Goal: Information Seeking & Learning: Find specific fact

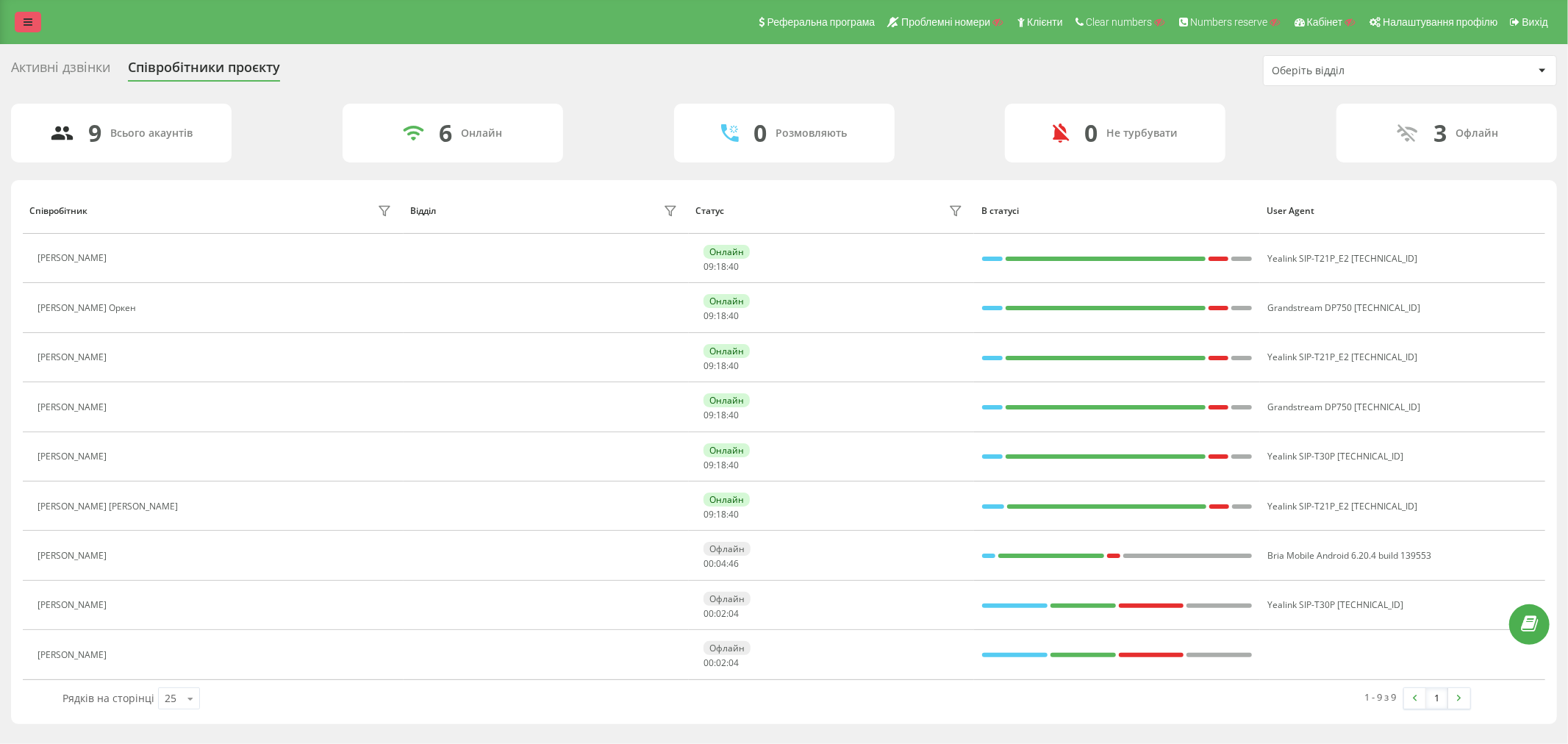
click at [29, 20] on icon at bounding box center [28, 22] width 9 height 10
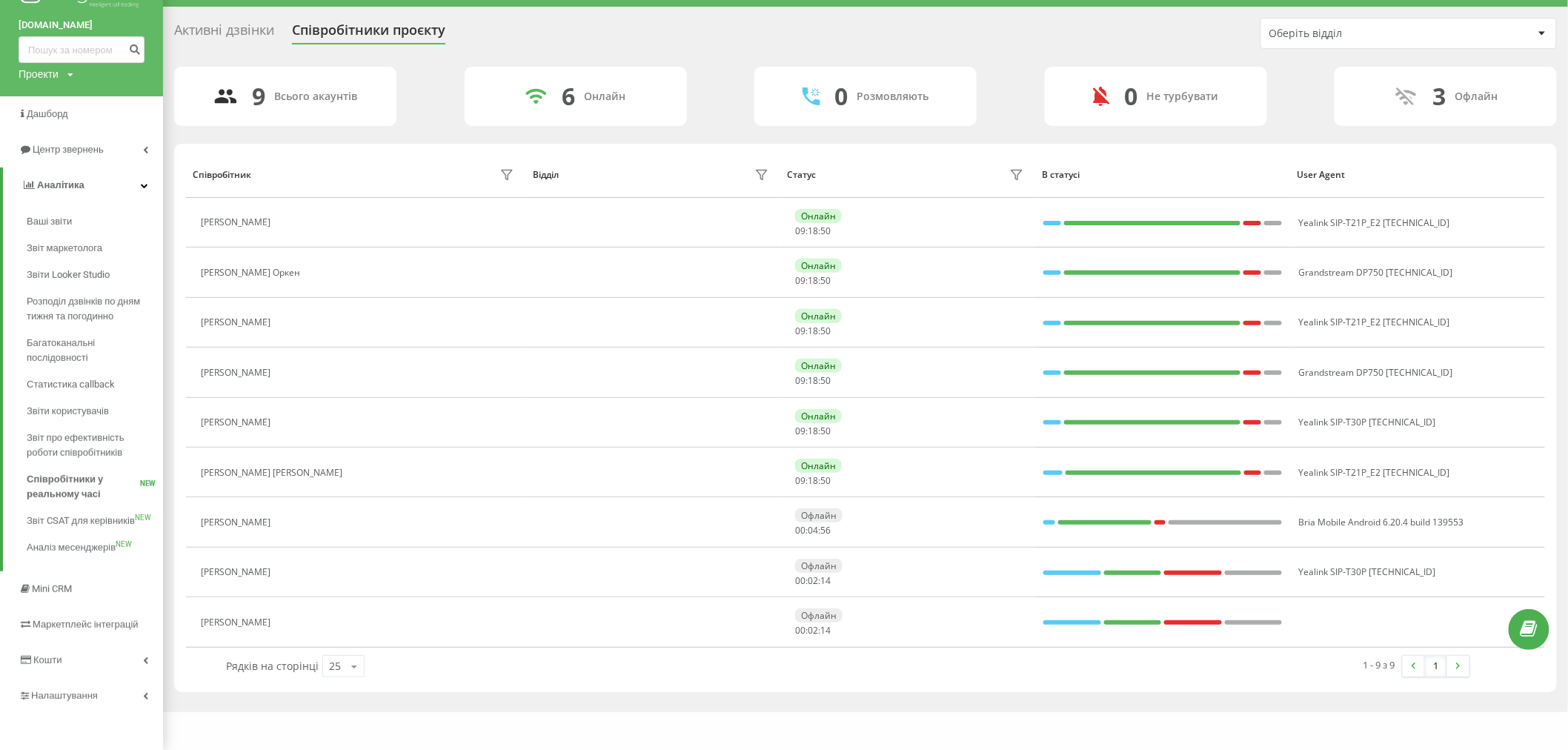
scroll to position [39, 0]
click at [56, 689] on span "Налаштування" at bounding box center [64, 694] width 67 height 11
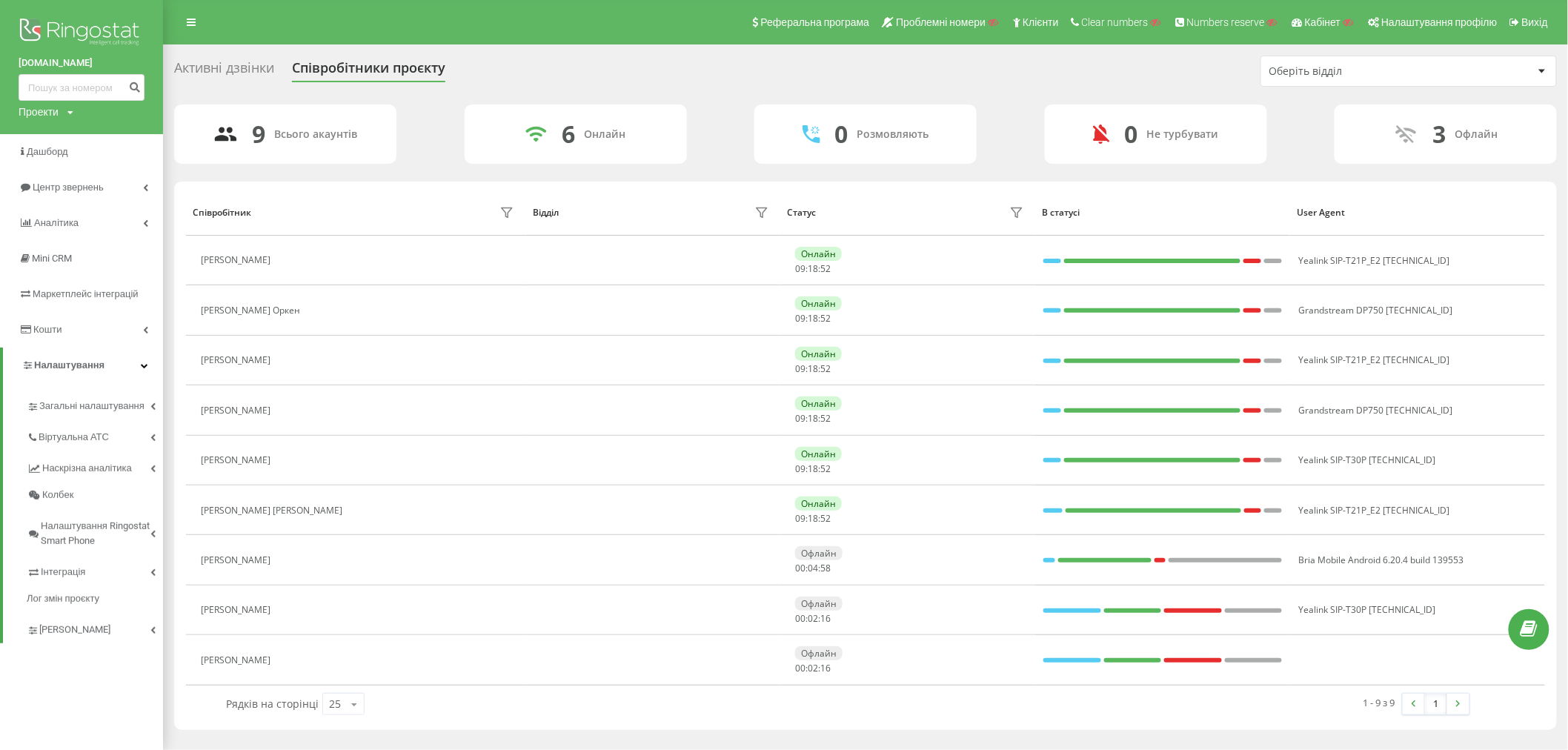
scroll to position [0, 0]
click at [60, 443] on link "Віртуальна АТС" at bounding box center [95, 435] width 137 height 31
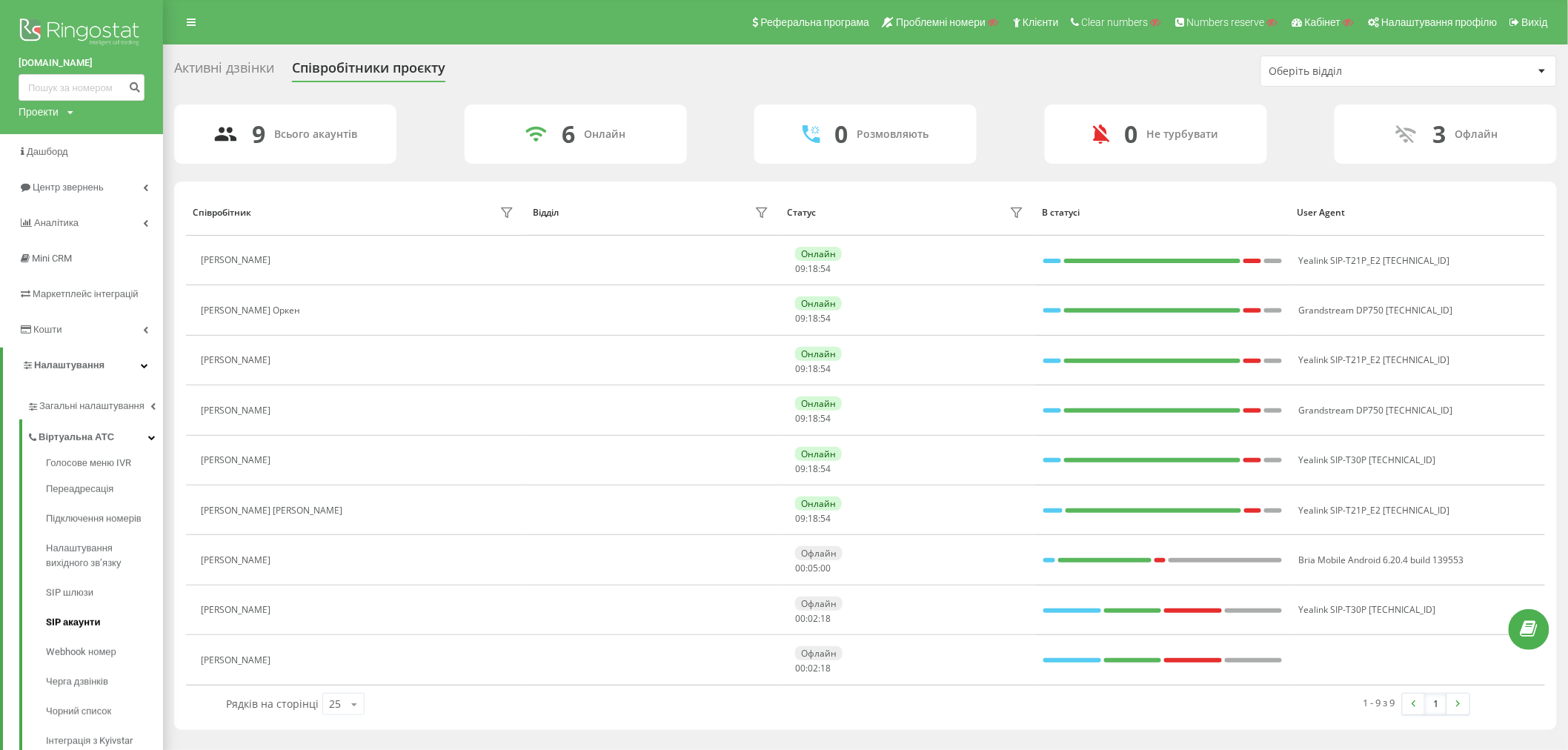
click at [78, 613] on link "SIP акаунти" at bounding box center [105, 622] width 117 height 29
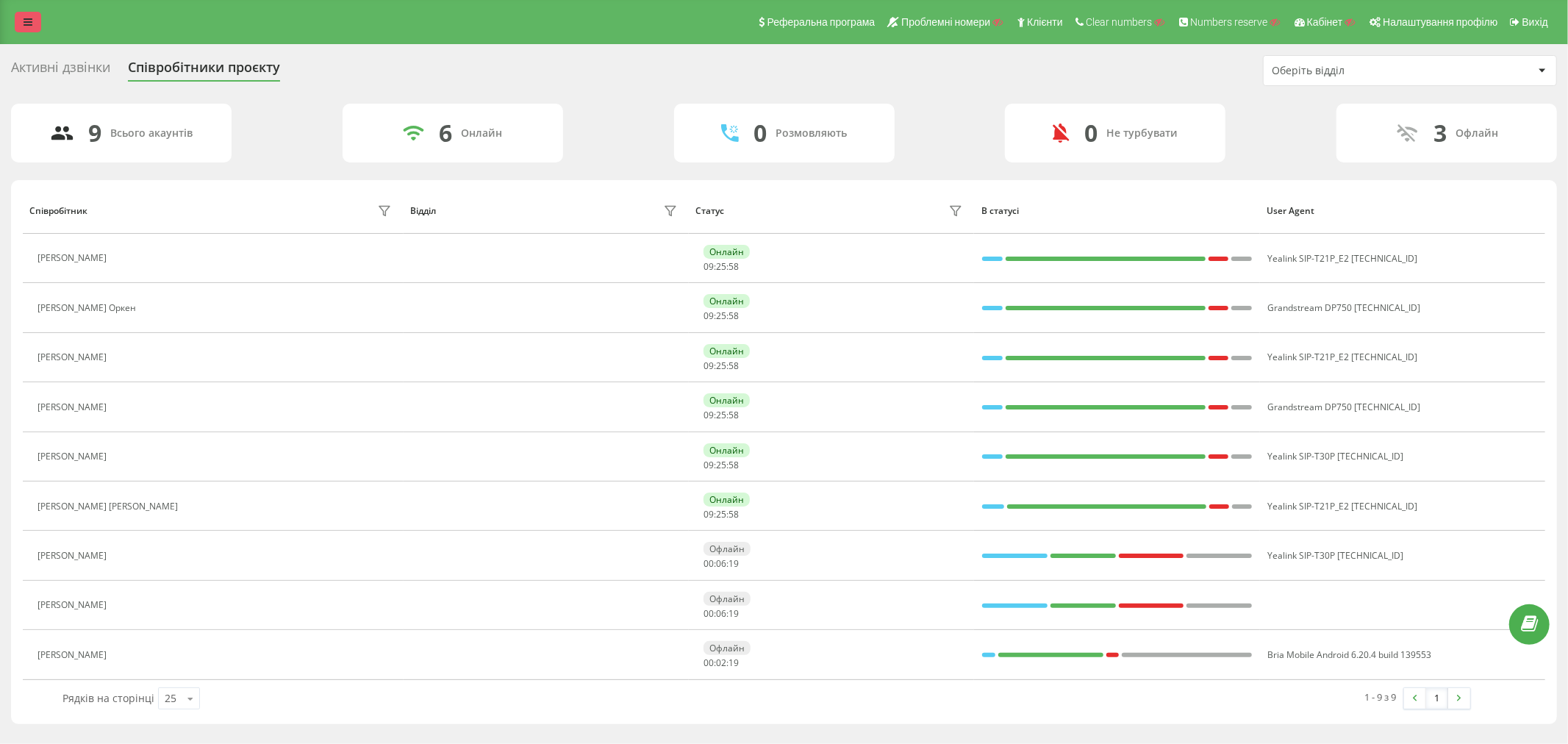
click at [20, 18] on link at bounding box center [28, 22] width 27 height 21
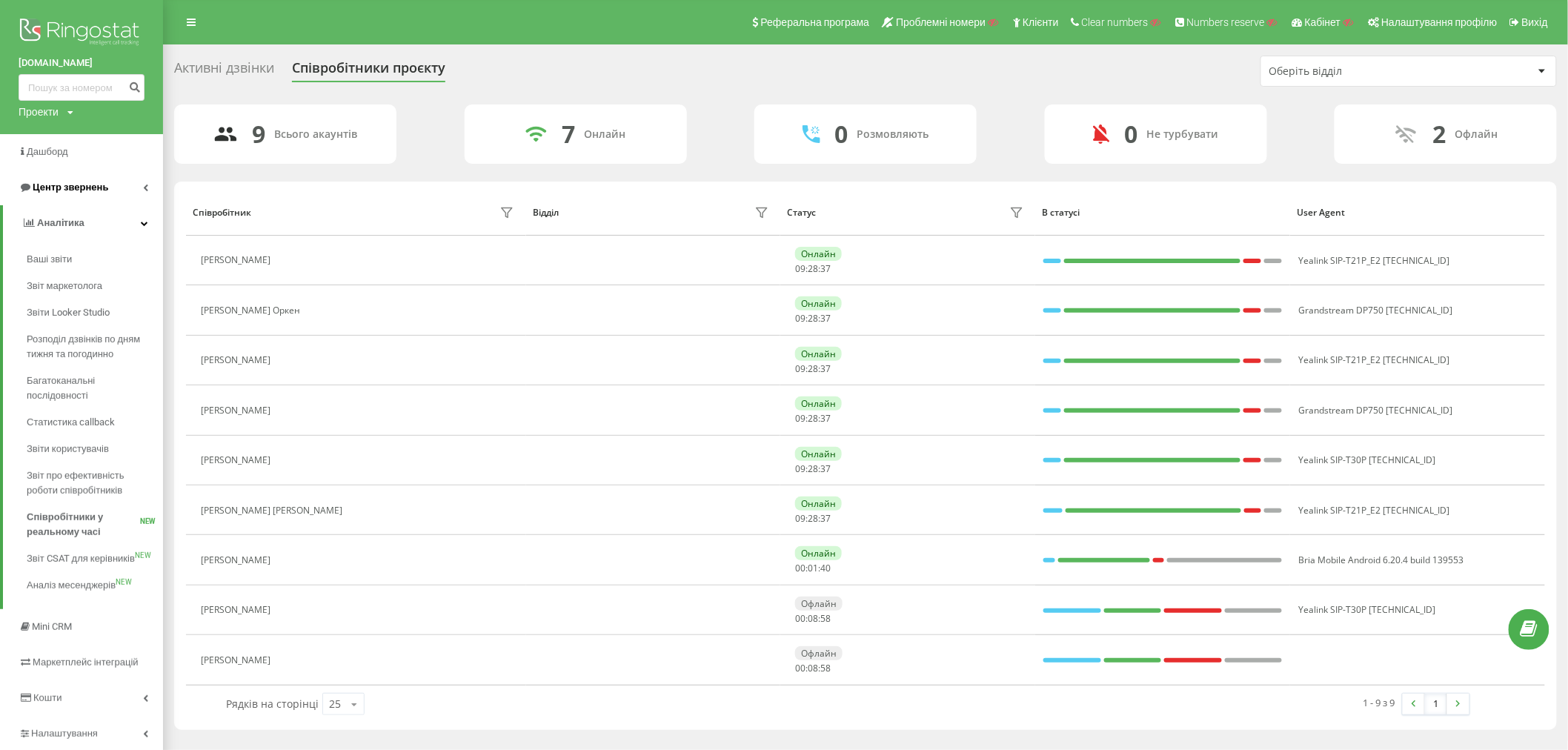
click at [78, 188] on span "Центр звернень" at bounding box center [71, 186] width 76 height 11
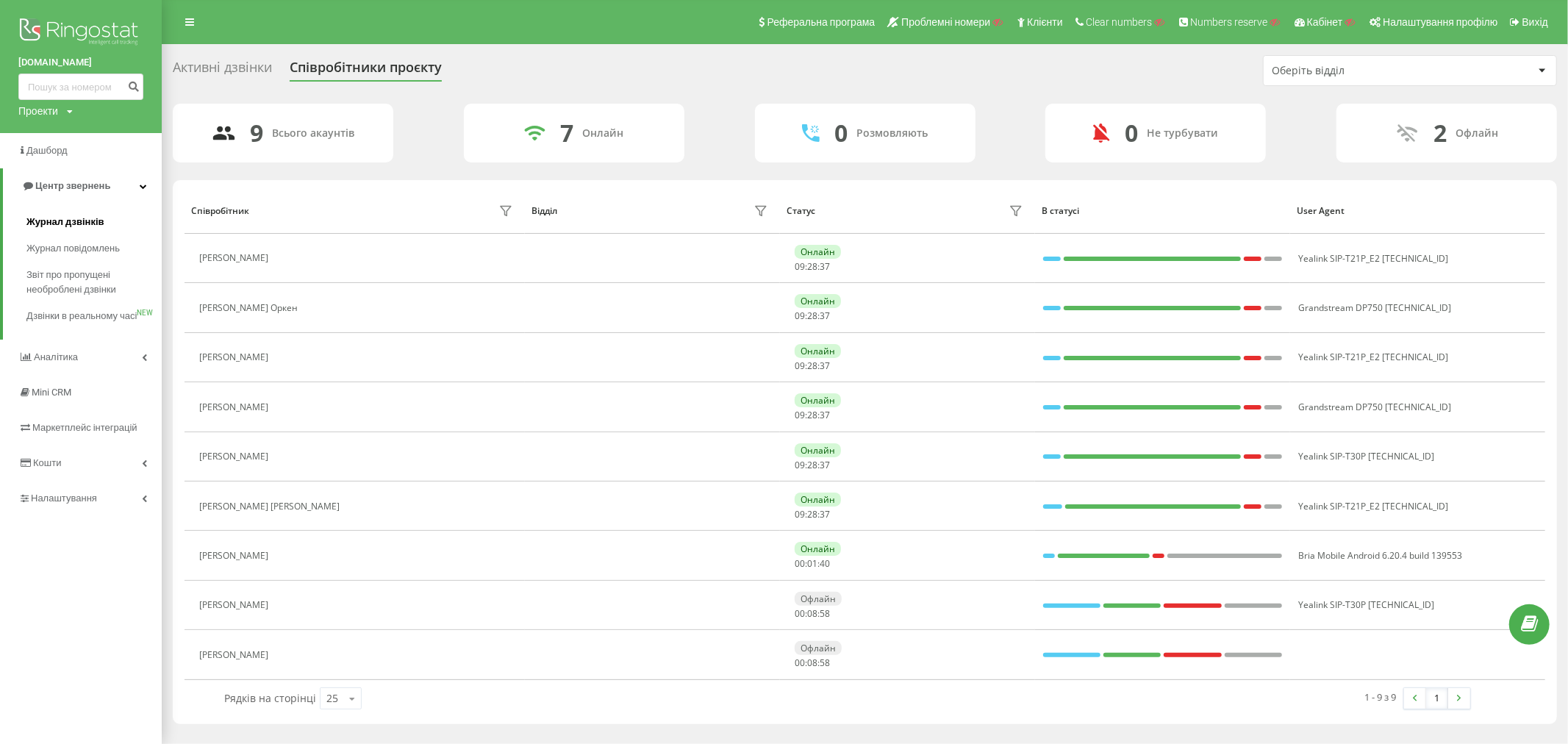
click at [58, 222] on span "Журнал дзвінків" at bounding box center [65, 222] width 78 height 15
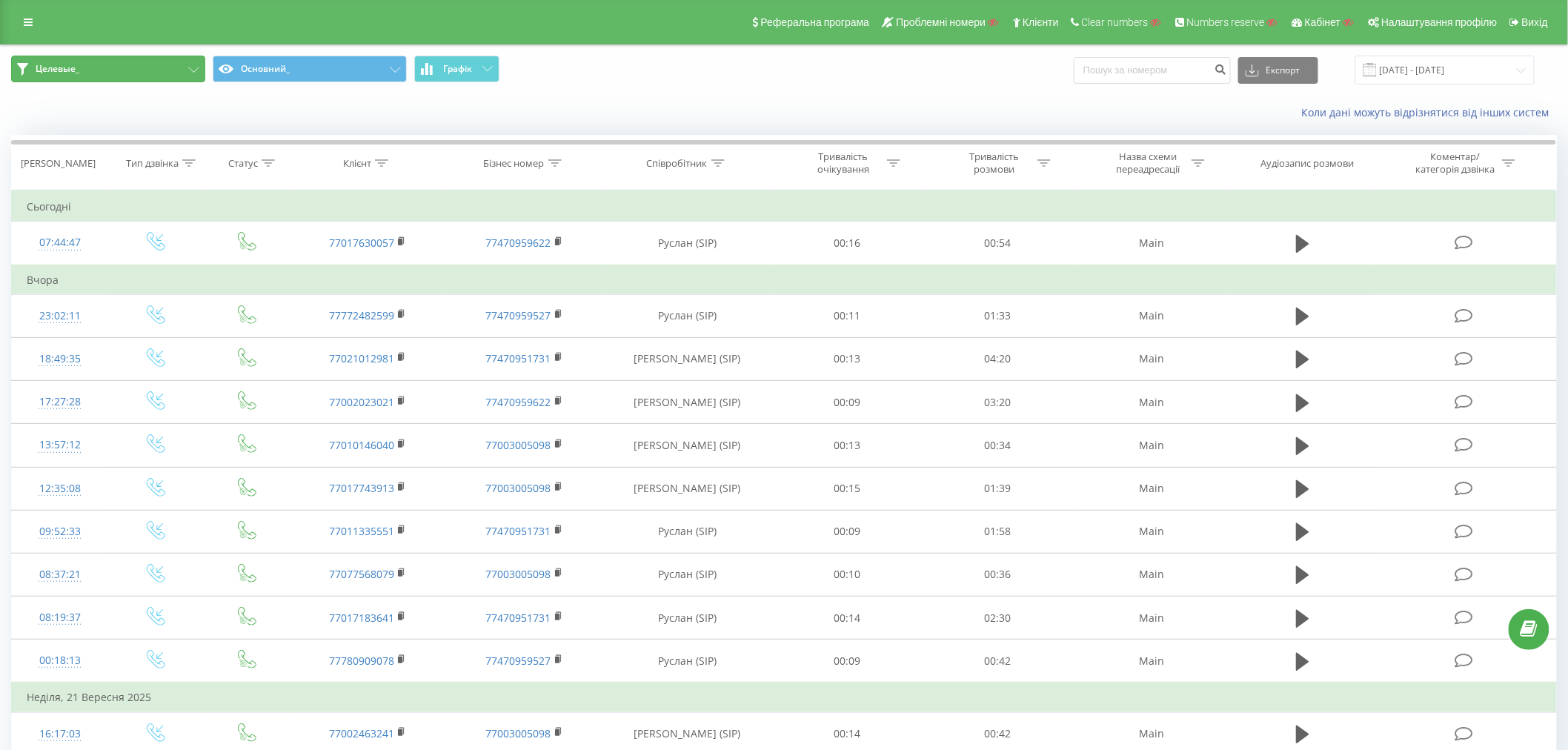
click at [125, 64] on button "Целевые_" at bounding box center [108, 69] width 194 height 27
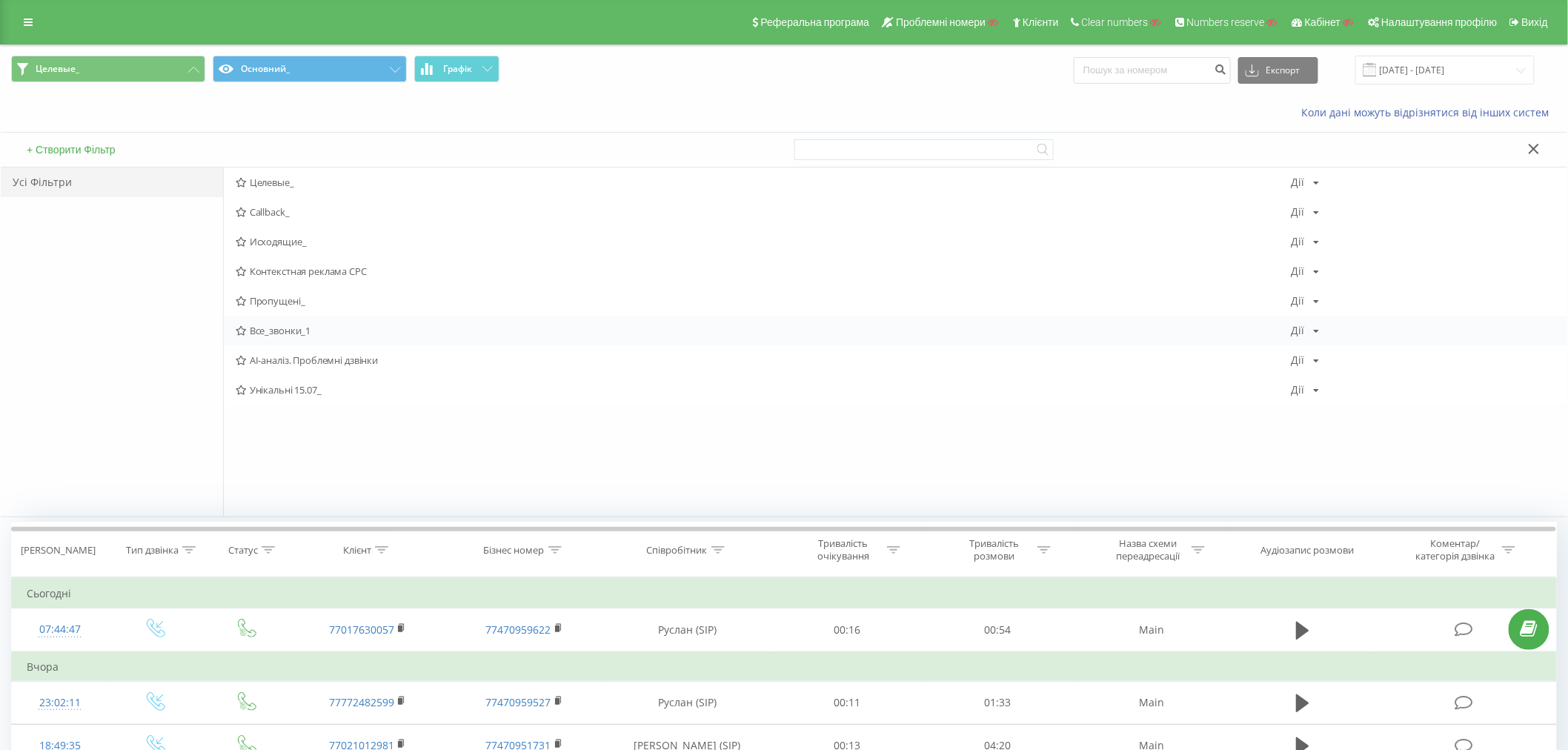
click at [271, 328] on span "Все_звонки_1" at bounding box center [764, 330] width 1056 height 10
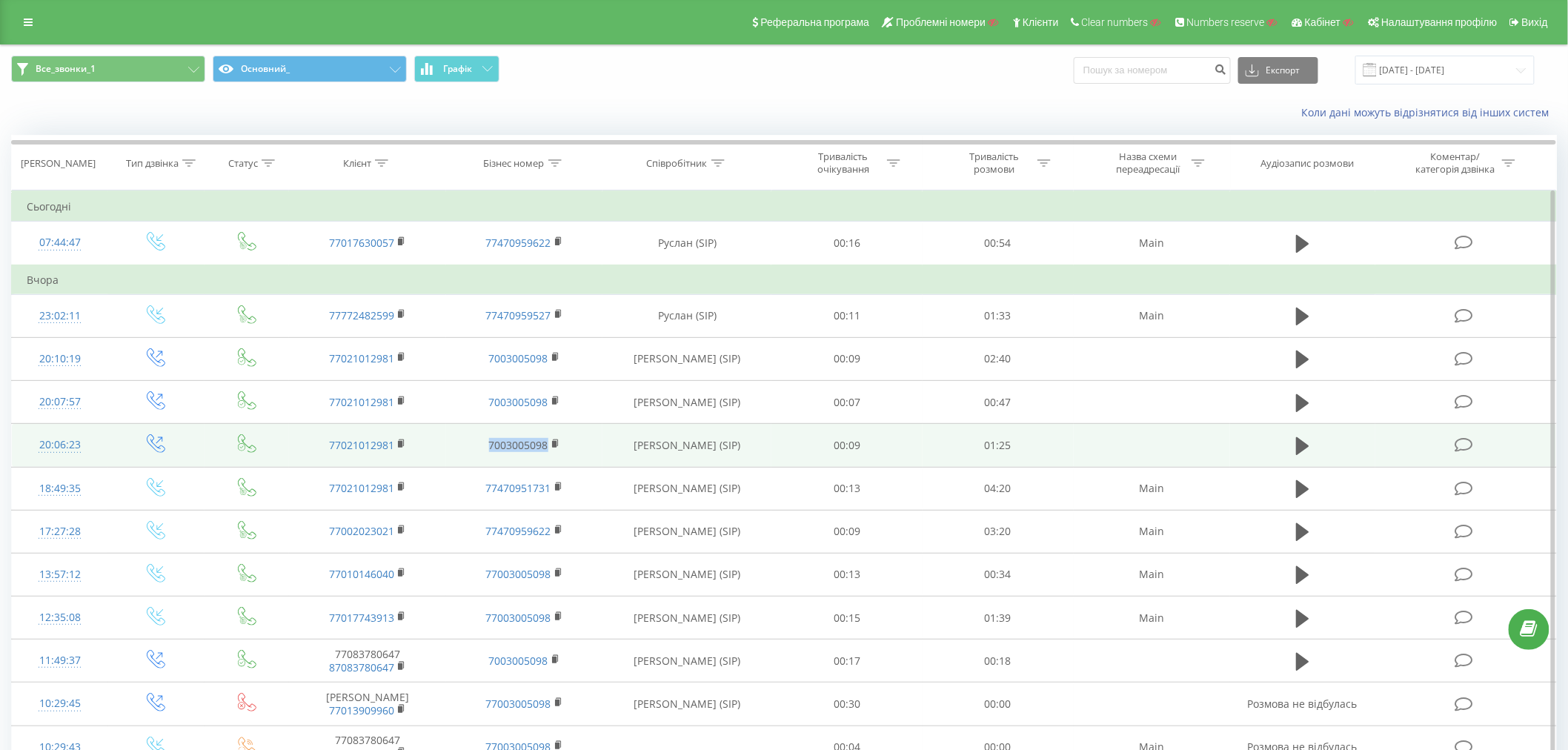
drag, startPoint x: 481, startPoint y: 442, endPoint x: 555, endPoint y: 462, distance: 76.7
click at [555, 462] on td "7003005098" at bounding box center [524, 445] width 157 height 43
copy link "7003005098"
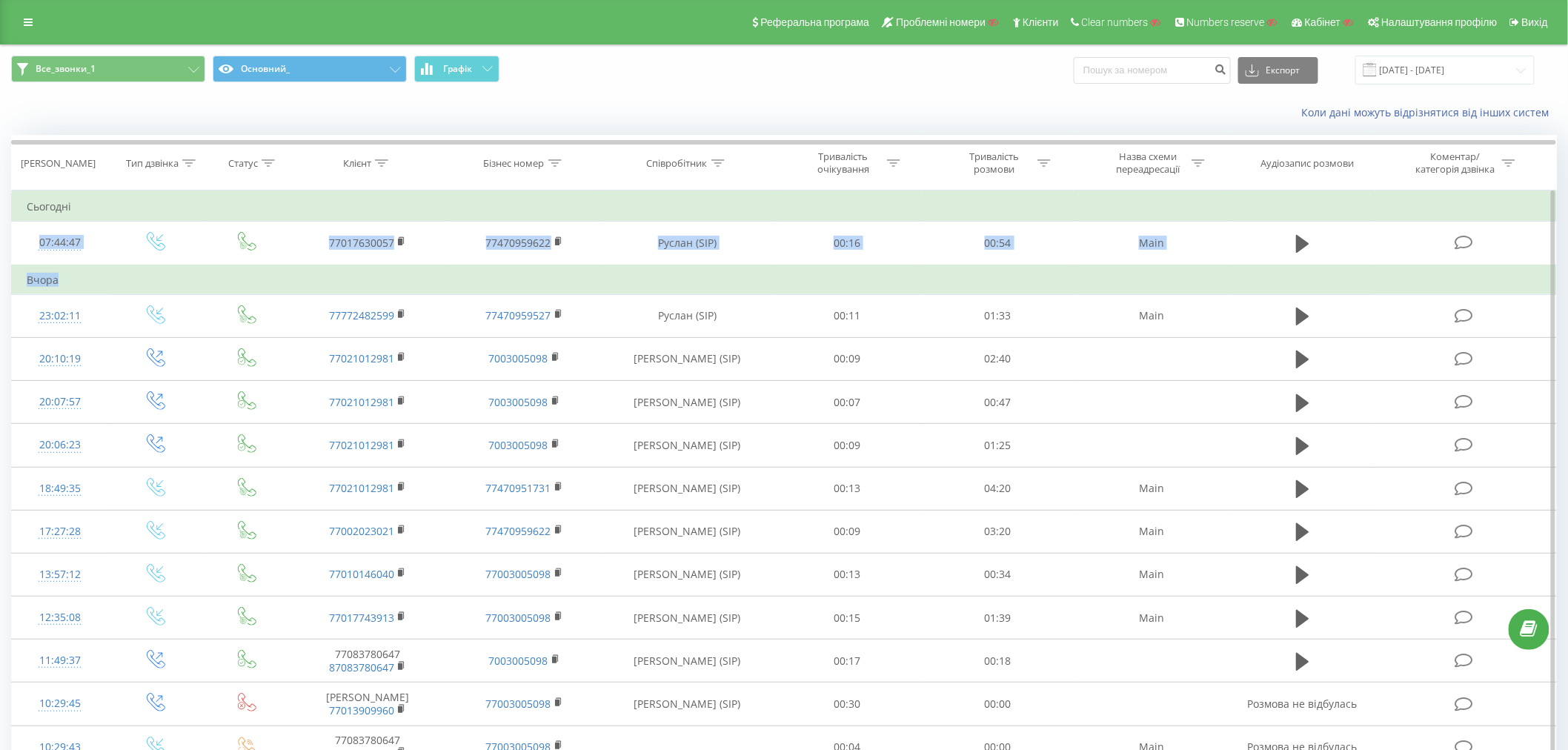
drag, startPoint x: 530, startPoint y: 226, endPoint x: 536, endPoint y: 193, distance: 33.5
click at [554, 162] on icon at bounding box center [556, 163] width 13 height 8
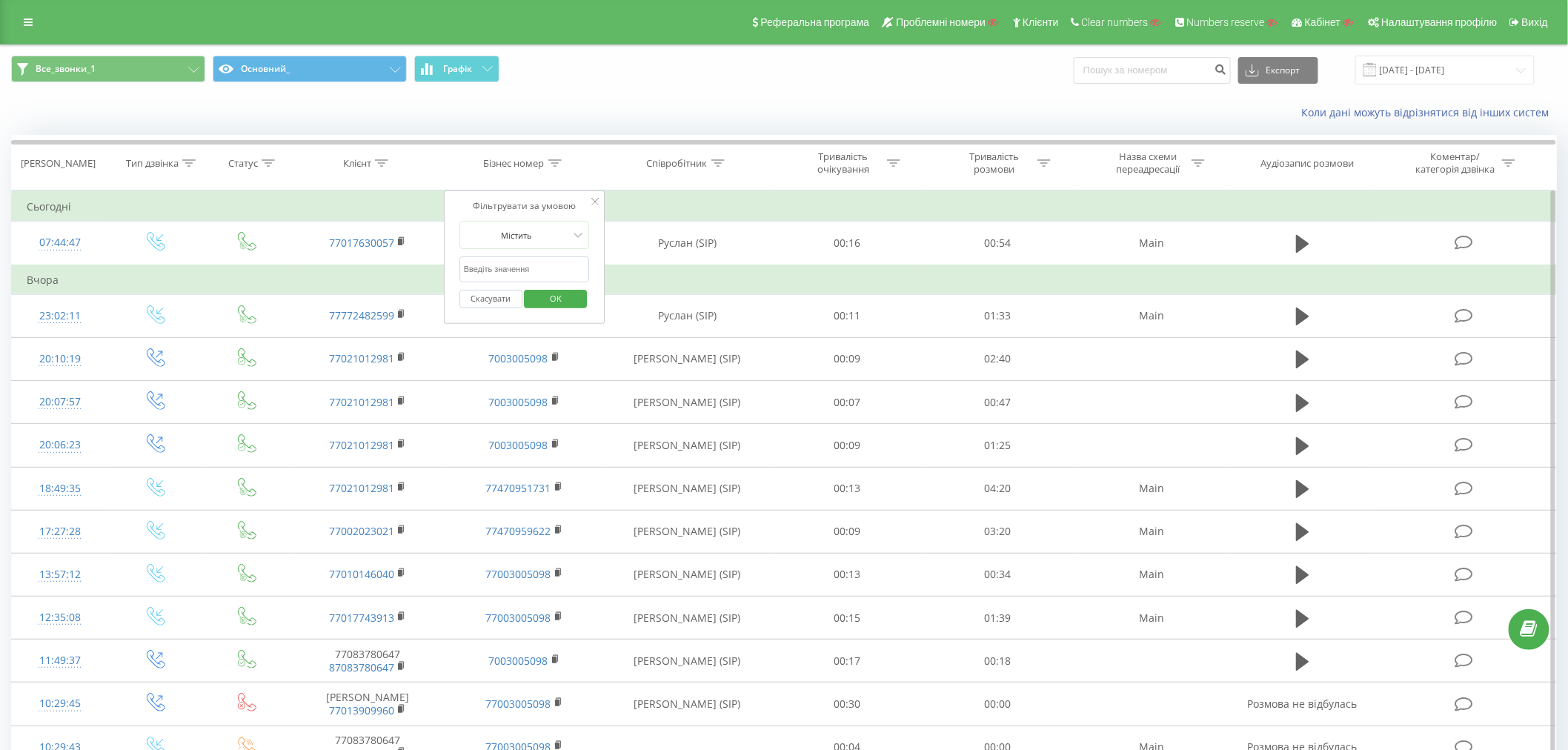
click at [522, 265] on input "text" at bounding box center [524, 269] width 131 height 26
paste input "7003005098"
type input "7003005098"
click at [549, 302] on span "OK" at bounding box center [556, 297] width 41 height 23
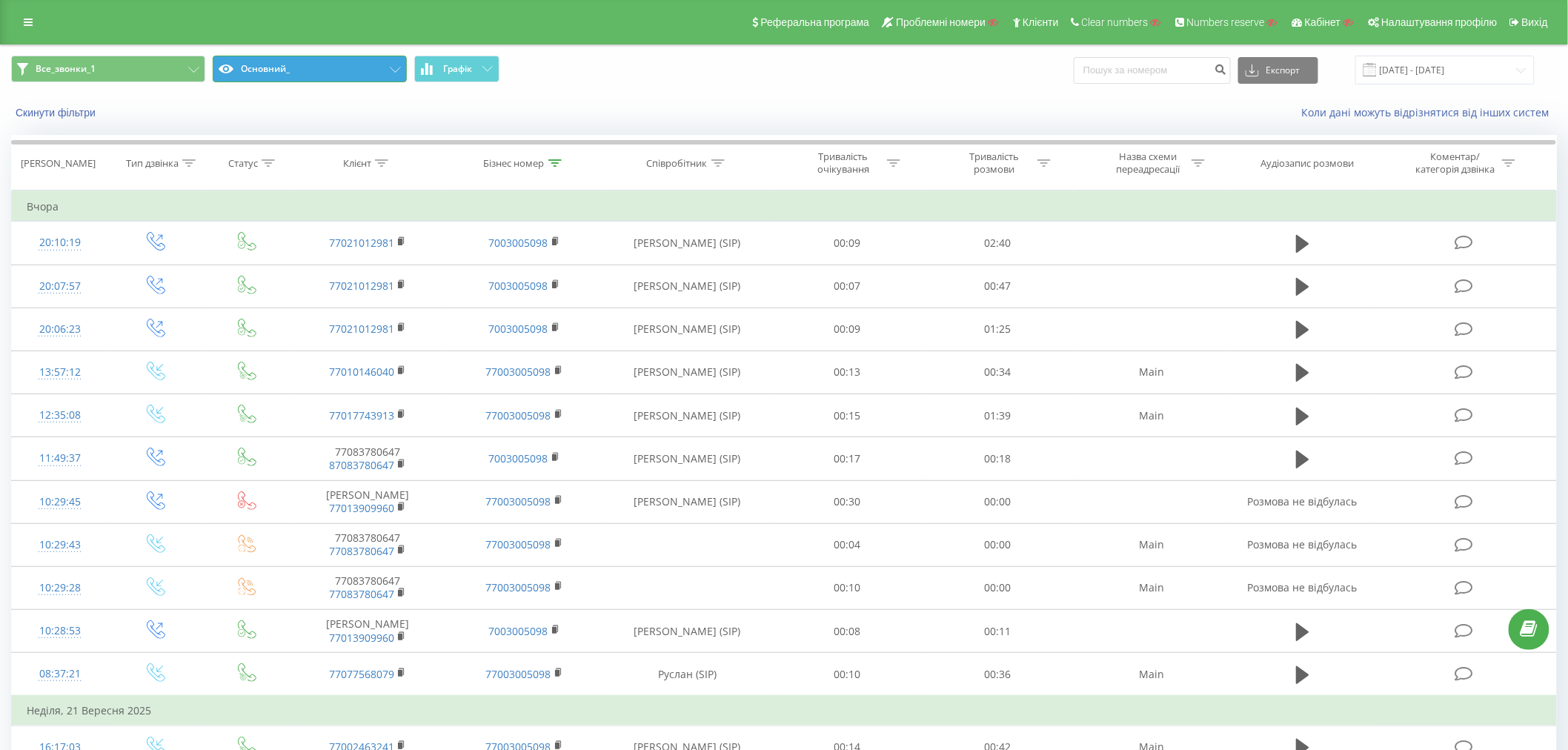
click at [344, 65] on button "Основний_" at bounding box center [309, 69] width 194 height 27
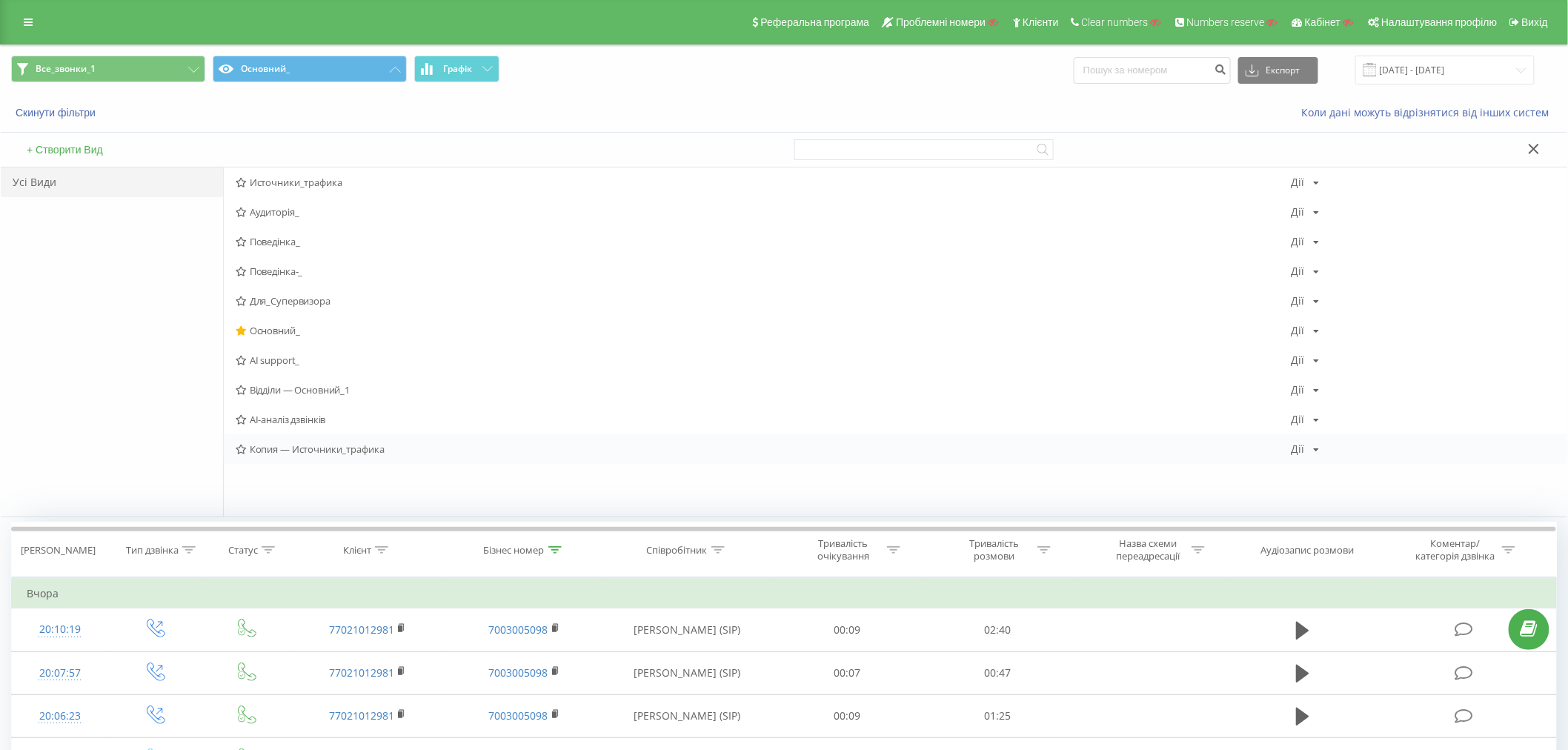
click at [368, 448] on span "Копия — Источники_трафика" at bounding box center [764, 449] width 1056 height 10
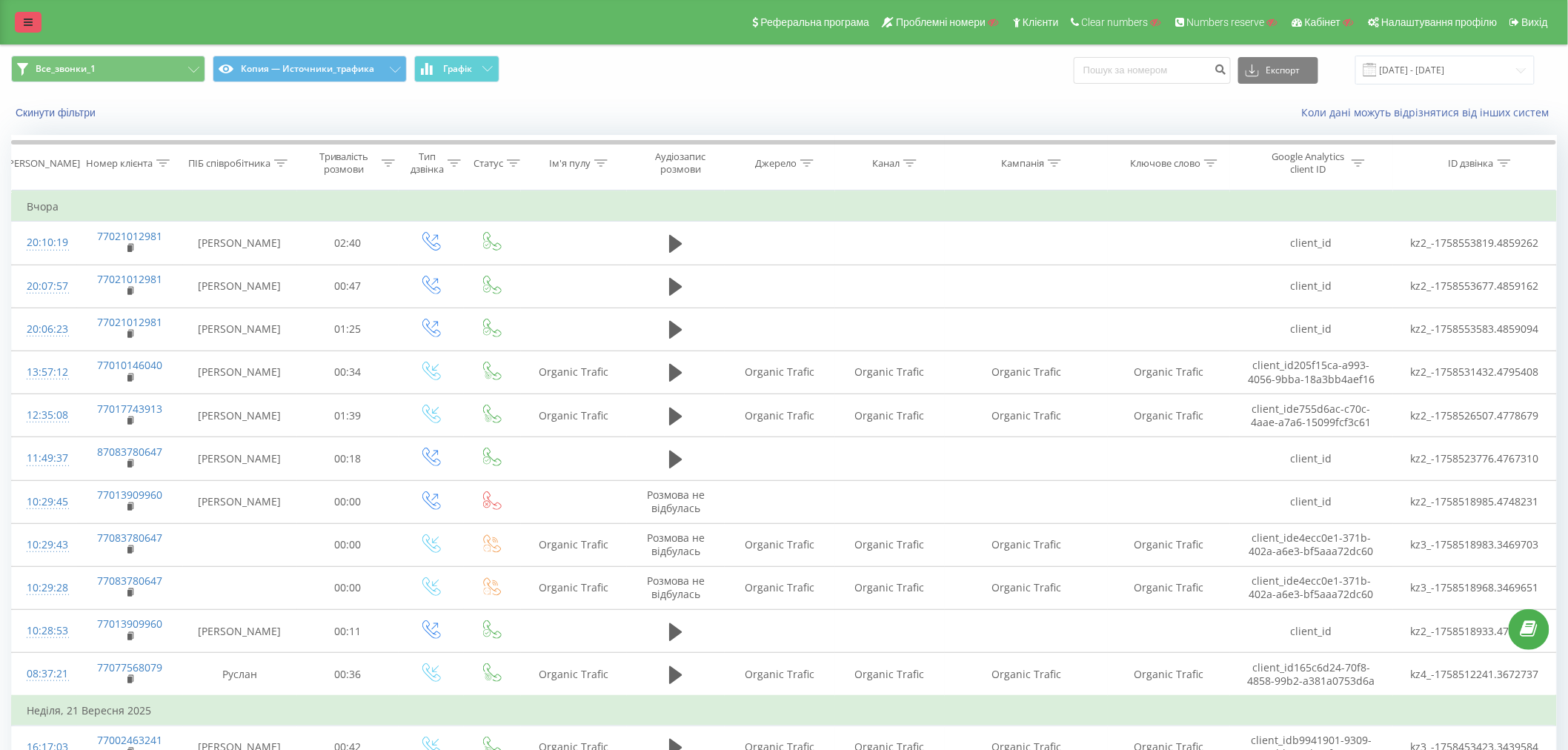
click at [17, 17] on link at bounding box center [29, 22] width 27 height 21
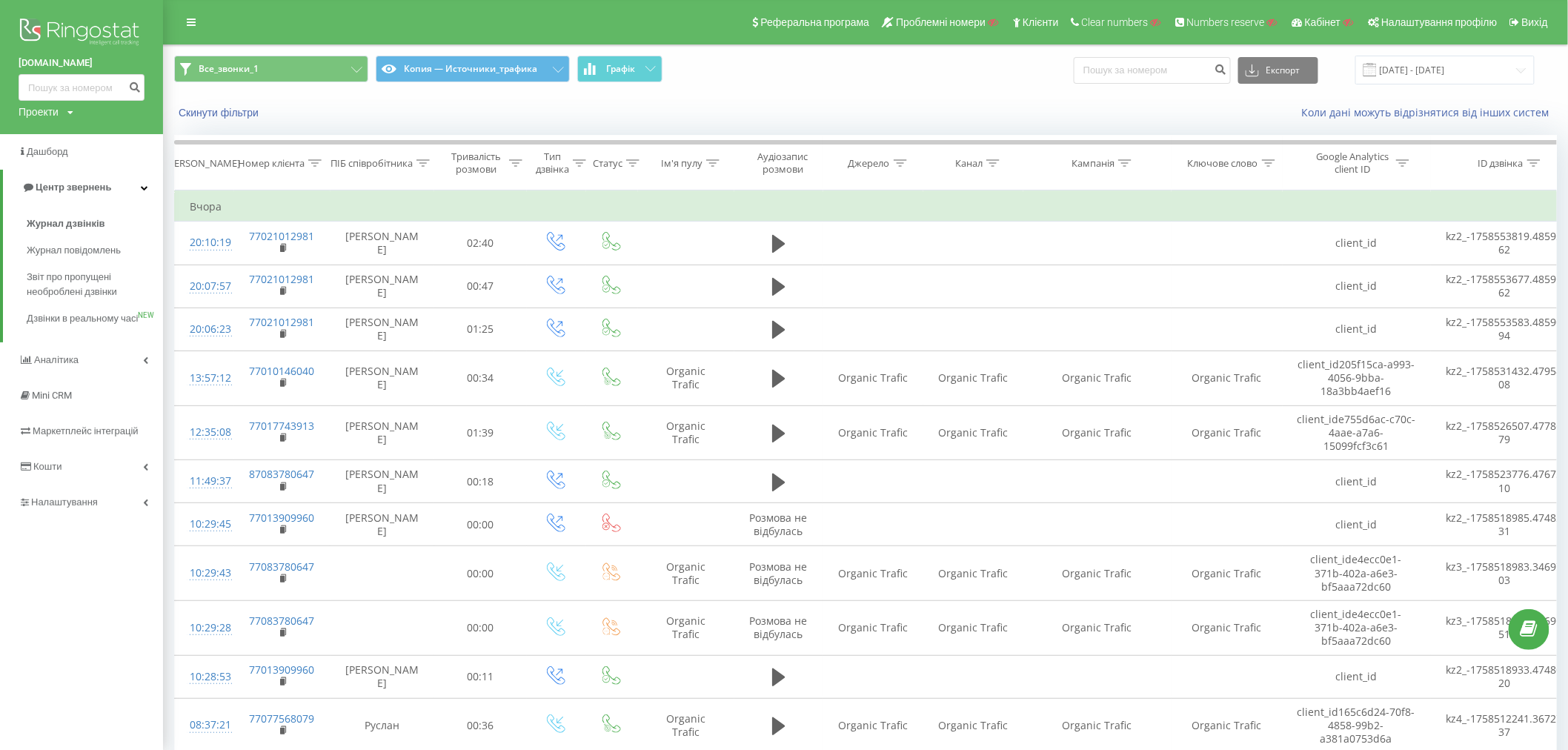
drag, startPoint x: 5, startPoint y: 62, endPoint x: 106, endPoint y: 62, distance: 101.0
click at [106, 62] on div "imperial-ritual.kz Проекти Пошук" at bounding box center [81, 67] width 163 height 134
copy link "imperial-ritual.kz"
click at [78, 507] on span "Налаштування" at bounding box center [67, 501] width 71 height 11
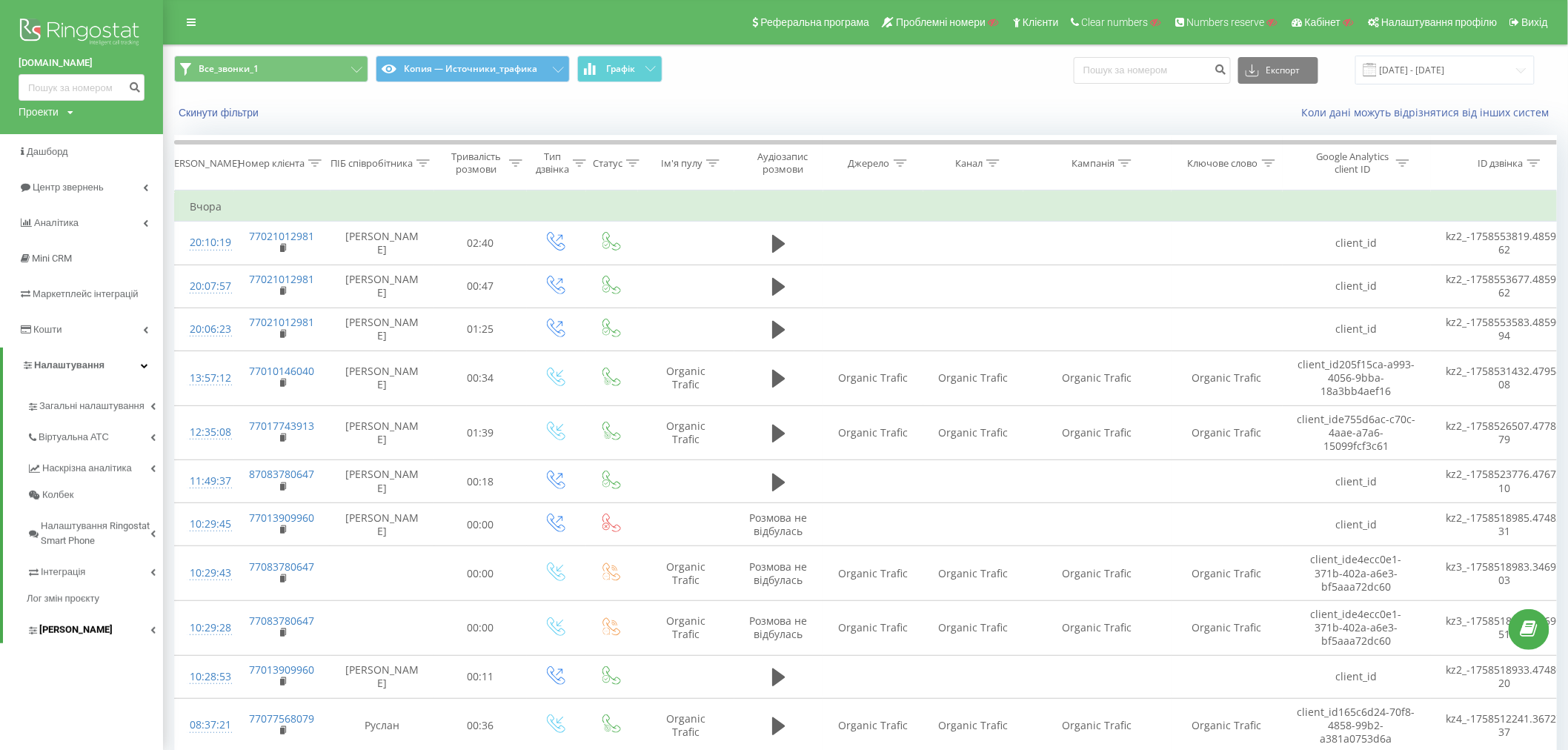
click at [71, 634] on span "Коллтрекінг" at bounding box center [76, 629] width 73 height 15
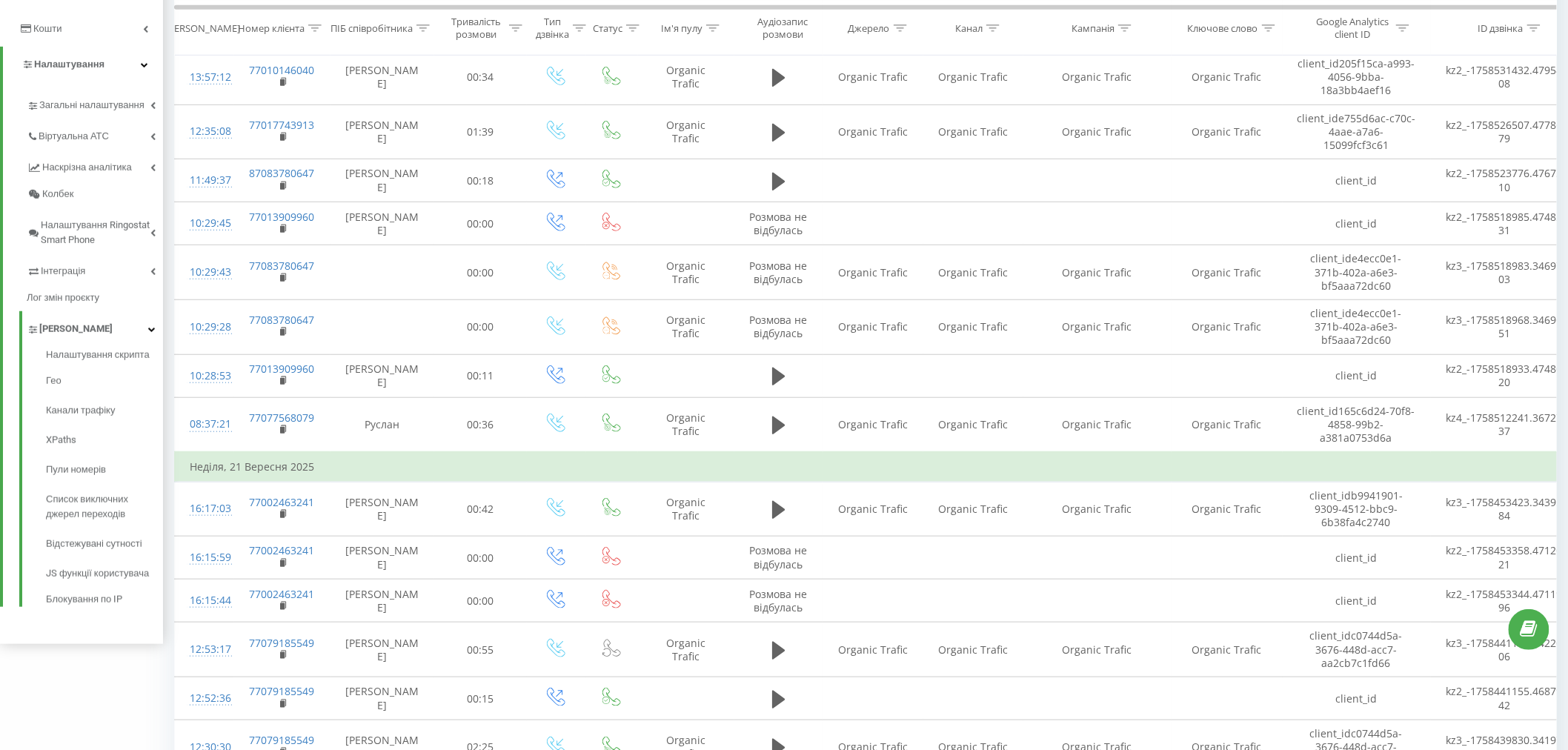
scroll to position [358, 0]
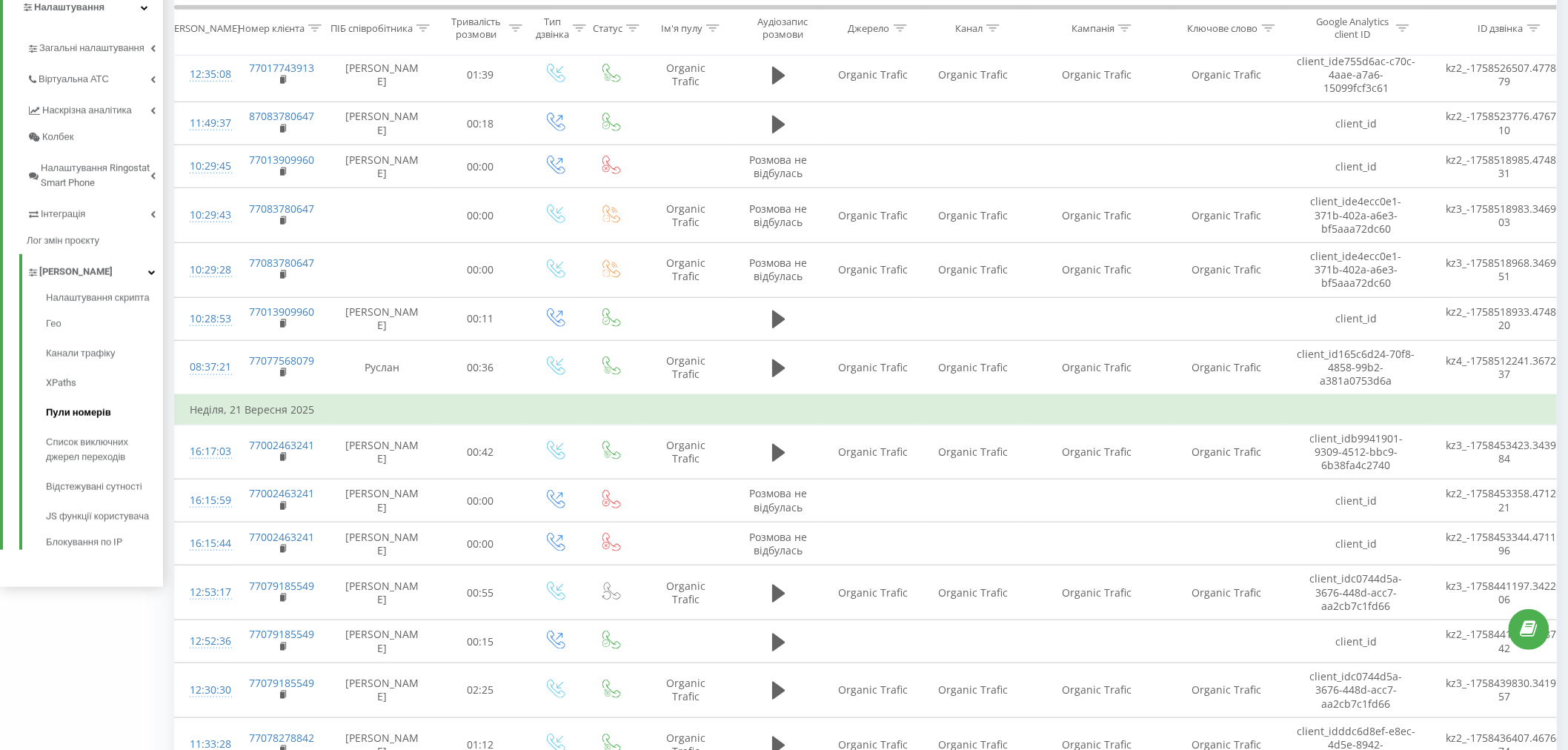
click at [77, 412] on span "Пули номерів" at bounding box center [78, 413] width 65 height 15
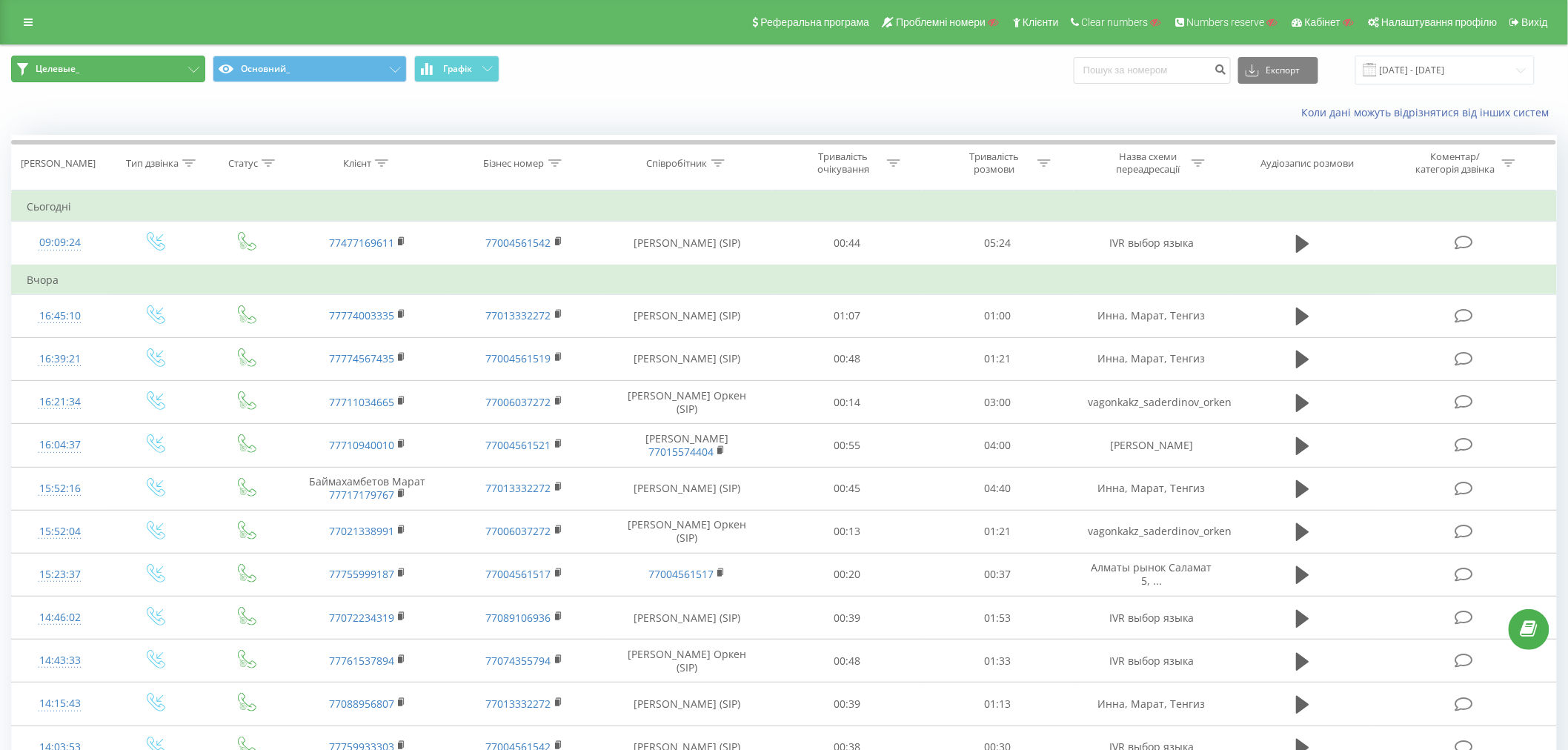
click at [151, 74] on button "Целевые_" at bounding box center [108, 69] width 194 height 27
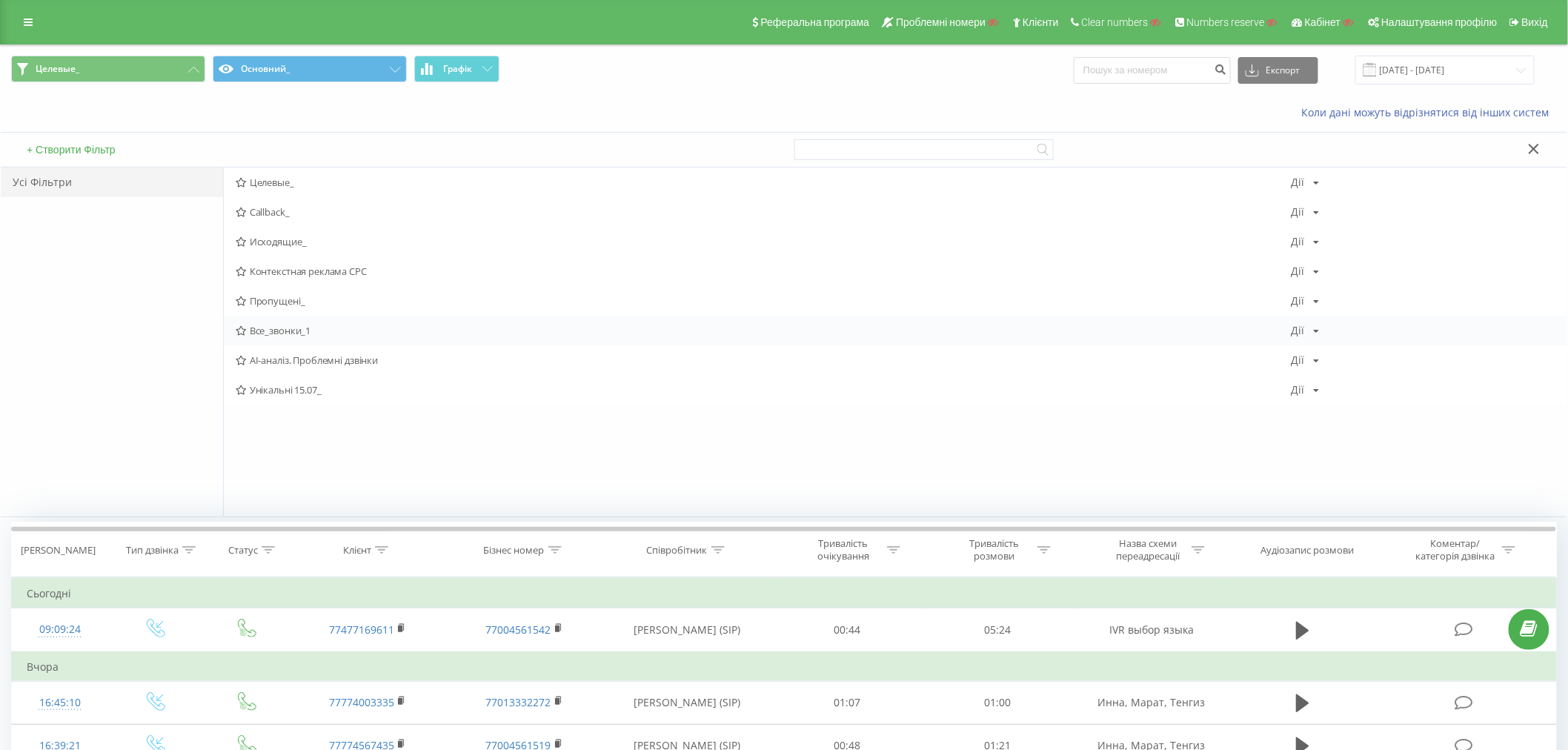
click at [266, 326] on span "Все_звонки_1" at bounding box center [764, 330] width 1056 height 10
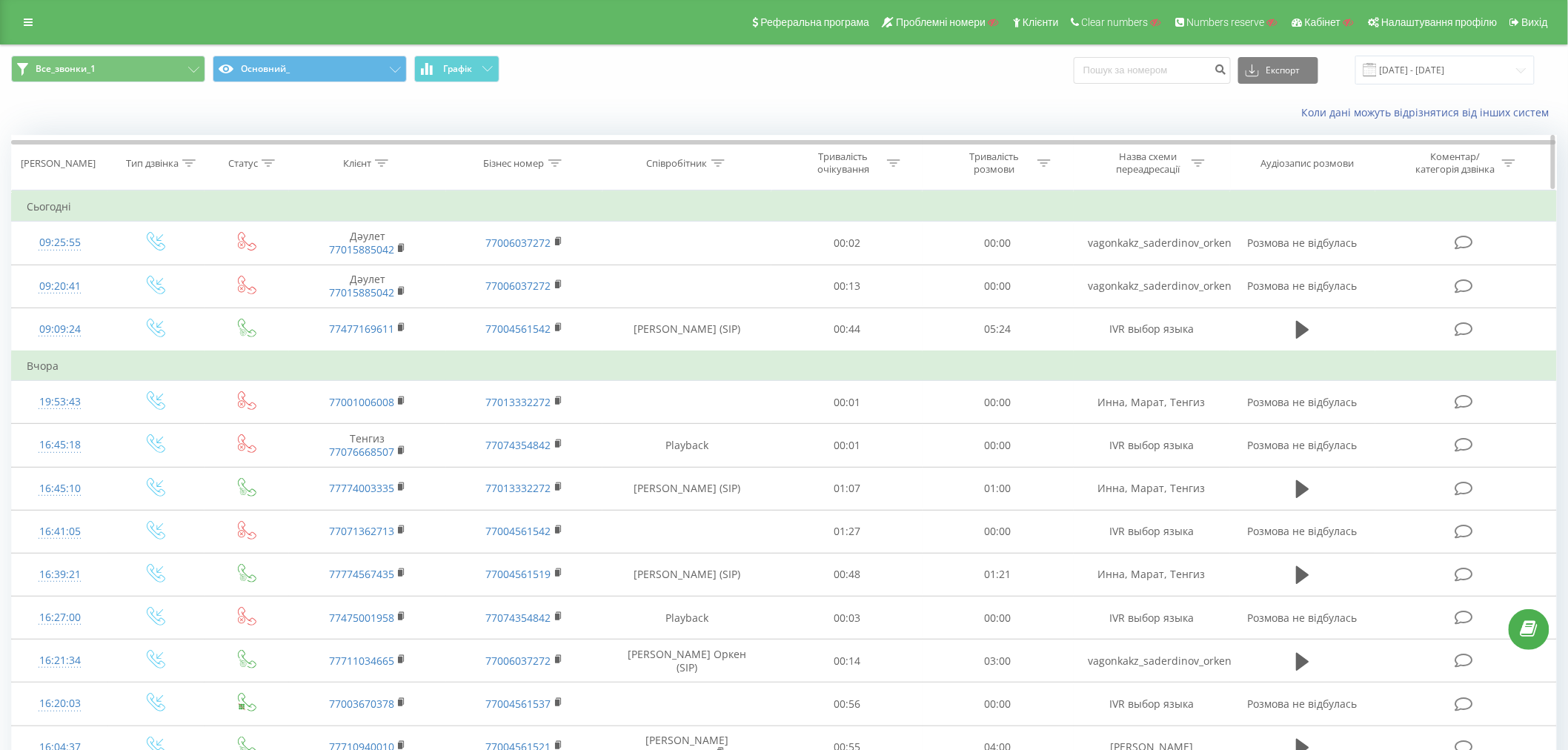
click at [378, 163] on icon at bounding box center [382, 163] width 13 height 8
click at [358, 277] on input "text" at bounding box center [368, 269] width 131 height 26
type input "2277"
click button "OK" at bounding box center [399, 299] width 63 height 19
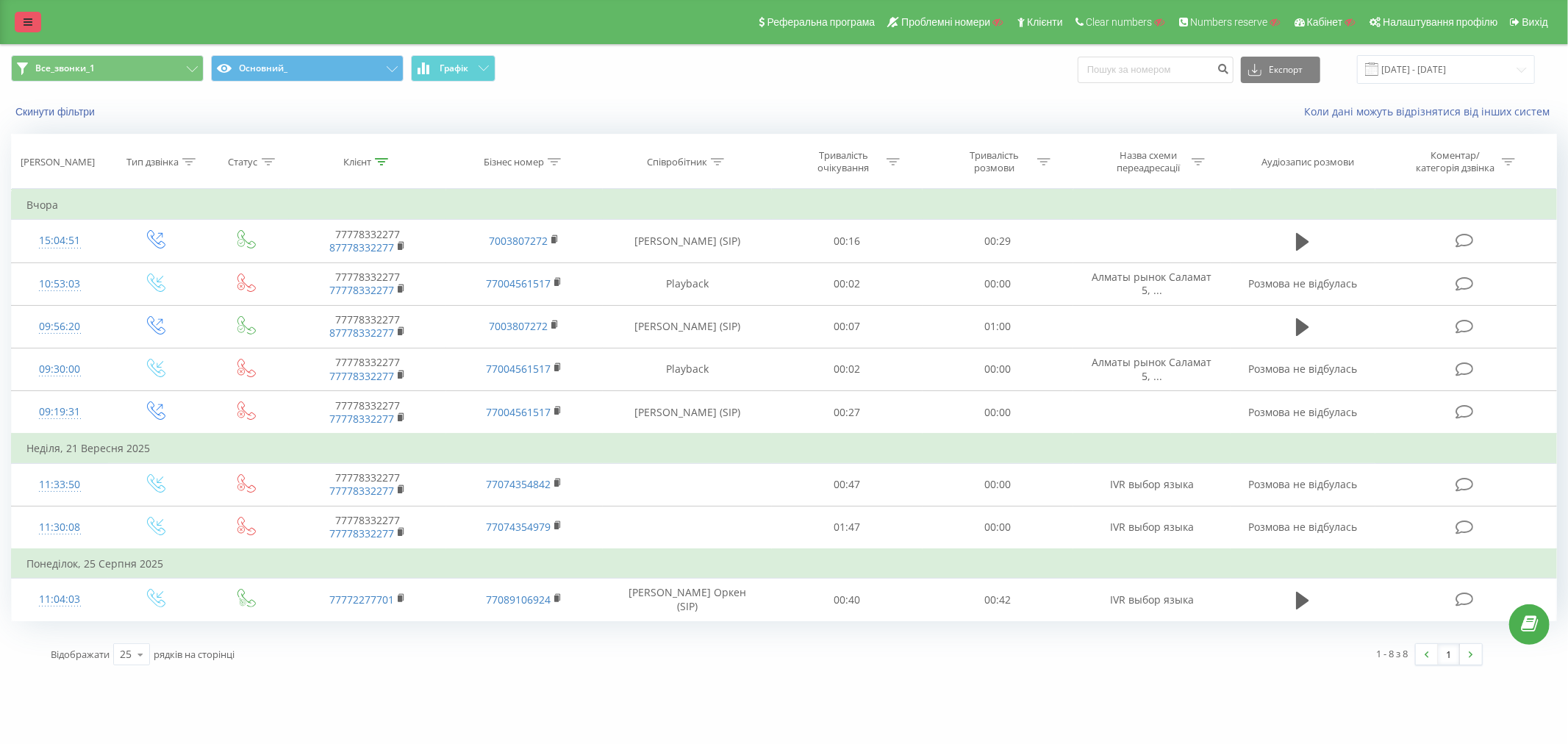
click at [33, 24] on link at bounding box center [28, 22] width 27 height 21
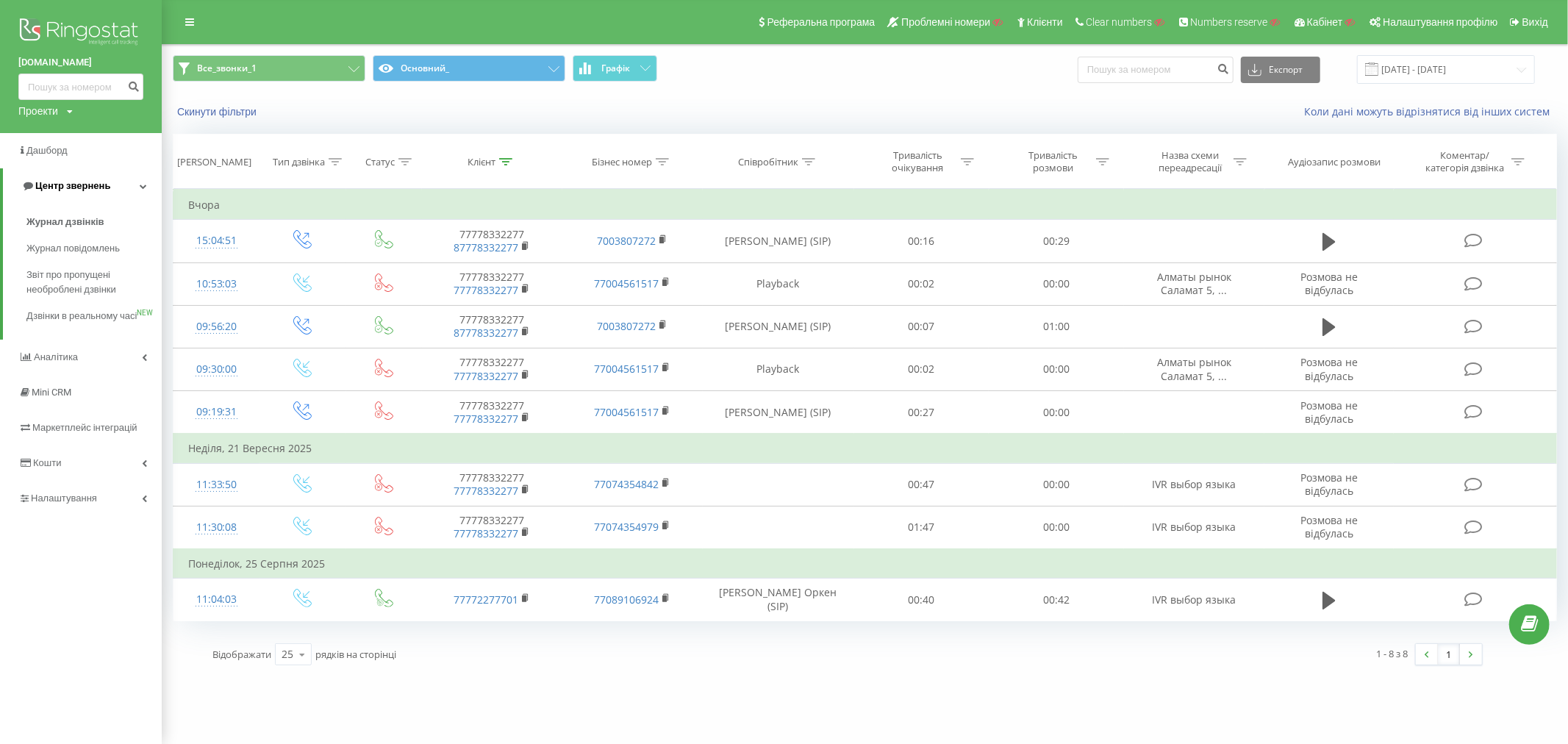
click at [63, 186] on span "Центр звернень" at bounding box center [73, 185] width 75 height 11
click at [494, 163] on div "Клієнт" at bounding box center [481, 161] width 28 height 13
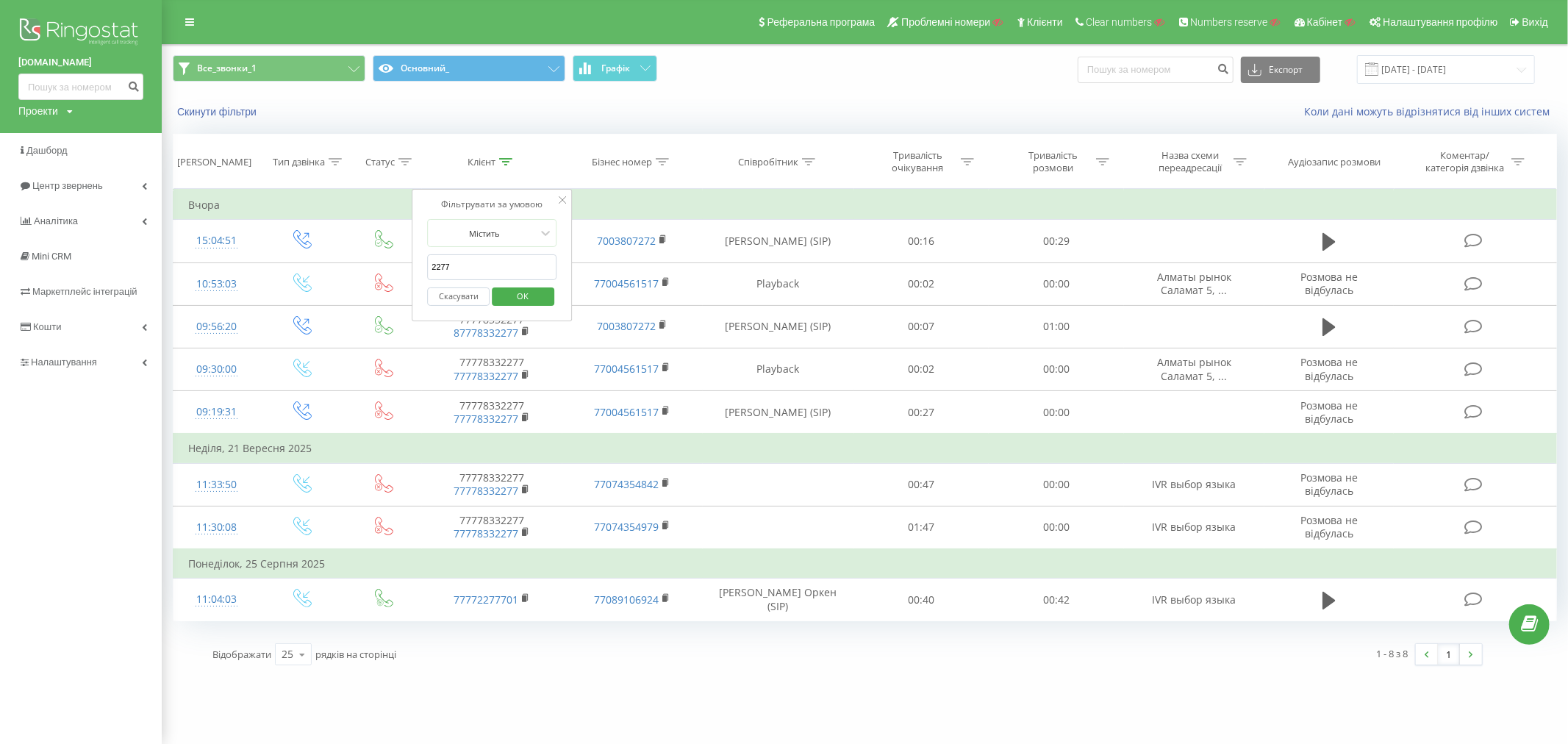
click at [456, 297] on button "Скасувати" at bounding box center [458, 297] width 63 height 18
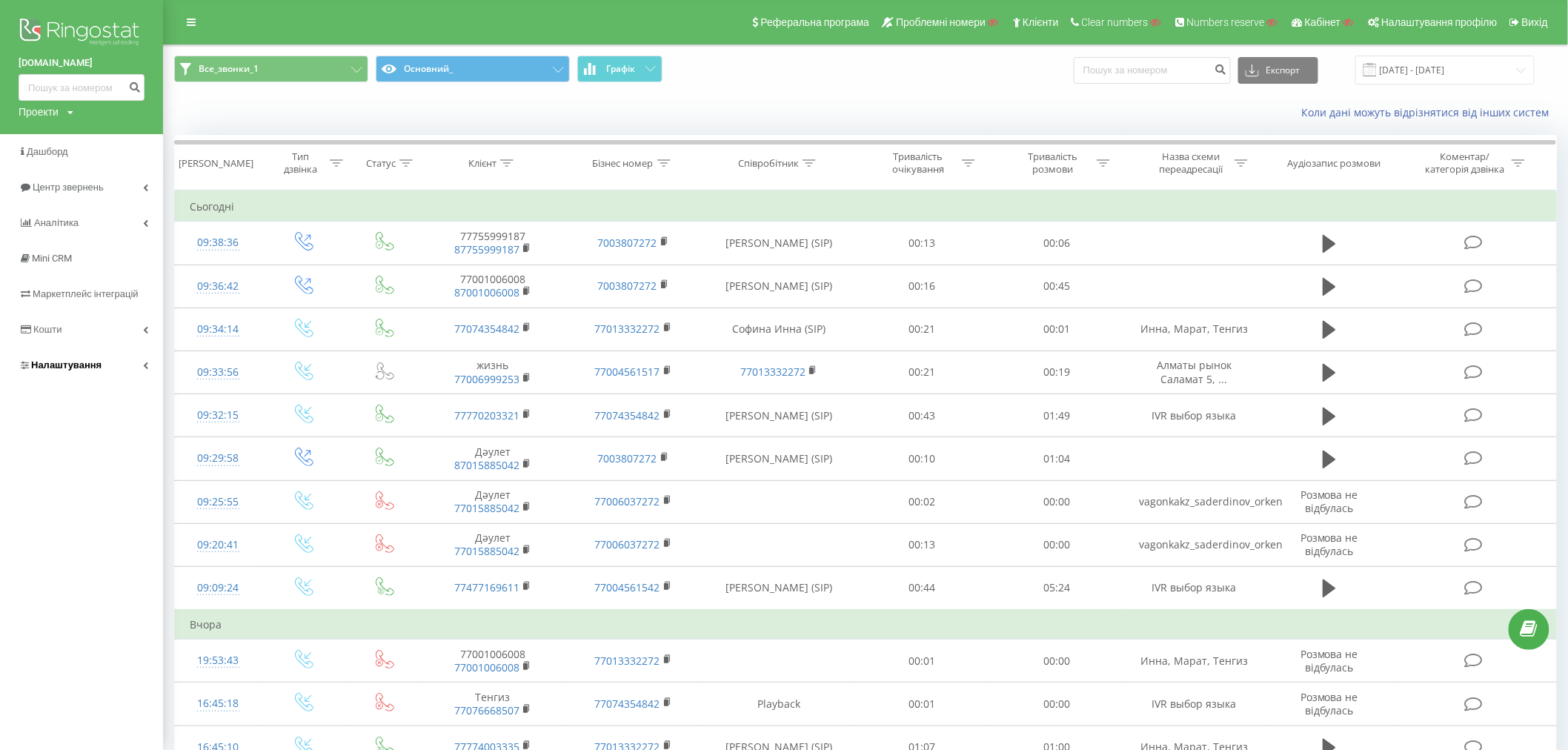
click at [47, 362] on span "Налаштування" at bounding box center [67, 364] width 71 height 11
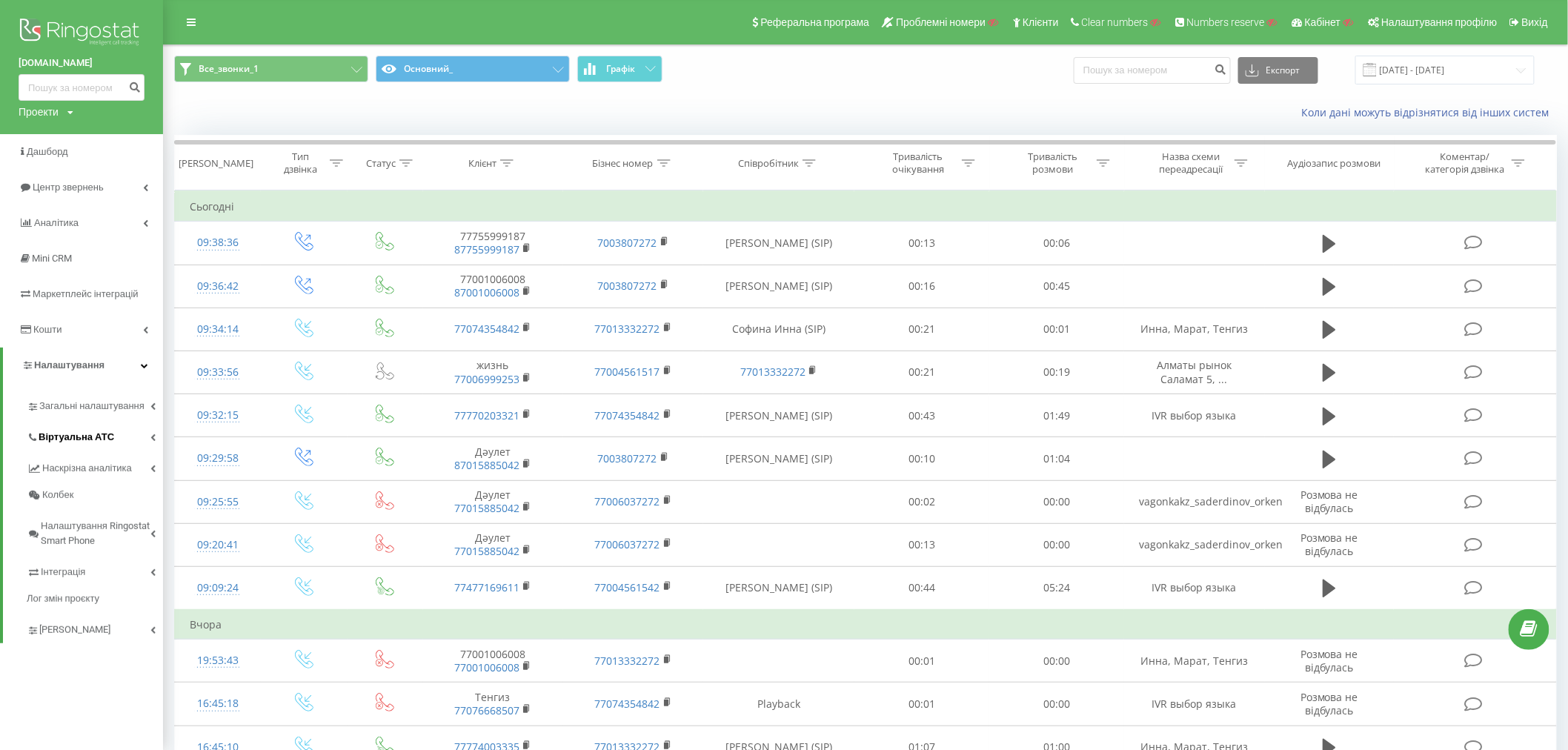
click at [75, 431] on span "Віртуальна АТС" at bounding box center [77, 437] width 76 height 15
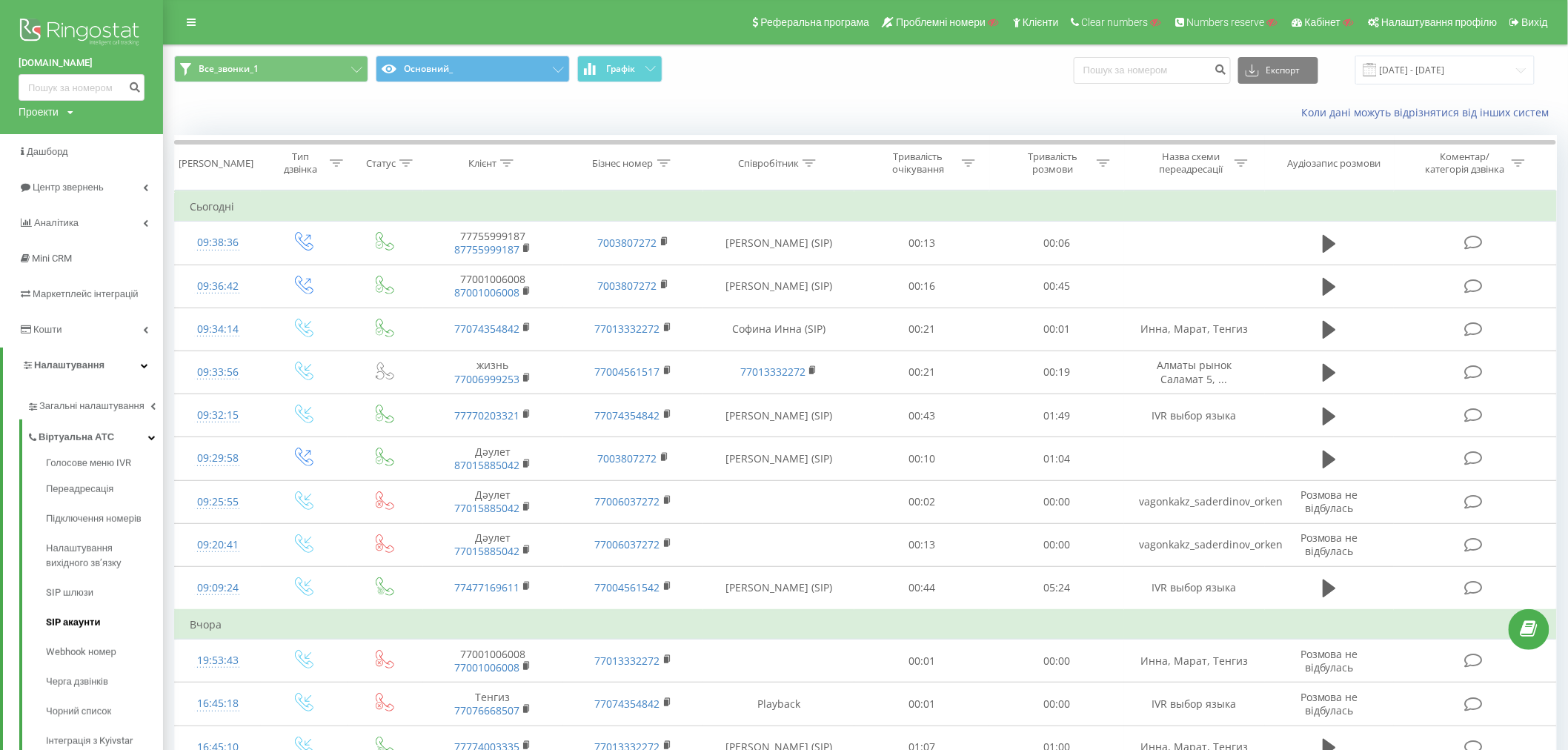
click at [71, 624] on span "SIP акаунти" at bounding box center [73, 623] width 54 height 15
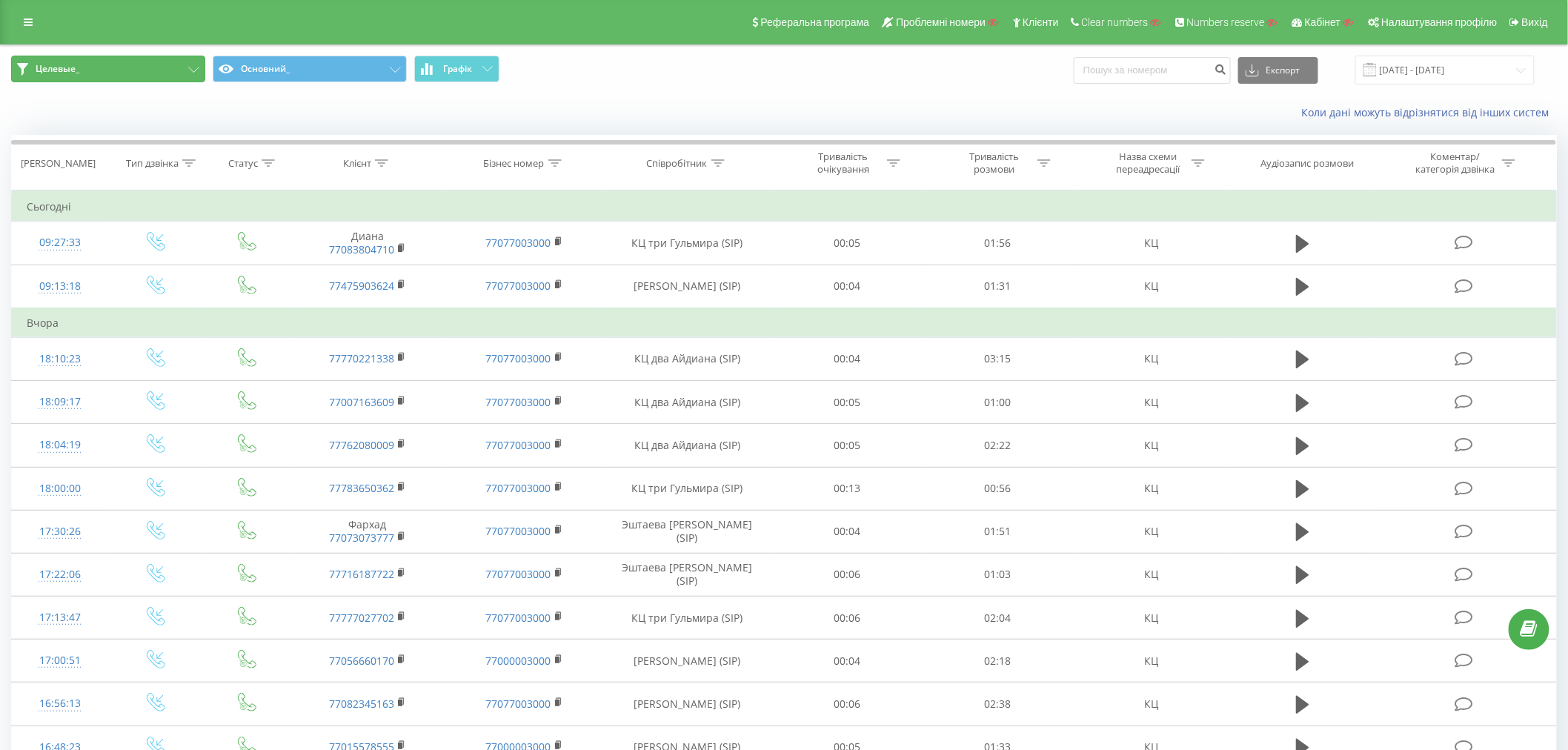
click at [117, 57] on button "Целевые_" at bounding box center [108, 69] width 194 height 27
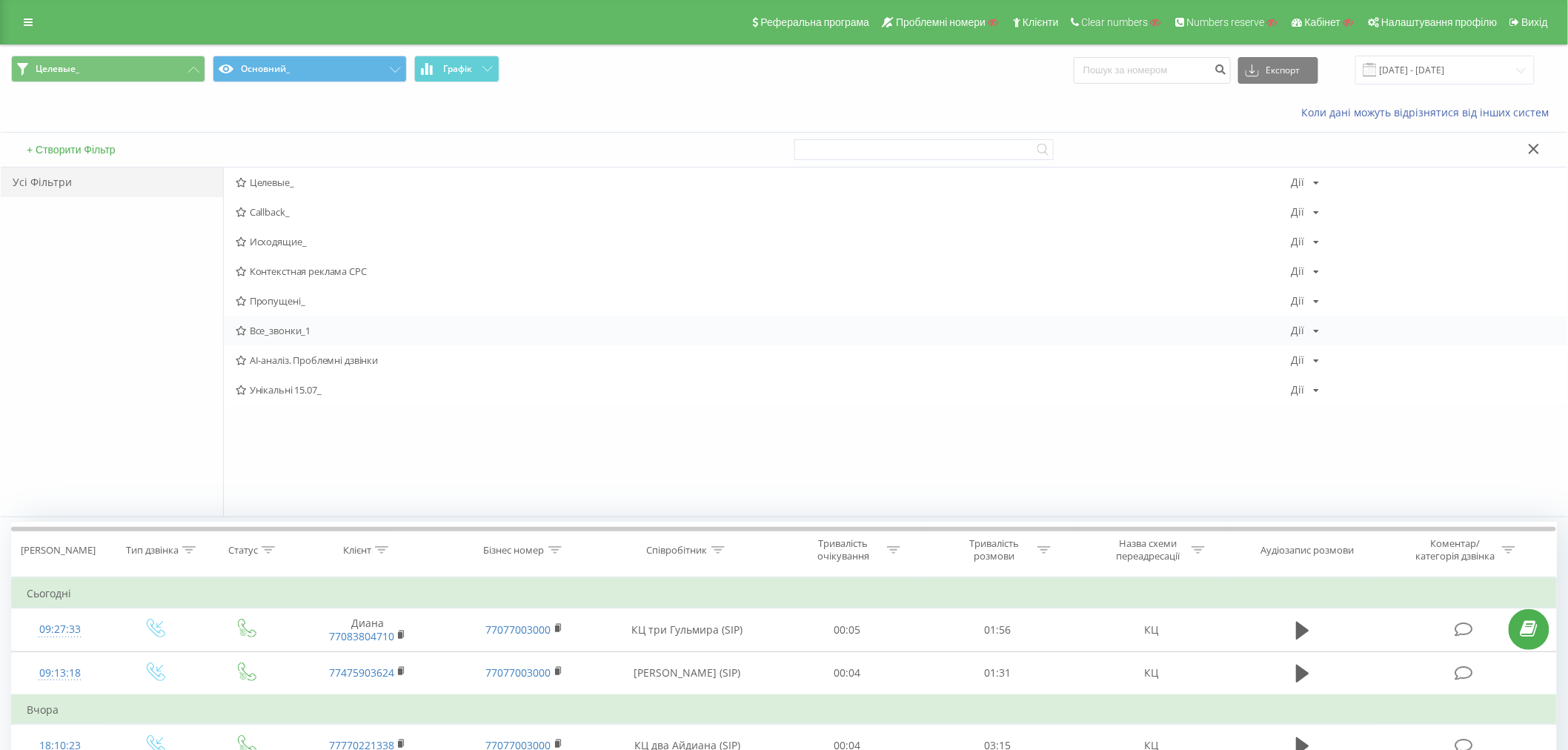
click at [273, 330] on span "Все_звонки_1" at bounding box center [764, 330] width 1056 height 10
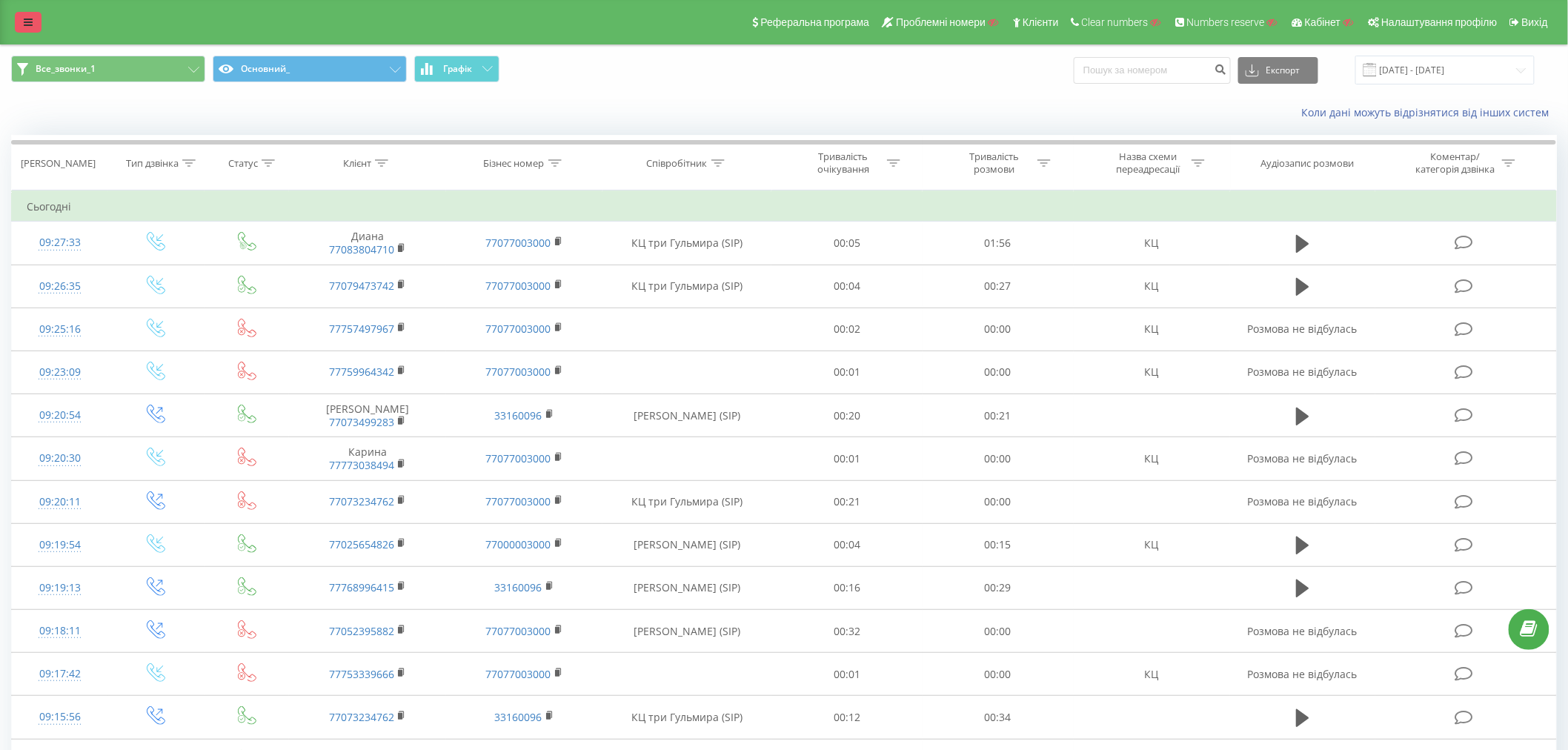
click at [21, 24] on link at bounding box center [29, 22] width 27 height 21
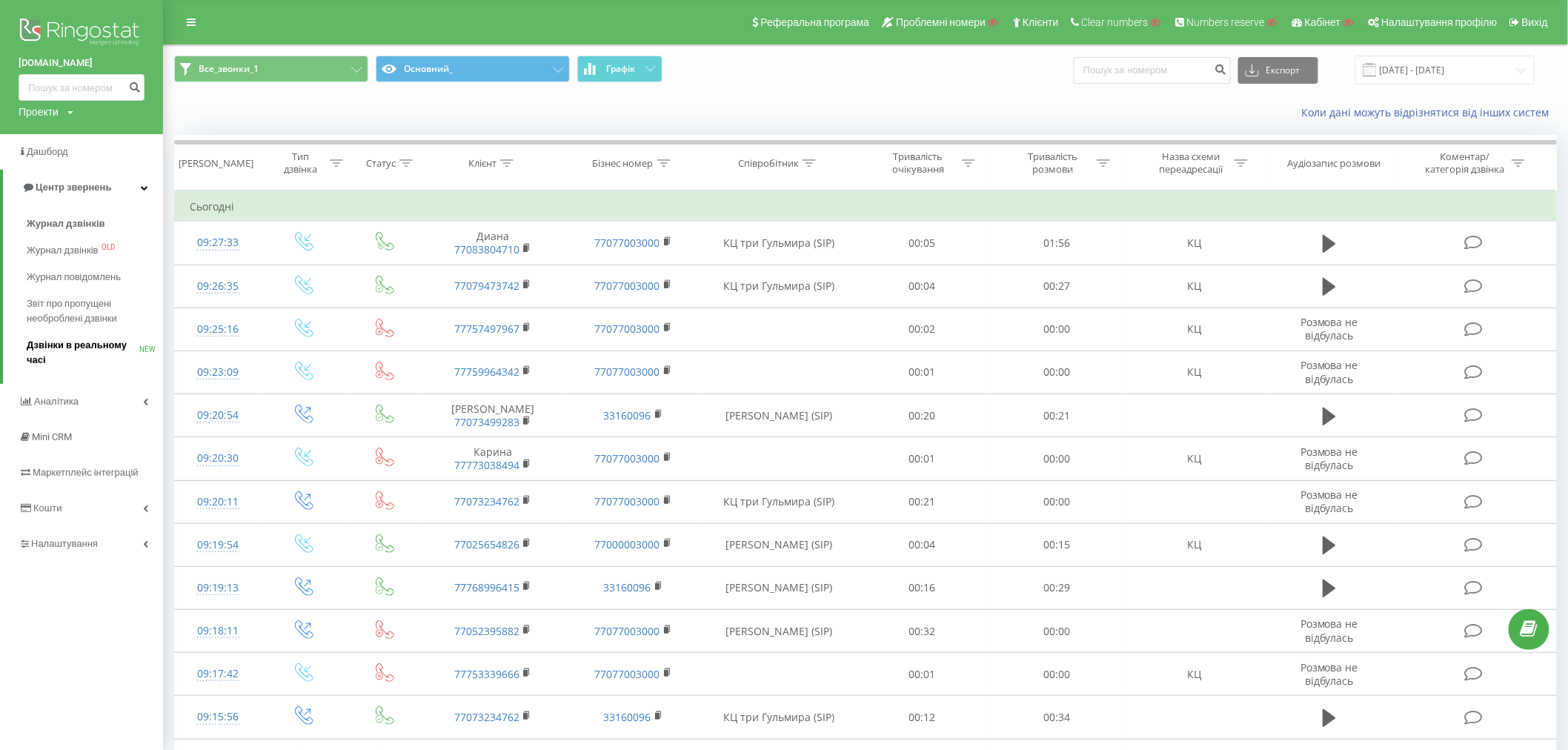
click at [27, 348] on span "Дзвінки в реальному часі" at bounding box center [83, 352] width 113 height 29
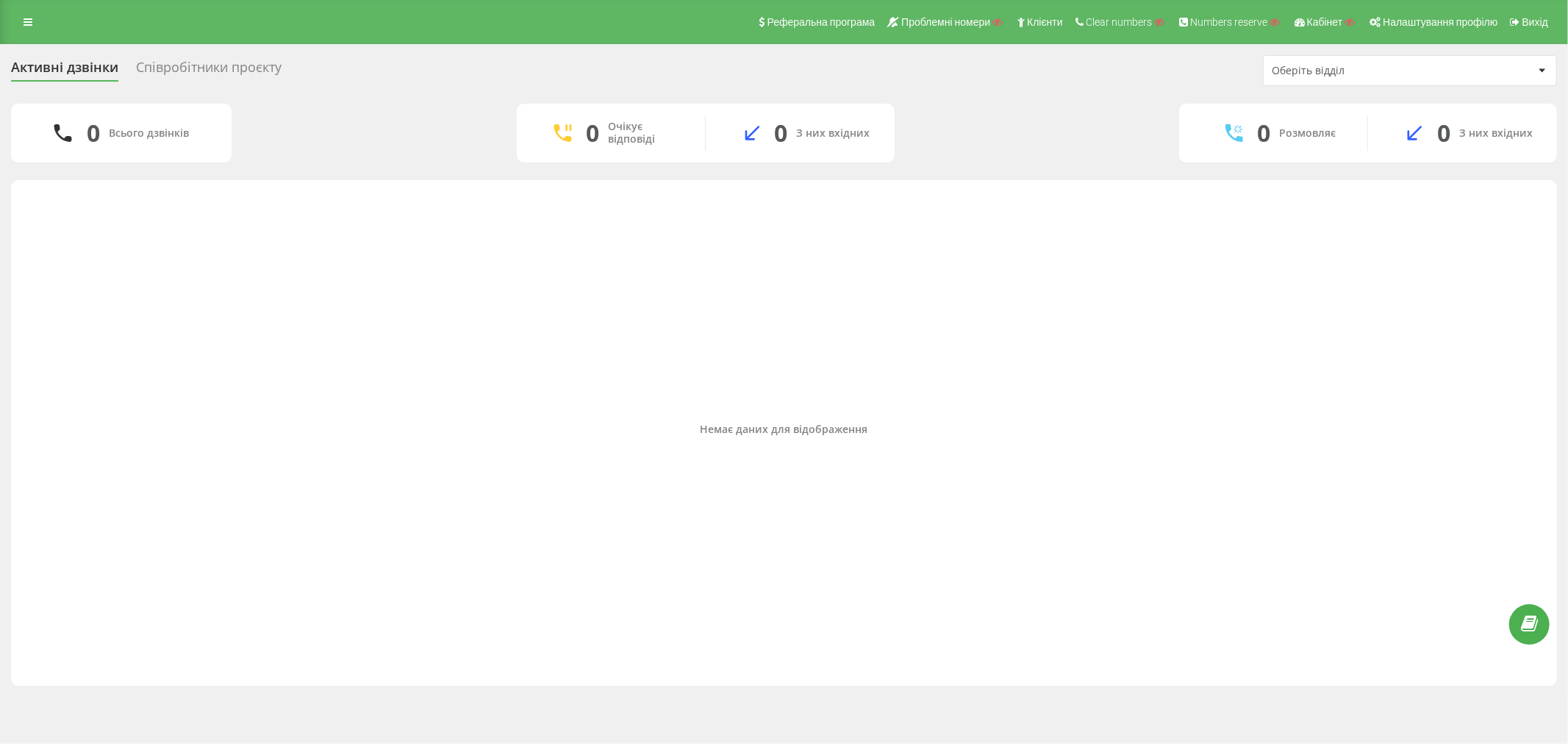
click at [202, 57] on div "Активні дзвінки Співробітники проєкту Оберіть відділ" at bounding box center [784, 70] width 1546 height 31
click at [201, 64] on div "Співробітники проєкту" at bounding box center [209, 70] width 146 height 23
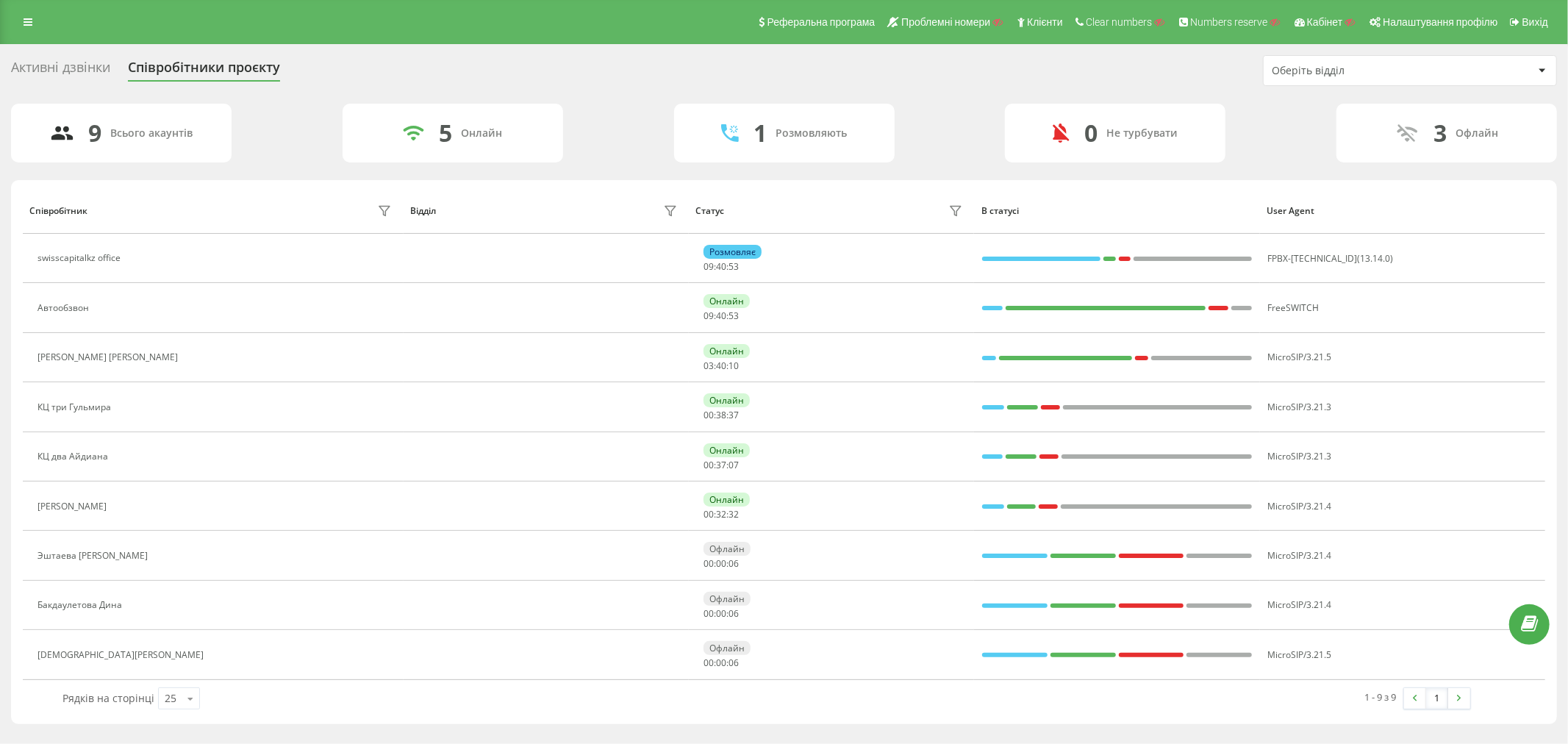
click at [62, 59] on div "Активні дзвінки" at bounding box center [60, 70] width 100 height 23
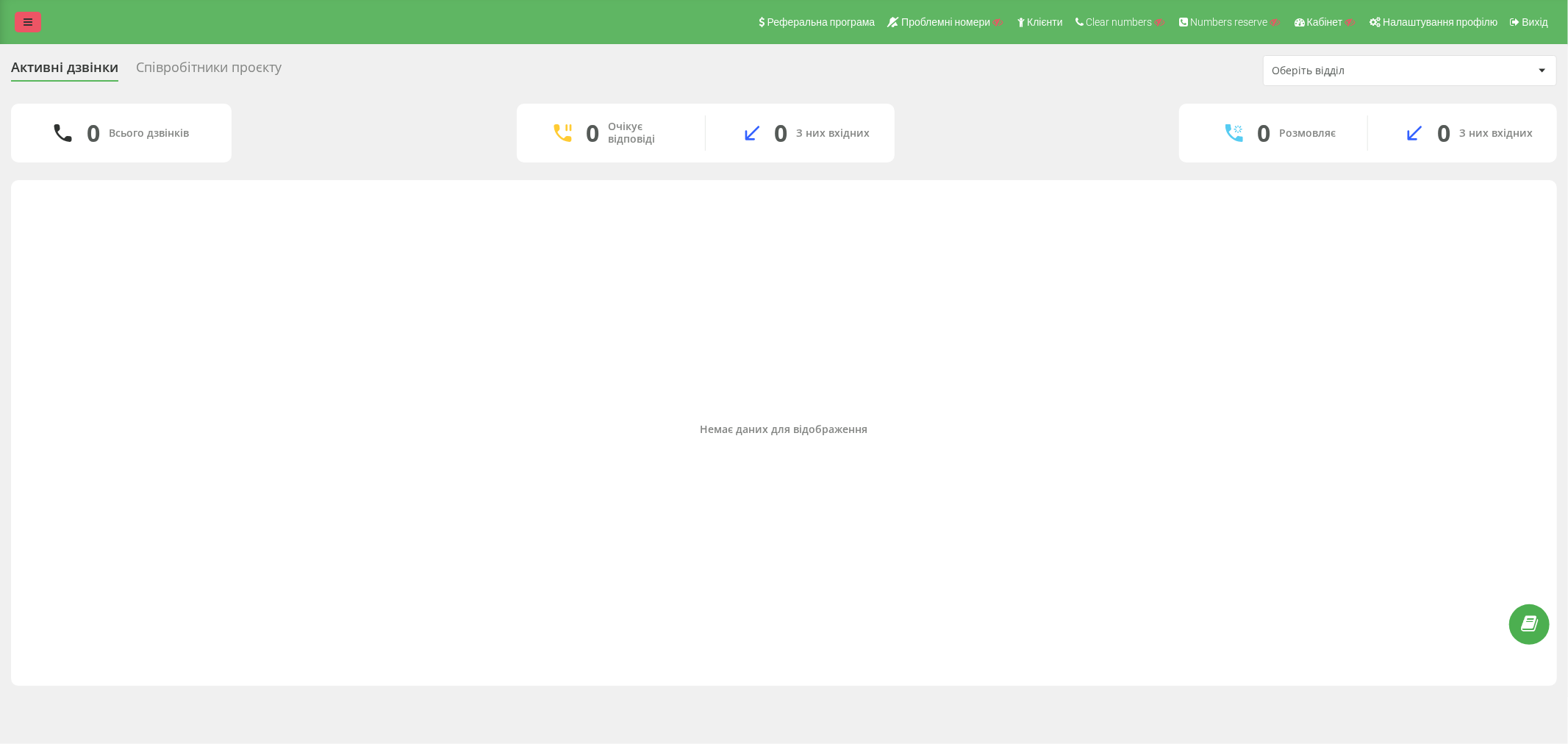
click at [33, 18] on link at bounding box center [28, 22] width 27 height 21
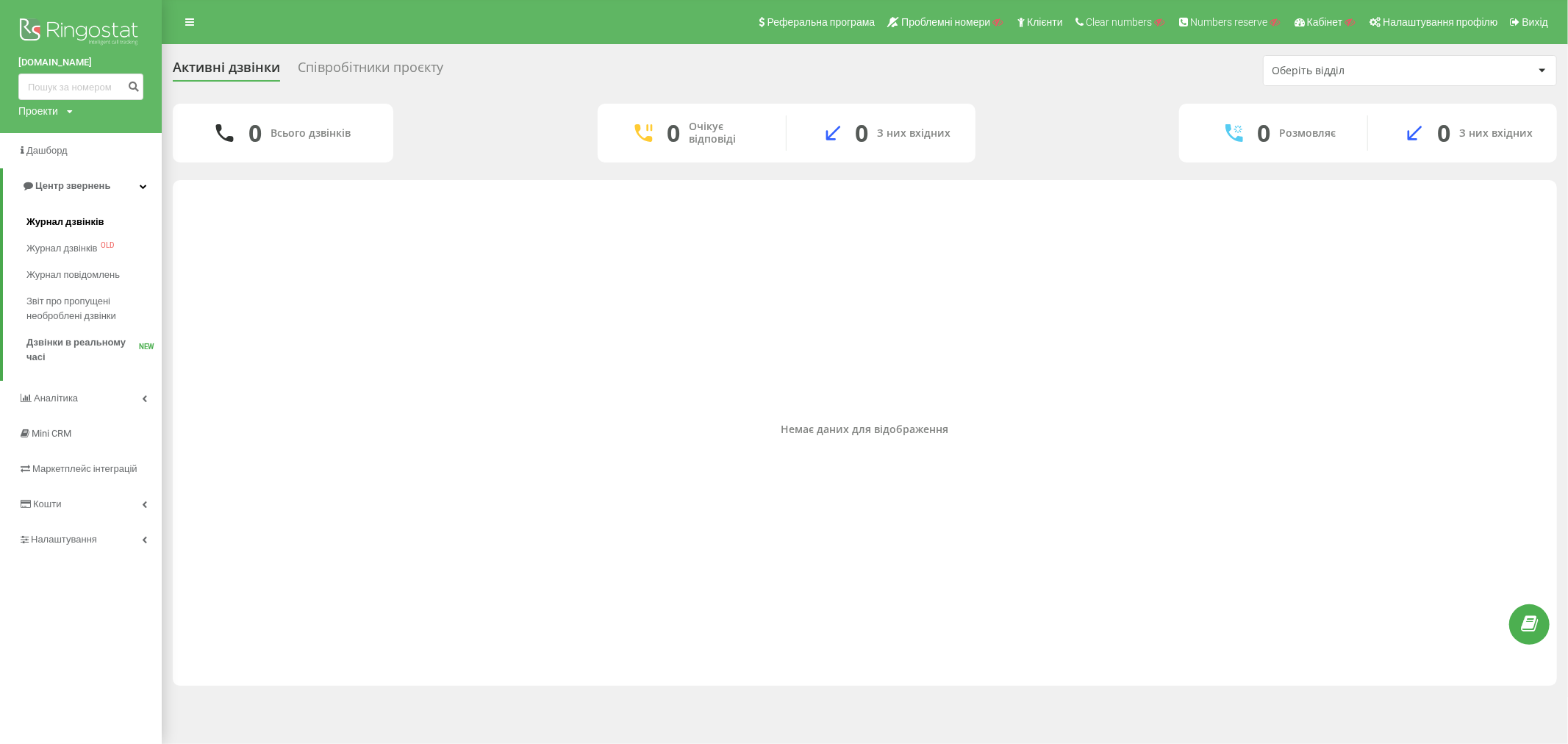
click at [59, 214] on link "Журнал дзвінків" at bounding box center [94, 222] width 135 height 27
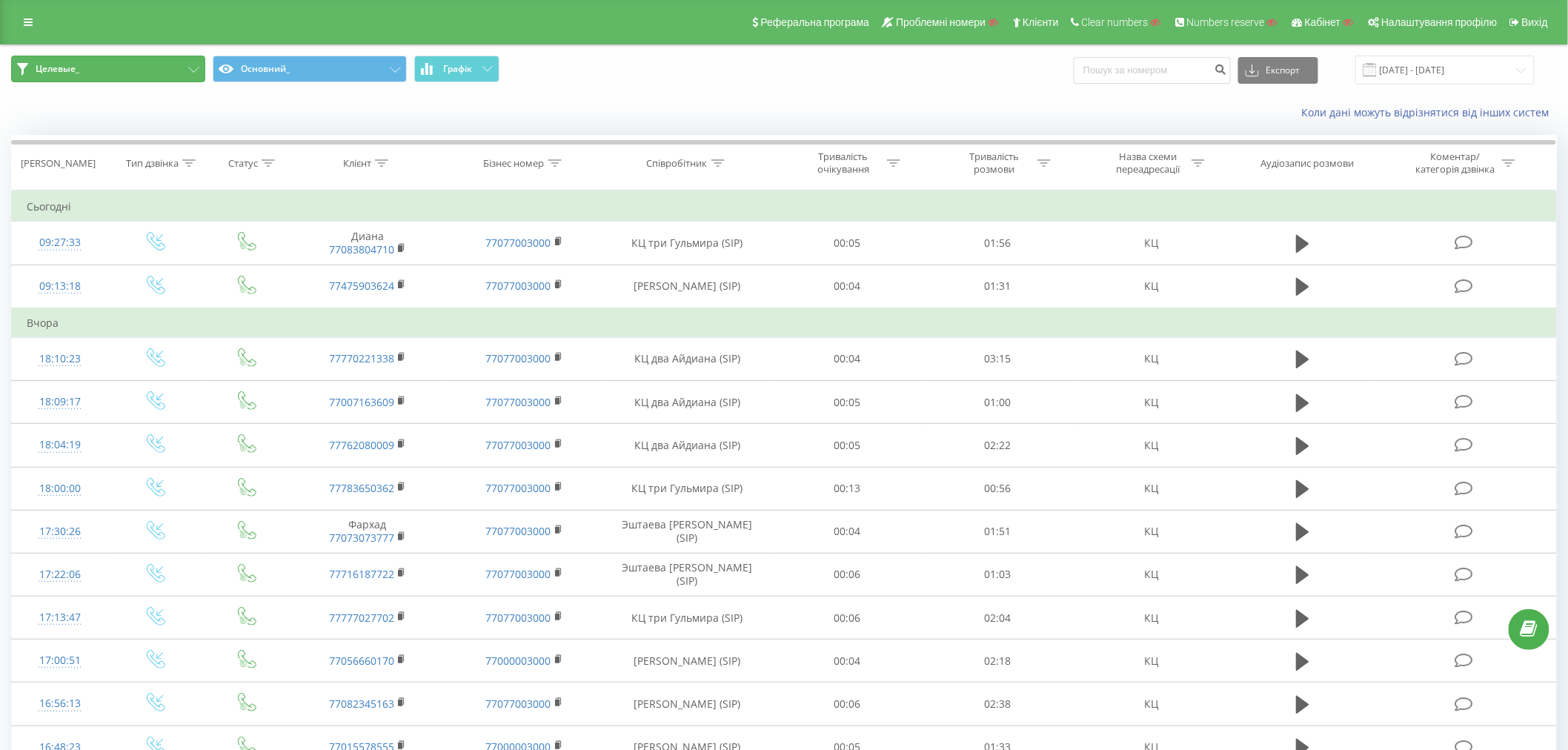
click at [68, 69] on span "Целевые_" at bounding box center [57, 69] width 44 height 12
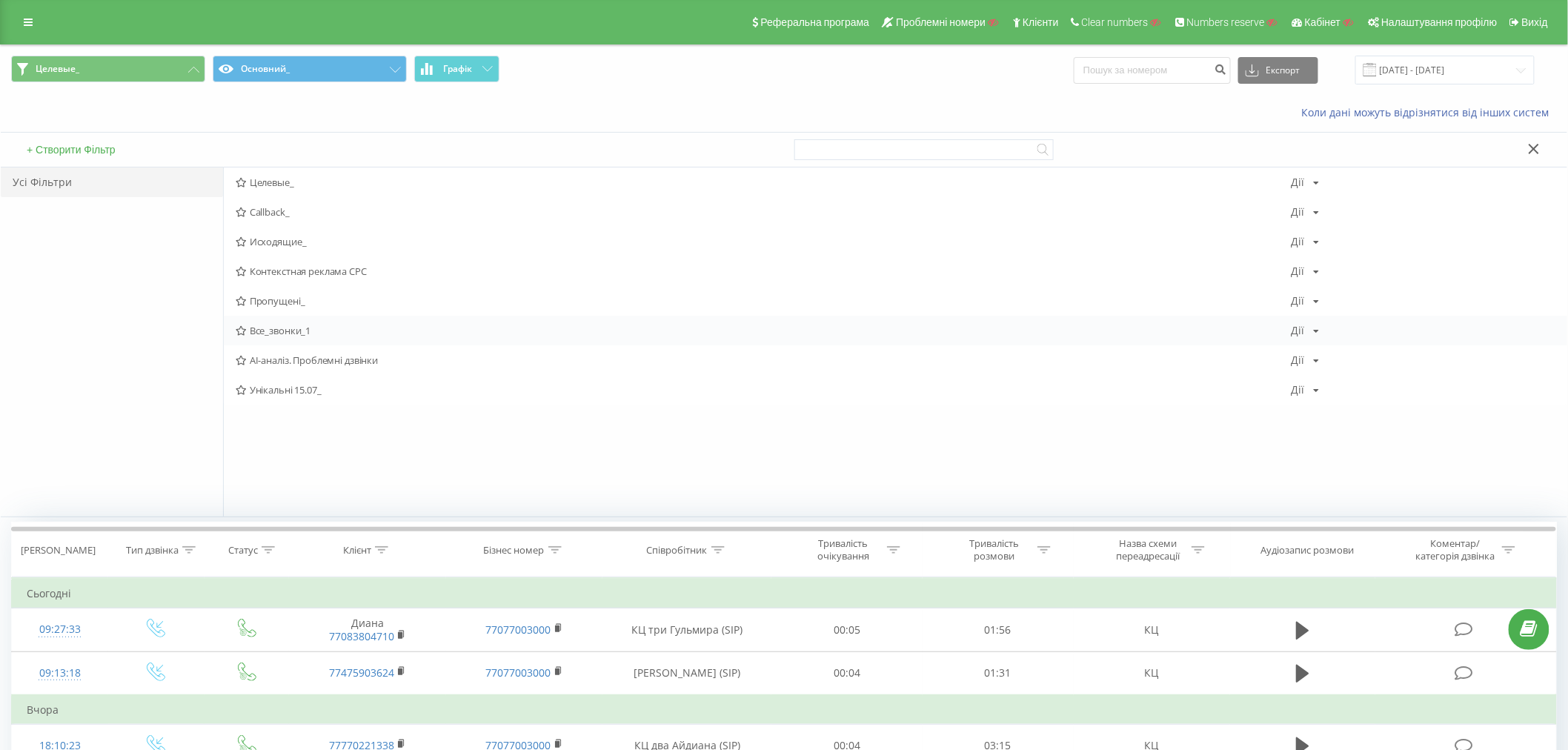
click at [275, 325] on span "Все_звонки_1" at bounding box center [764, 330] width 1056 height 10
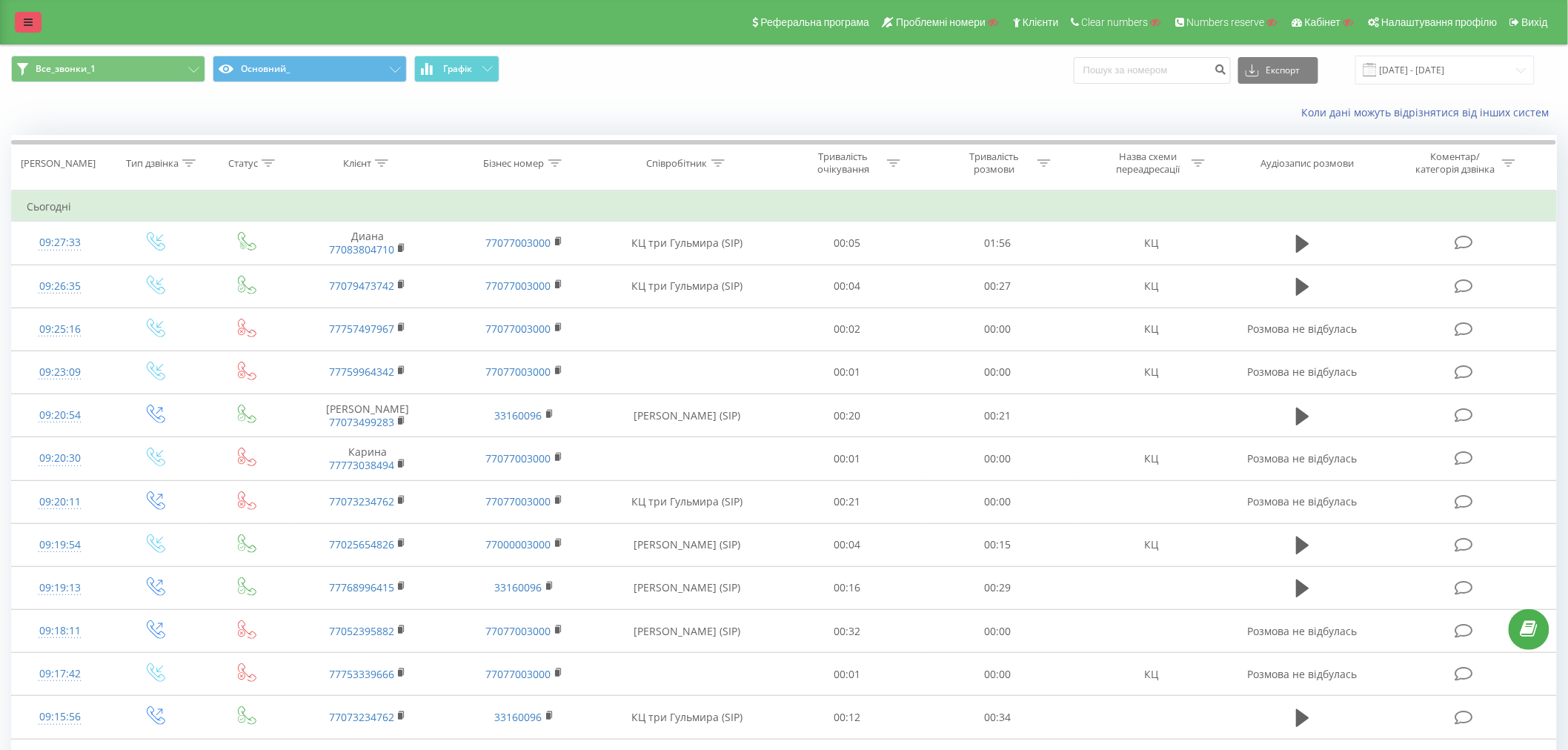
click at [31, 24] on icon at bounding box center [28, 22] width 9 height 10
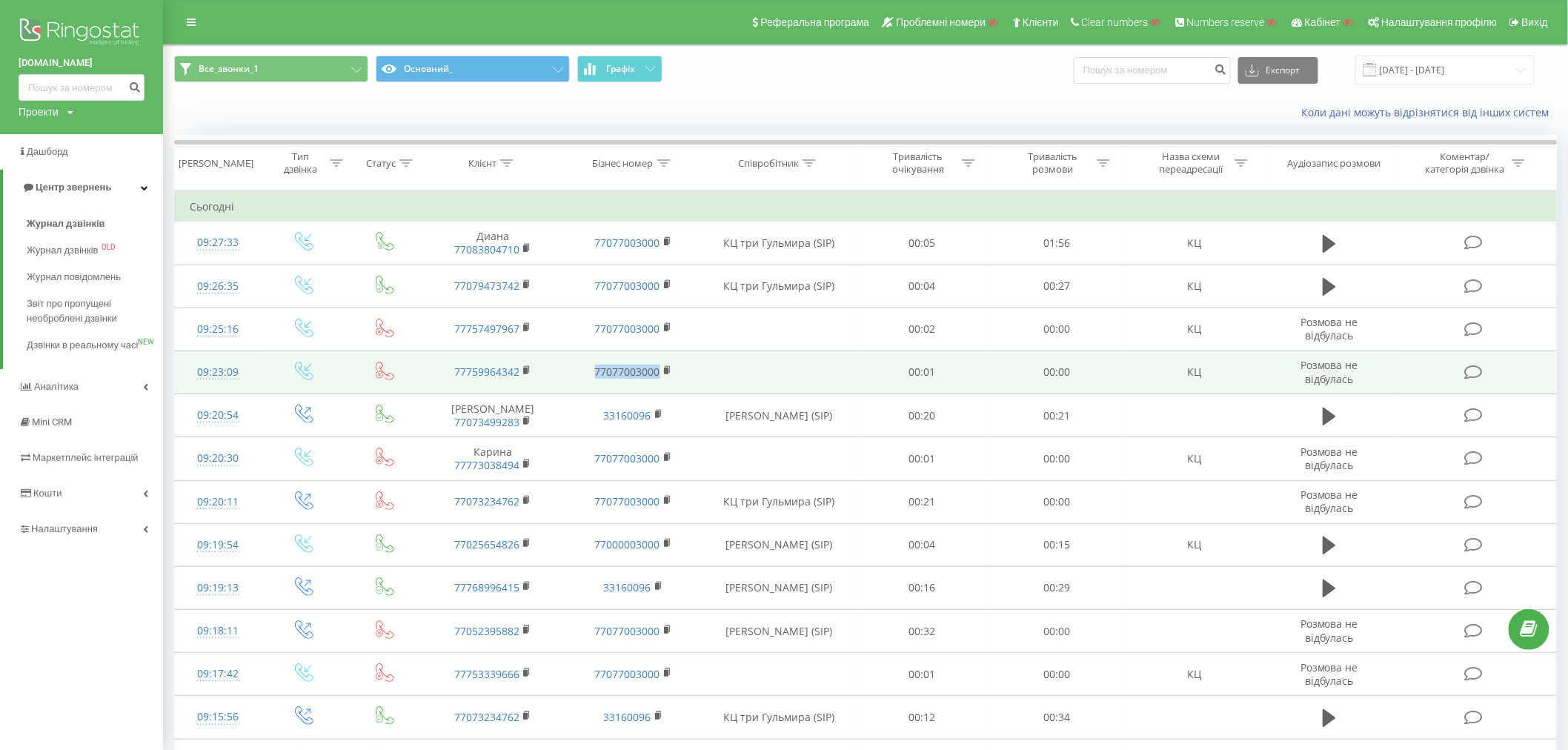
drag, startPoint x: 579, startPoint y: 383, endPoint x: 663, endPoint y: 383, distance: 84.0
click at [663, 383] on td "77077003000" at bounding box center [633, 372] width 140 height 43
copy link "77077003000"
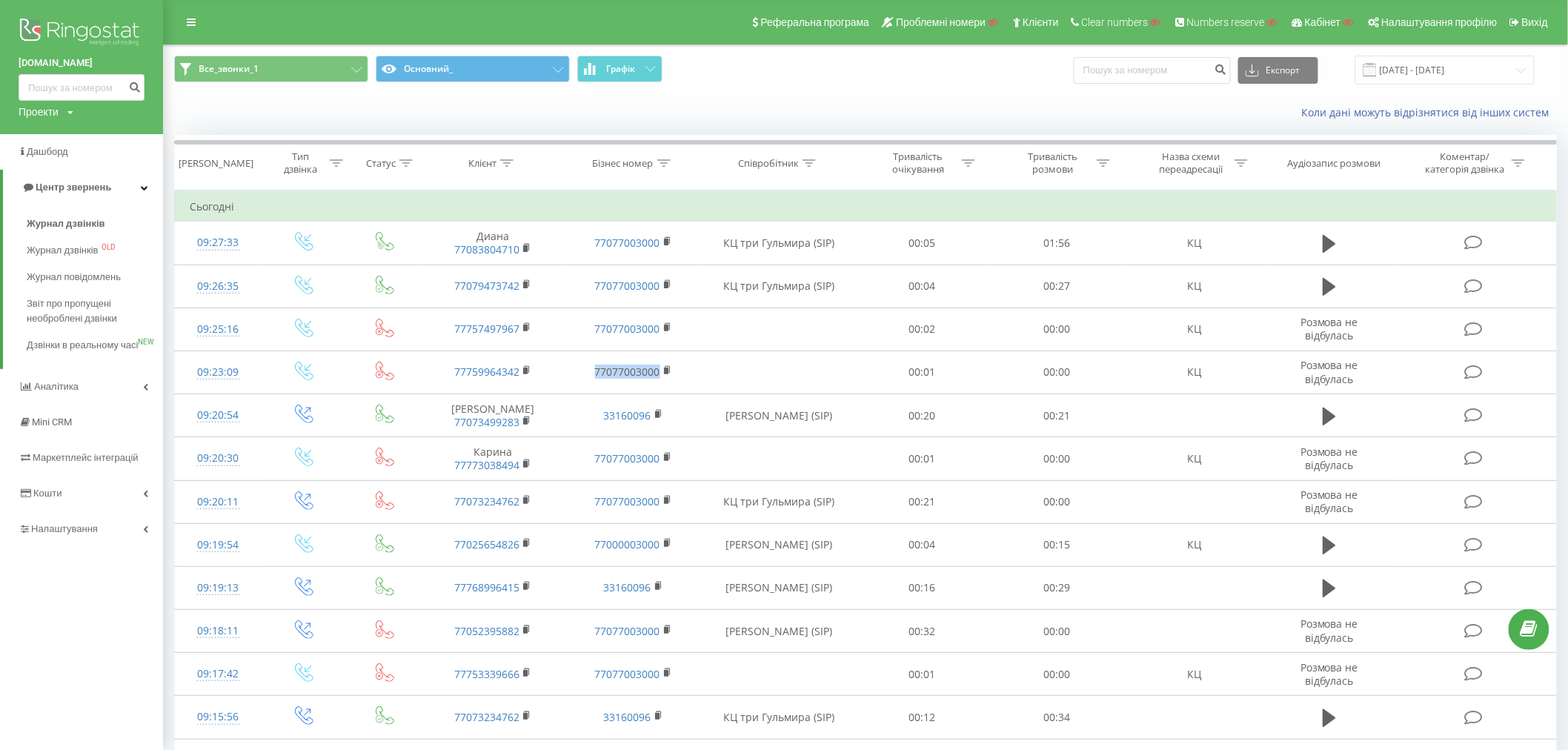
drag, startPoint x: 9, startPoint y: 60, endPoint x: 100, endPoint y: 67, distance: 91.3
click at [100, 67] on div "swisscapital.kz Проекти Пошук" at bounding box center [81, 67] width 163 height 134
copy link "swisscapital.kz"
click at [112, 26] on img at bounding box center [81, 34] width 126 height 37
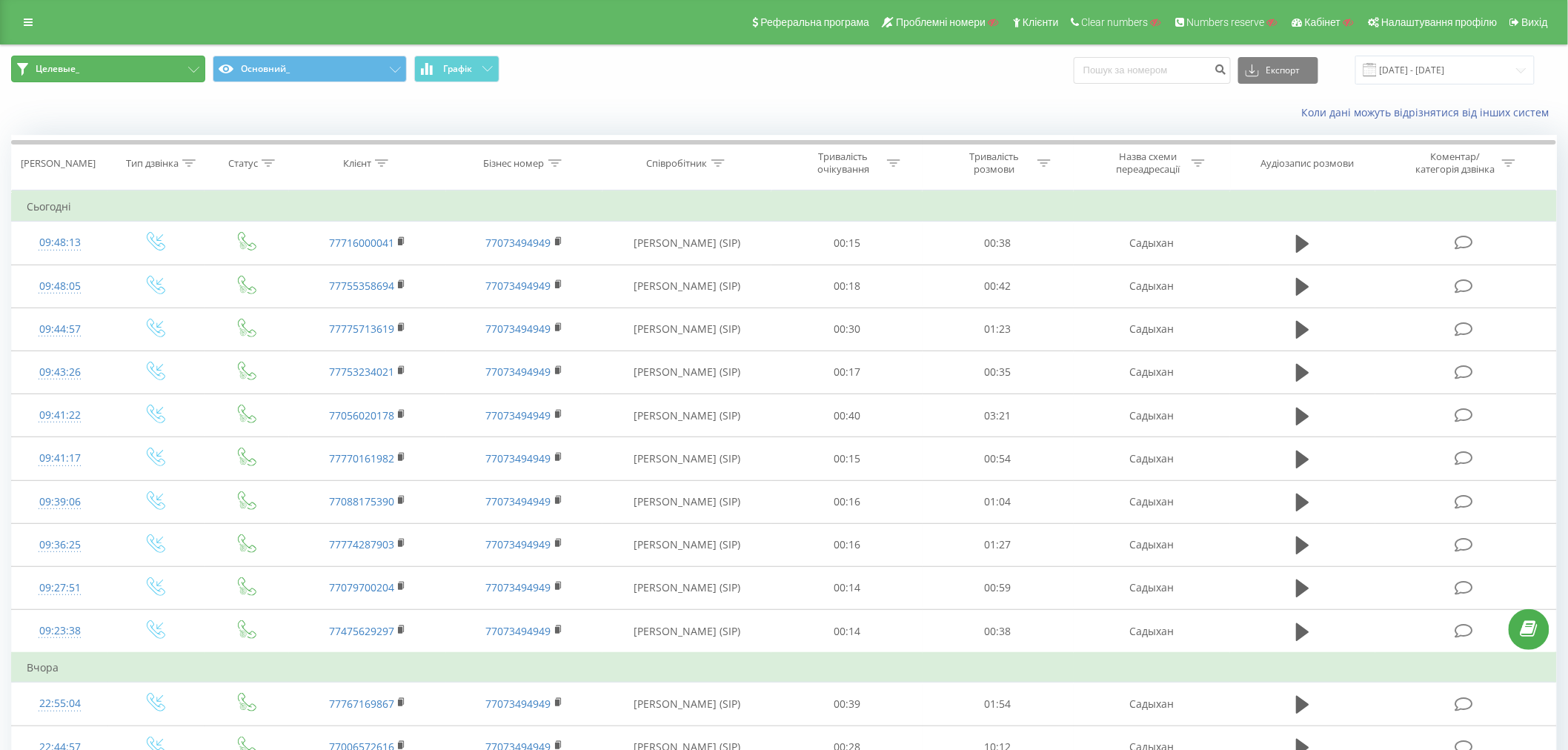
click at [126, 64] on button "Целевые_" at bounding box center [108, 69] width 194 height 27
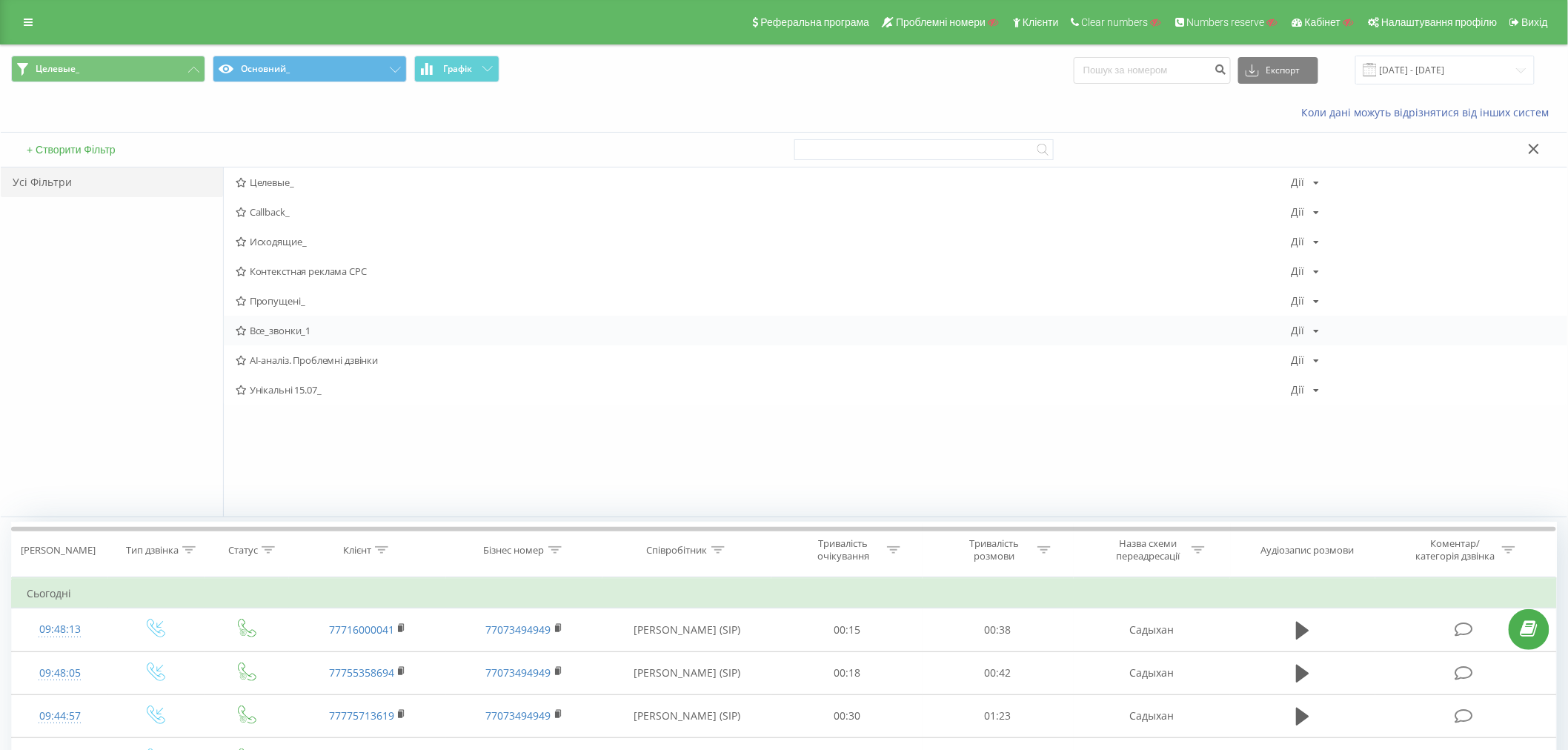
click at [275, 326] on span "Все_звонки_1" at bounding box center [764, 330] width 1056 height 10
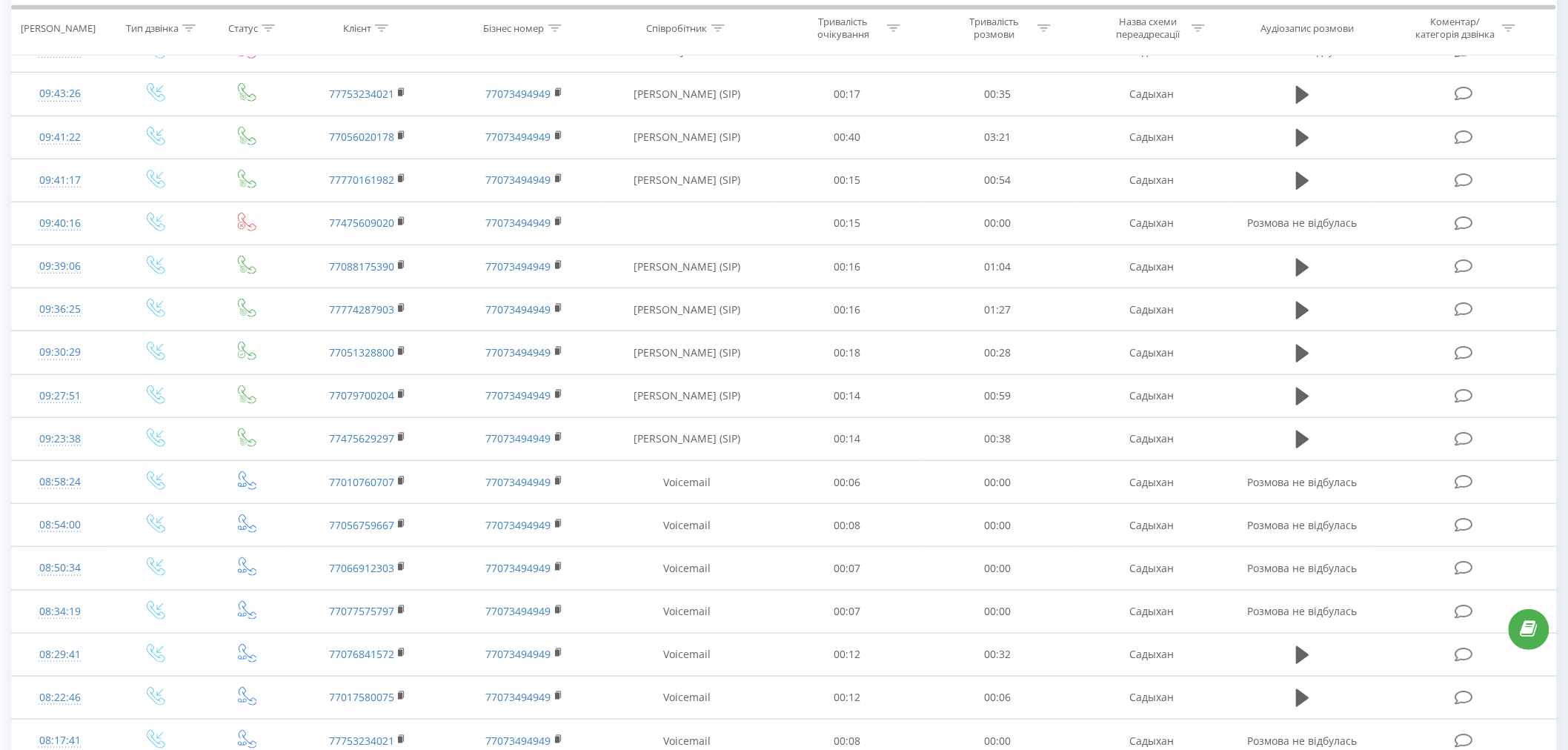
scroll to position [359, 0]
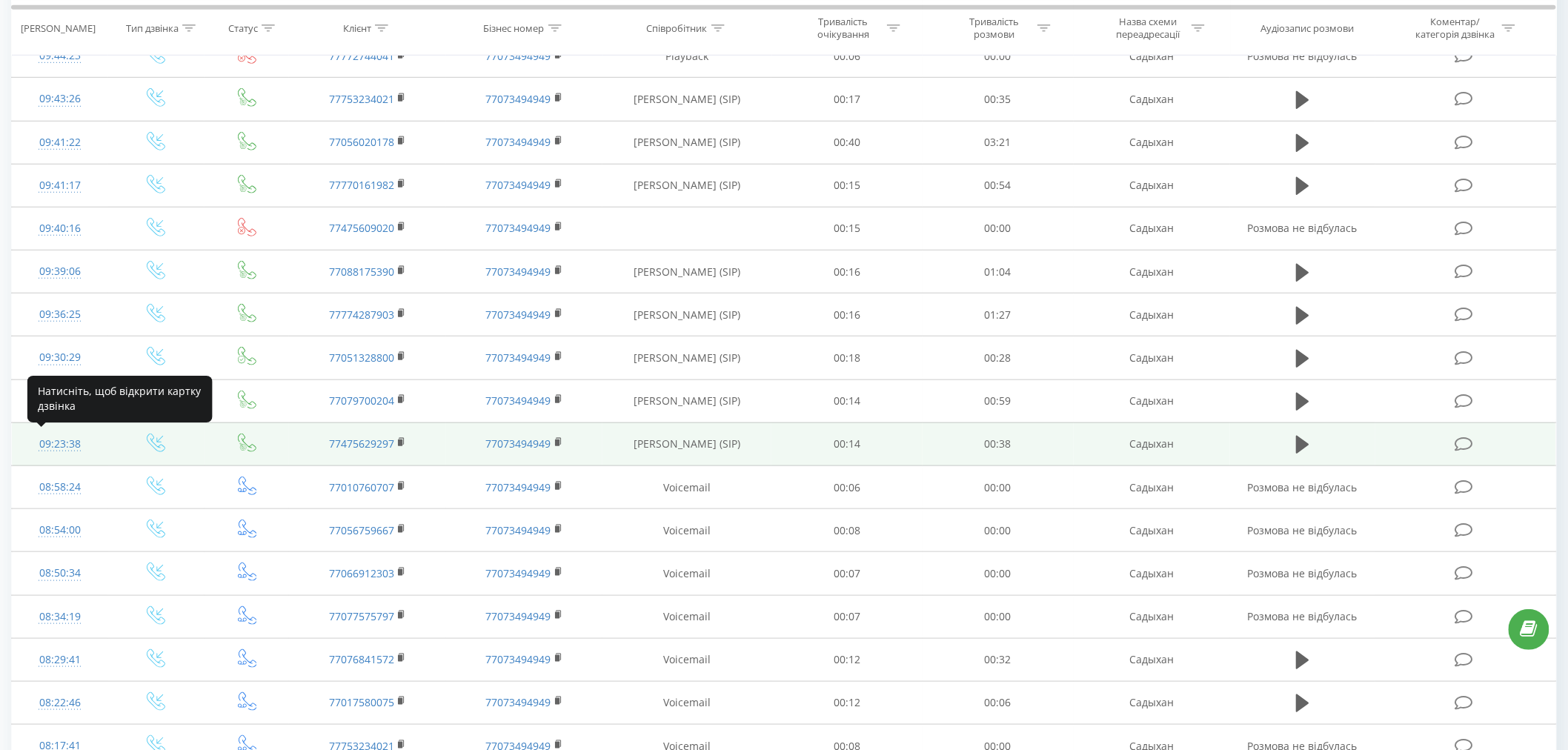
click at [56, 438] on div "09:23:38" at bounding box center [60, 444] width 67 height 29
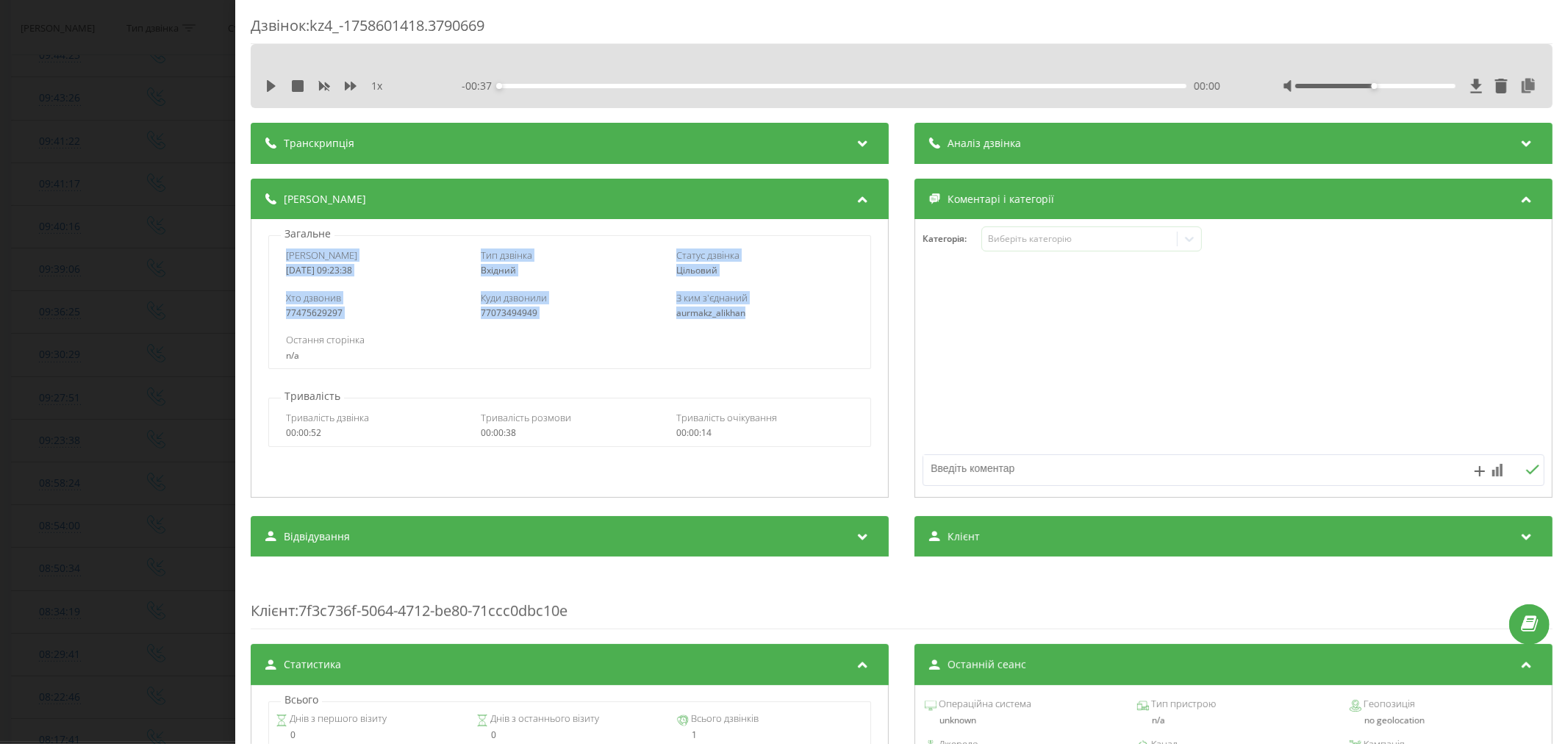
drag, startPoint x: 294, startPoint y: 258, endPoint x: 790, endPoint y: 324, distance: 500.4
click at [790, 324] on div "Дата дзвінка 2025-09-23 09:23:38 Тип дзвінка Вхідний Статус дзвінка Цільовий Хт…" at bounding box center [569, 302] width 603 height 134
click at [118, 466] on div "Дзвінок : kz4_-1758601418.3790669 1 x - 00:37 00:00 00:00 Транскрипція Для AI-а…" at bounding box center [784, 372] width 1568 height 744
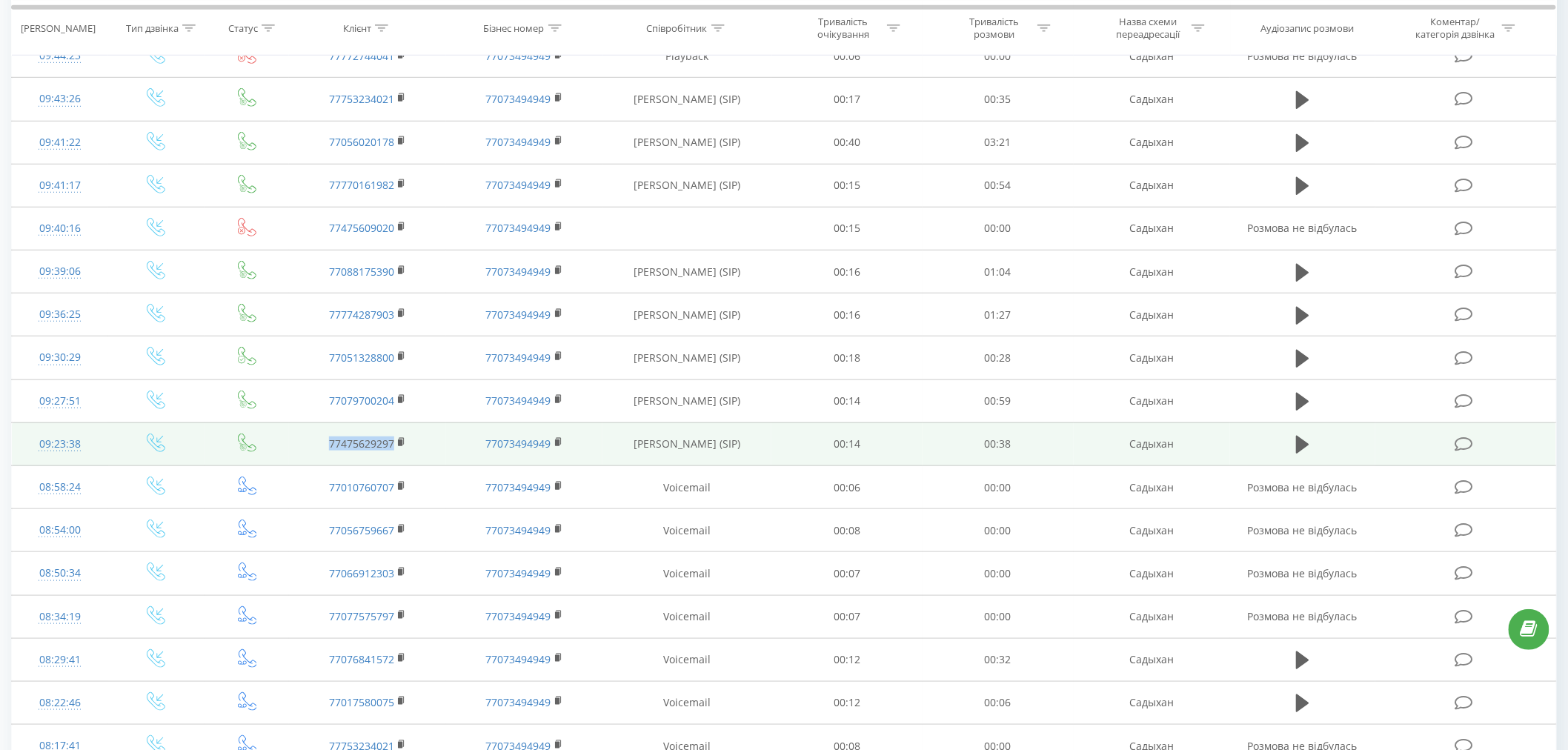
drag, startPoint x: 299, startPoint y: 448, endPoint x: 413, endPoint y: 456, distance: 114.3
click at [413, 456] on td "77475629297" at bounding box center [368, 443] width 157 height 43
copy link "77475629297"
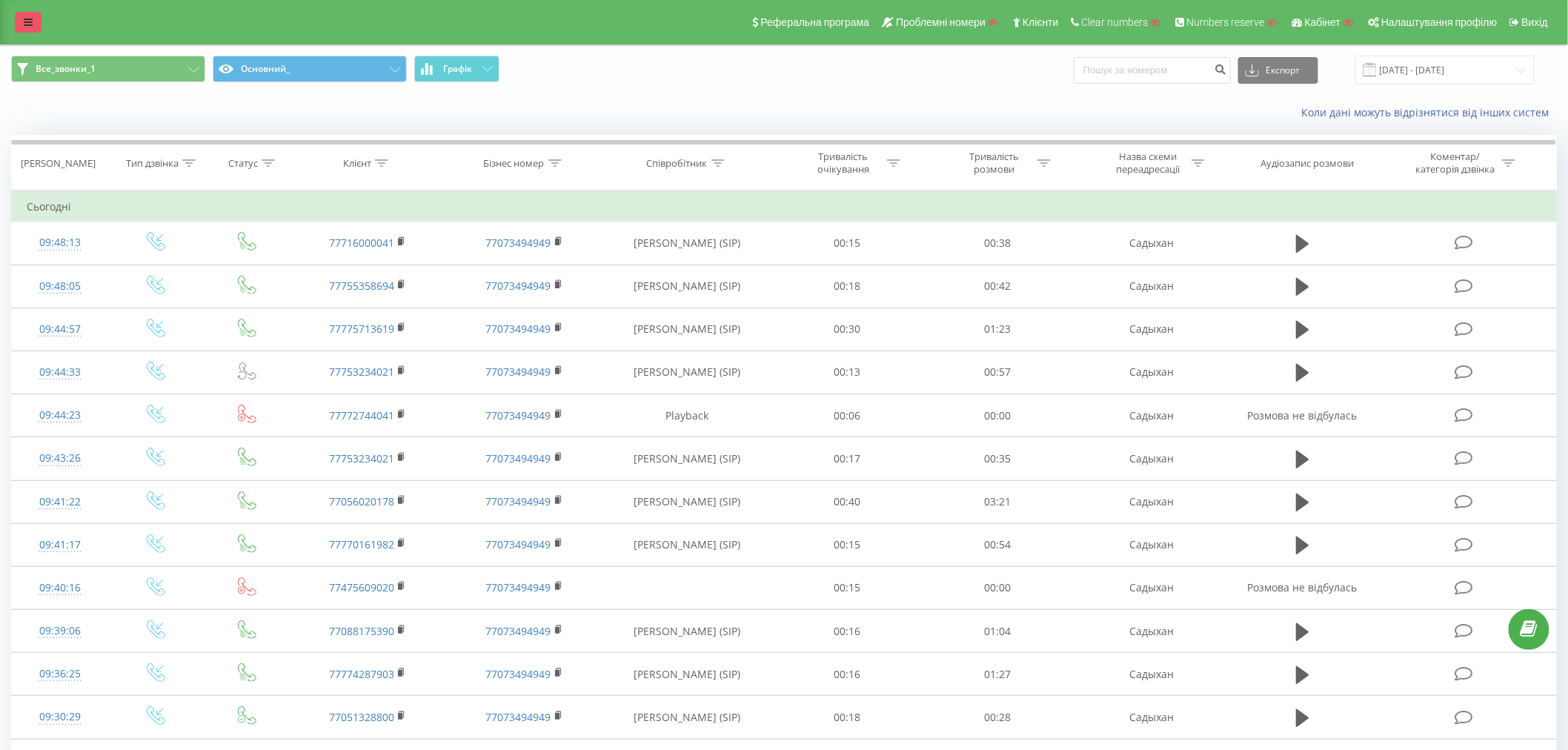
click at [34, 20] on link at bounding box center [29, 22] width 27 height 21
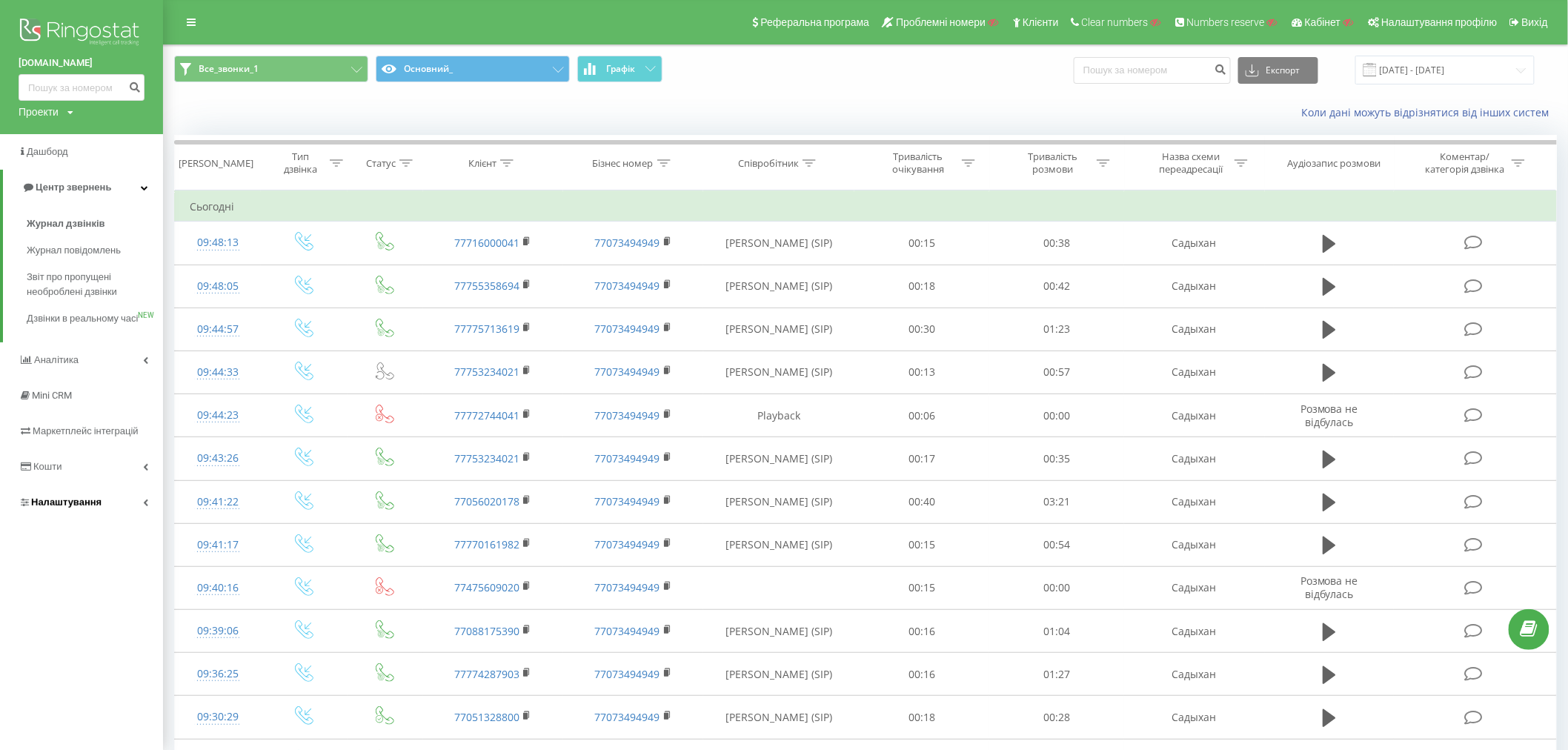
click at [53, 507] on span "Налаштування" at bounding box center [67, 501] width 71 height 11
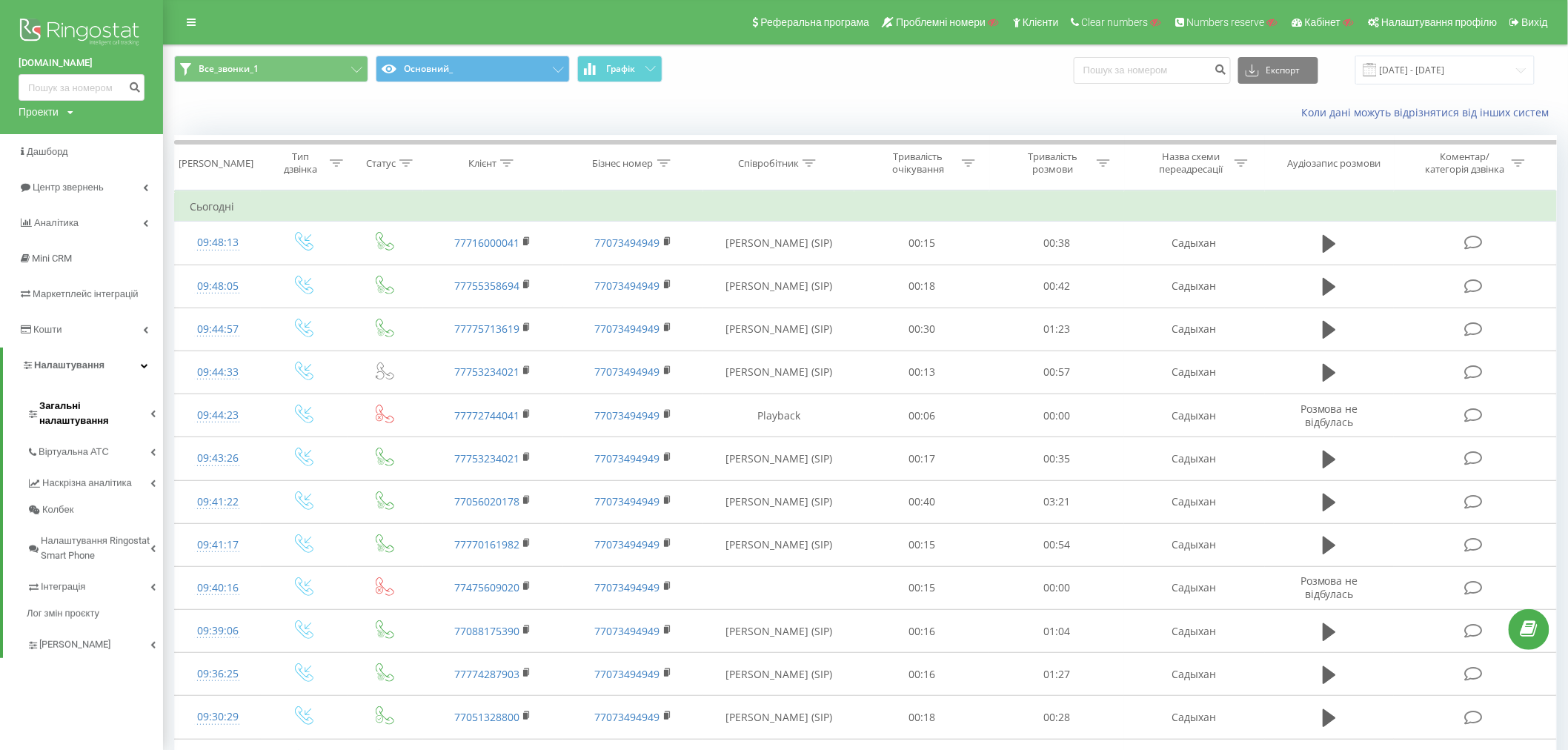
click at [53, 401] on span "Загальні налаштування" at bounding box center [95, 413] width 111 height 29
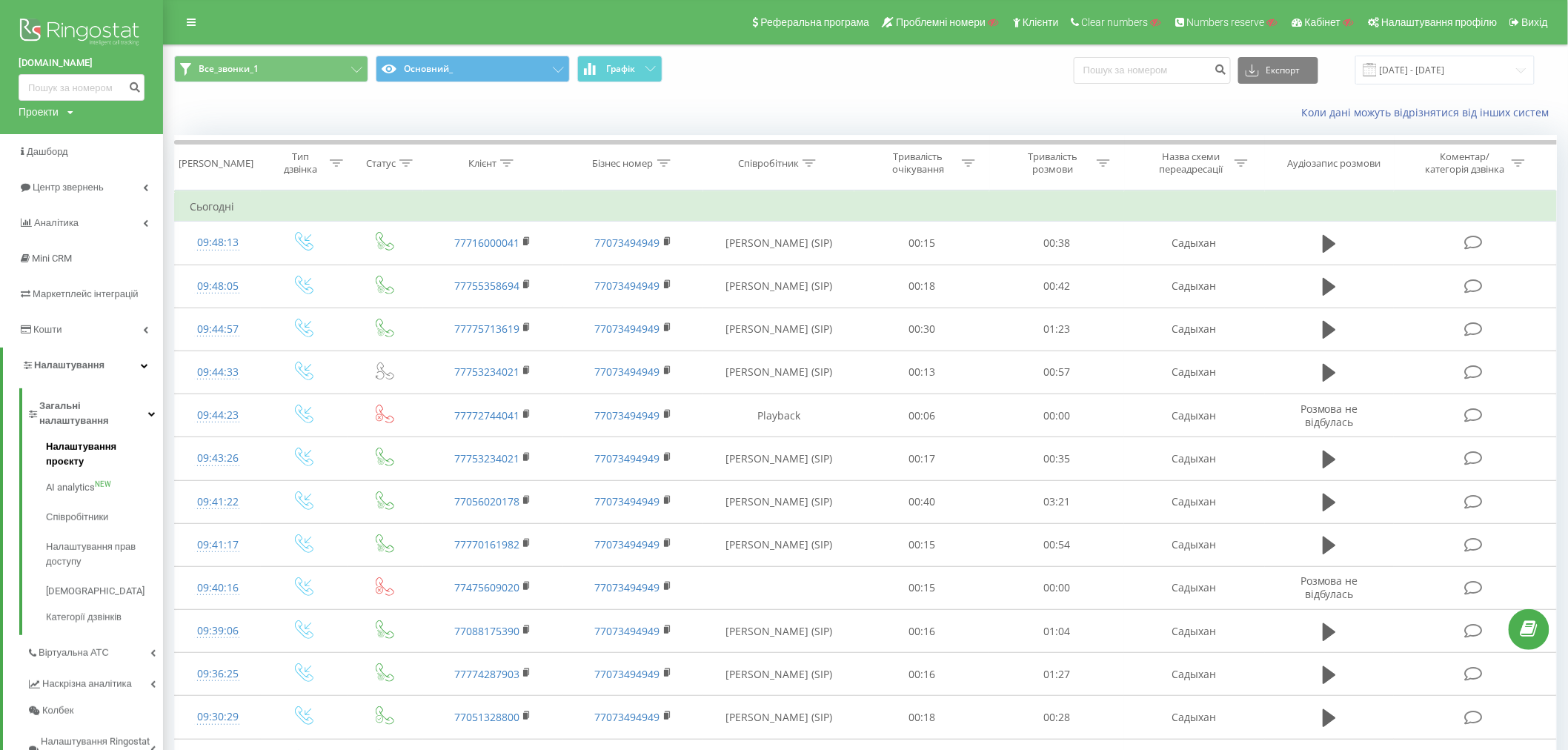
click at [60, 439] on span "Налаштування проєкту" at bounding box center [101, 453] width 110 height 29
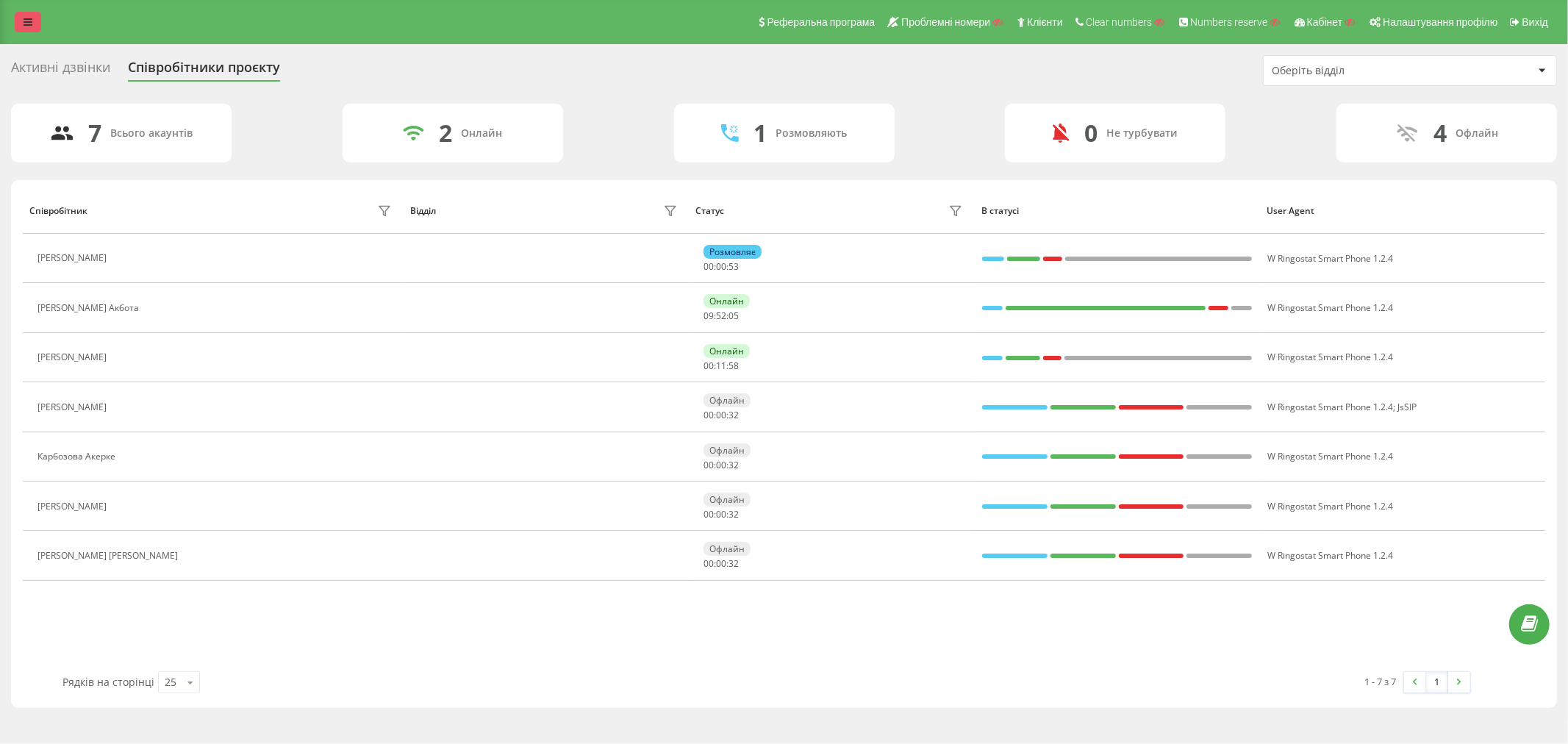
click at [30, 18] on icon at bounding box center [28, 22] width 9 height 10
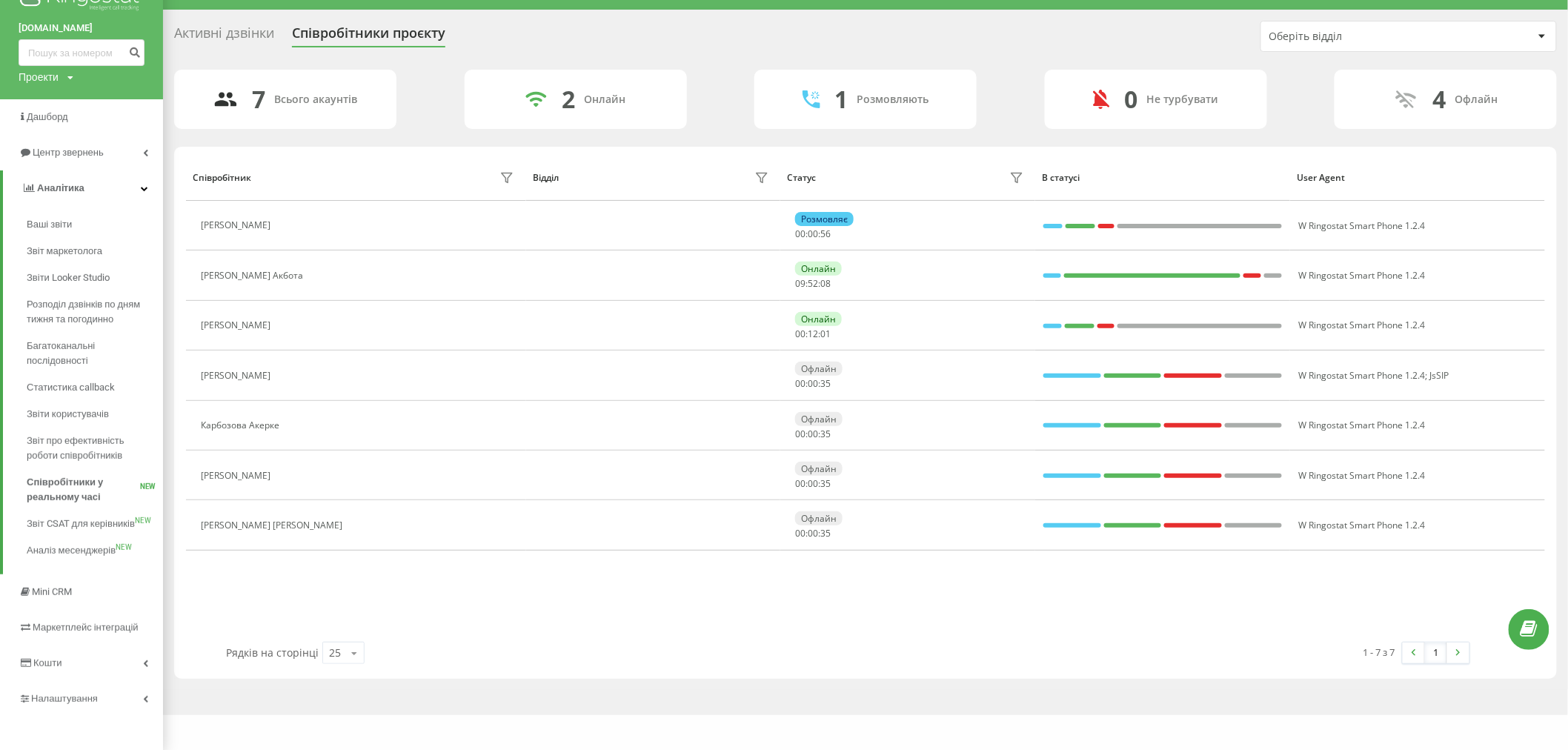
scroll to position [39, 0]
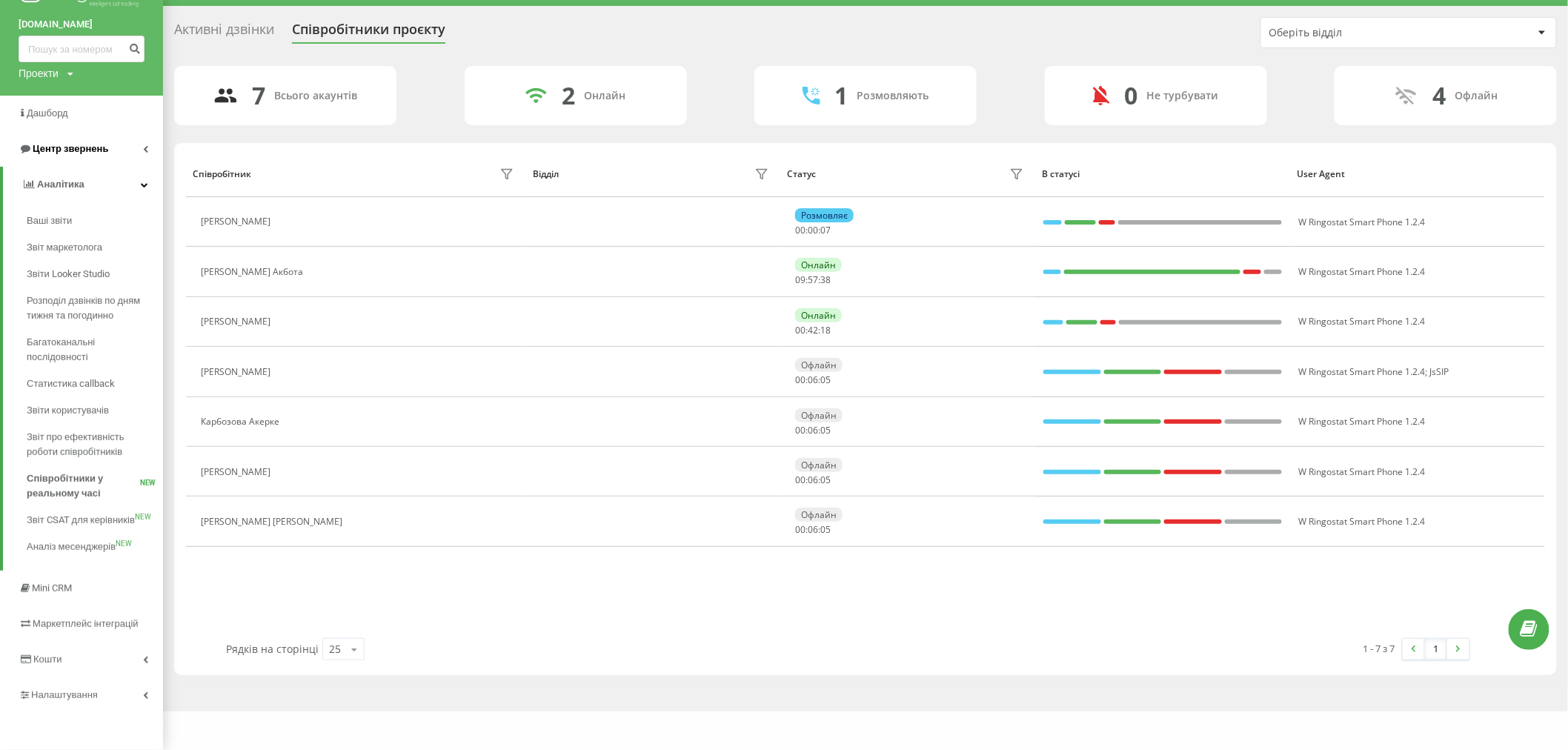
click at [72, 148] on span "Центр звернень" at bounding box center [71, 148] width 76 height 11
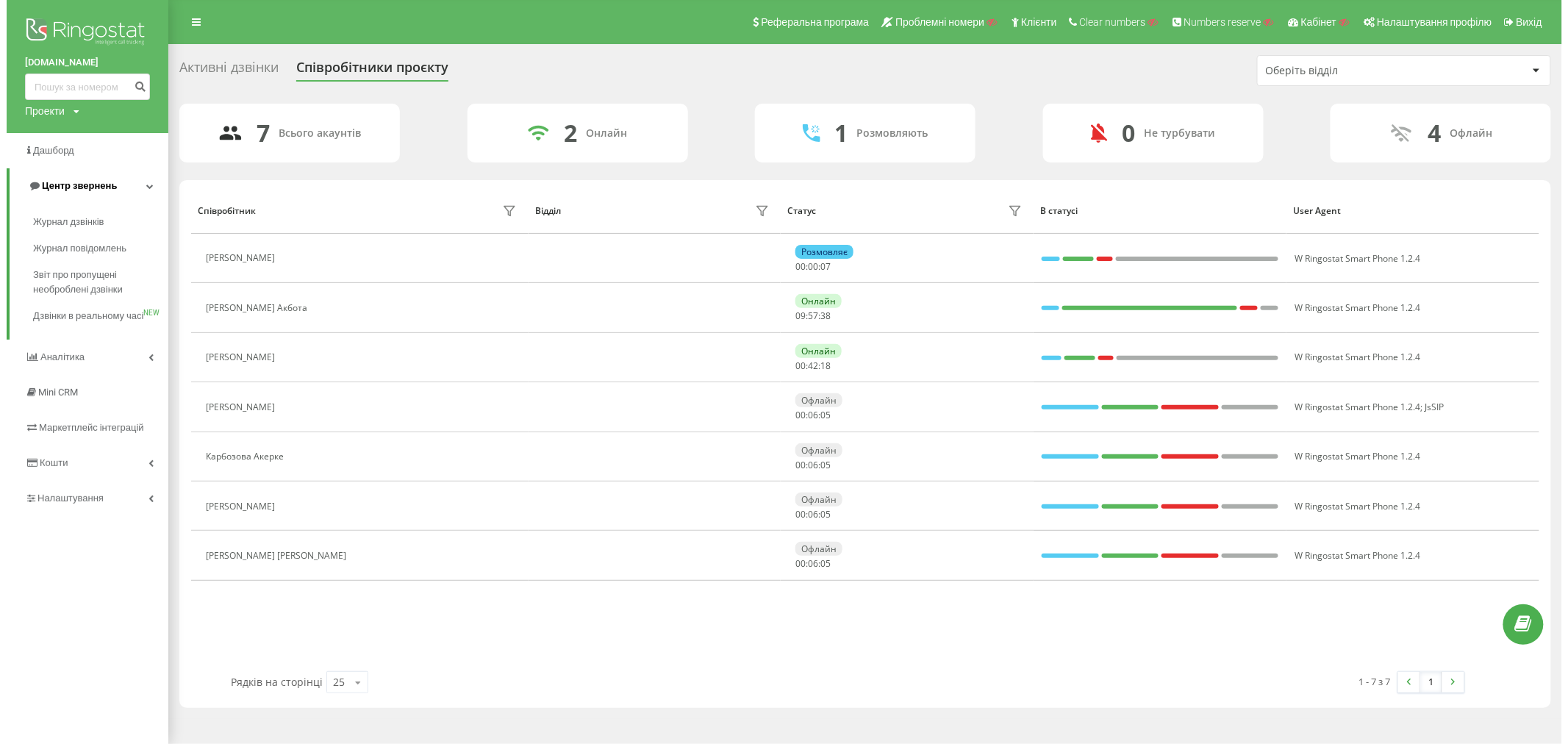
scroll to position [0, 0]
click at [50, 219] on span "Журнал дзвінків" at bounding box center [65, 222] width 78 height 15
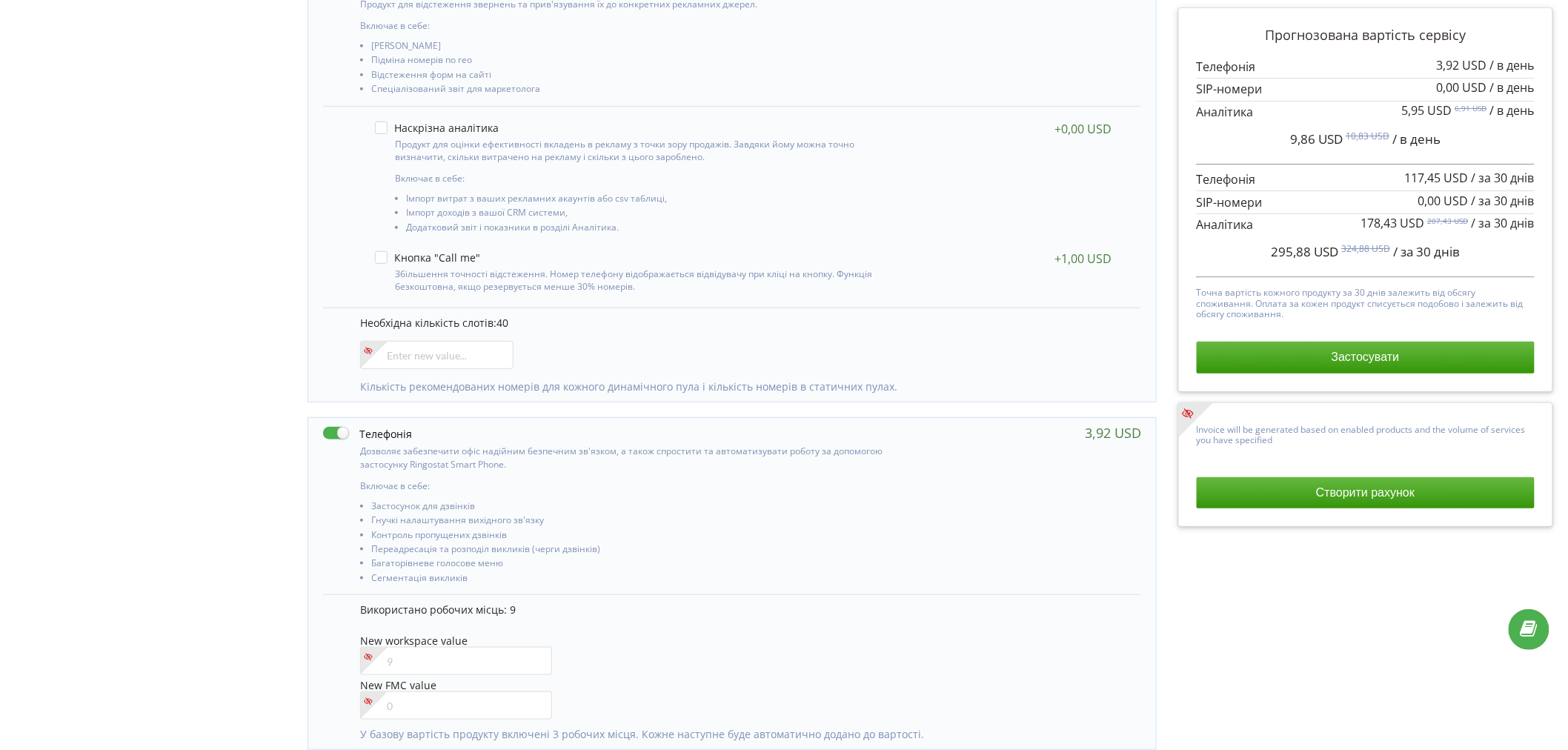
scroll to position [345, 0]
click at [411, 656] on input"] "number" at bounding box center [456, 654] width 192 height 28
type input"] "10"
click at [775, 646] on div "New workspace value 10" at bounding box center [743, 649] width 766 height 42
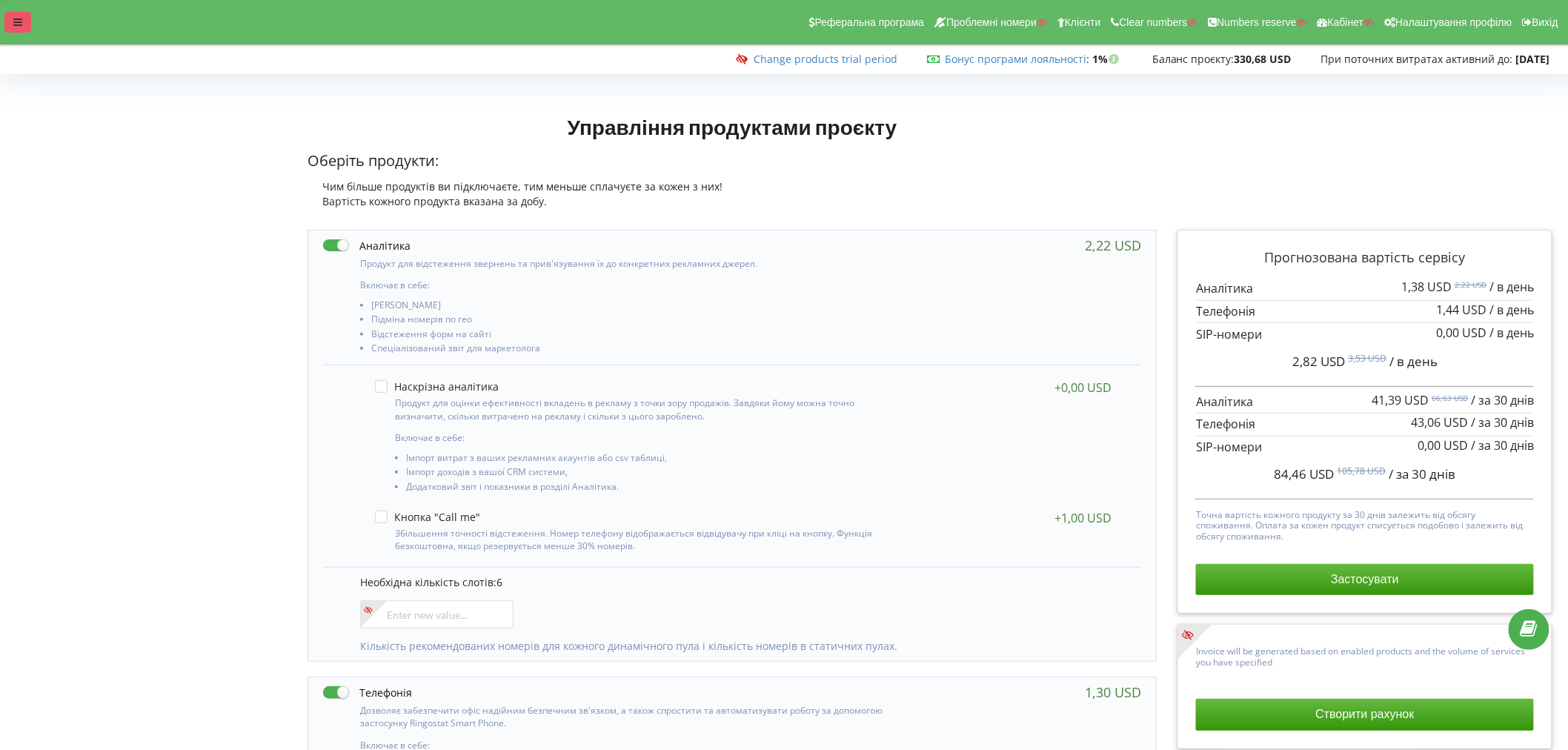
click at [24, 18] on div at bounding box center [18, 22] width 27 height 21
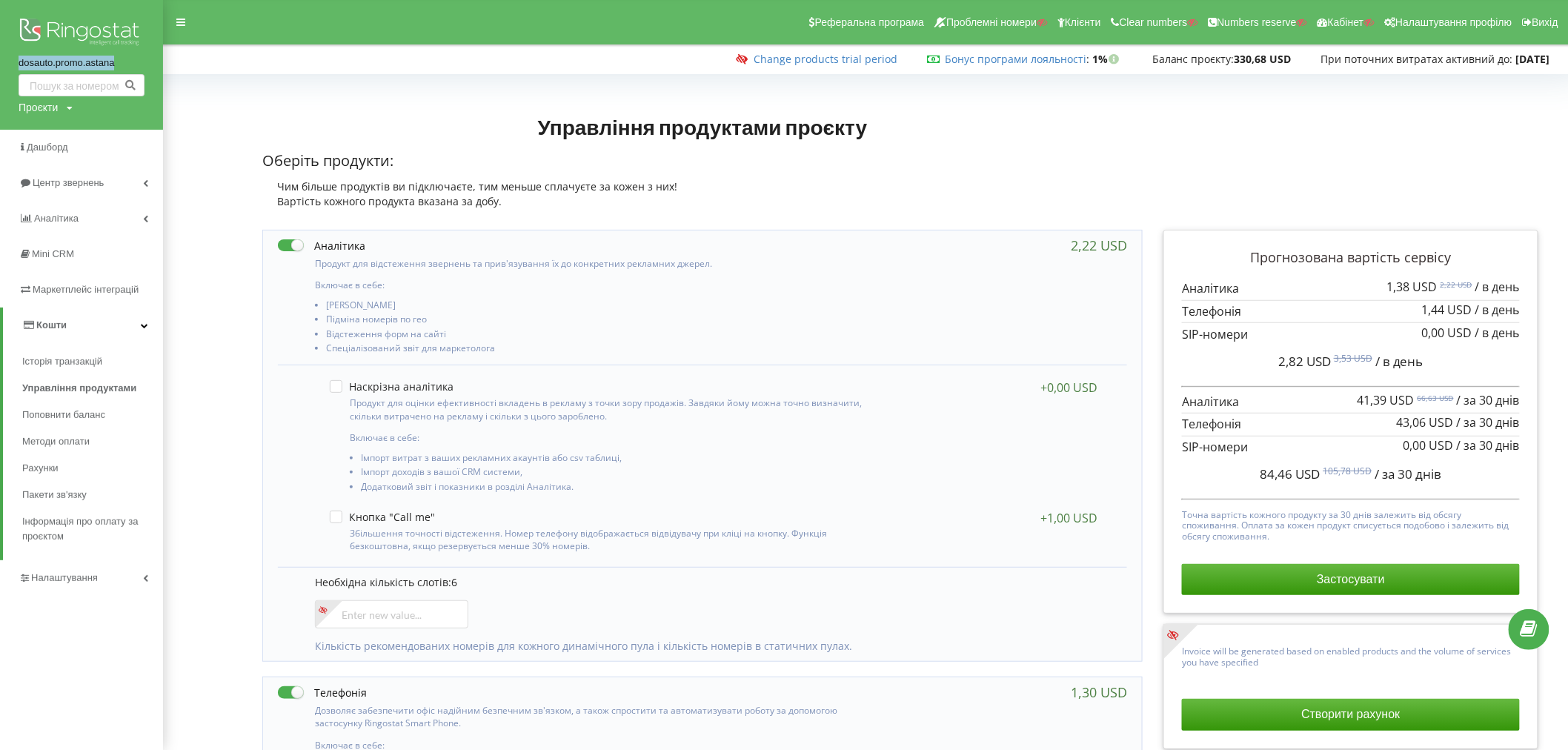
drag, startPoint x: 11, startPoint y: 62, endPoint x: 136, endPoint y: 62, distance: 125.0
click at [136, 62] on div "dosauto.promo.astana Проєкти Пошук" at bounding box center [81, 65] width 163 height 130
copy link "dosauto.promo.astana"
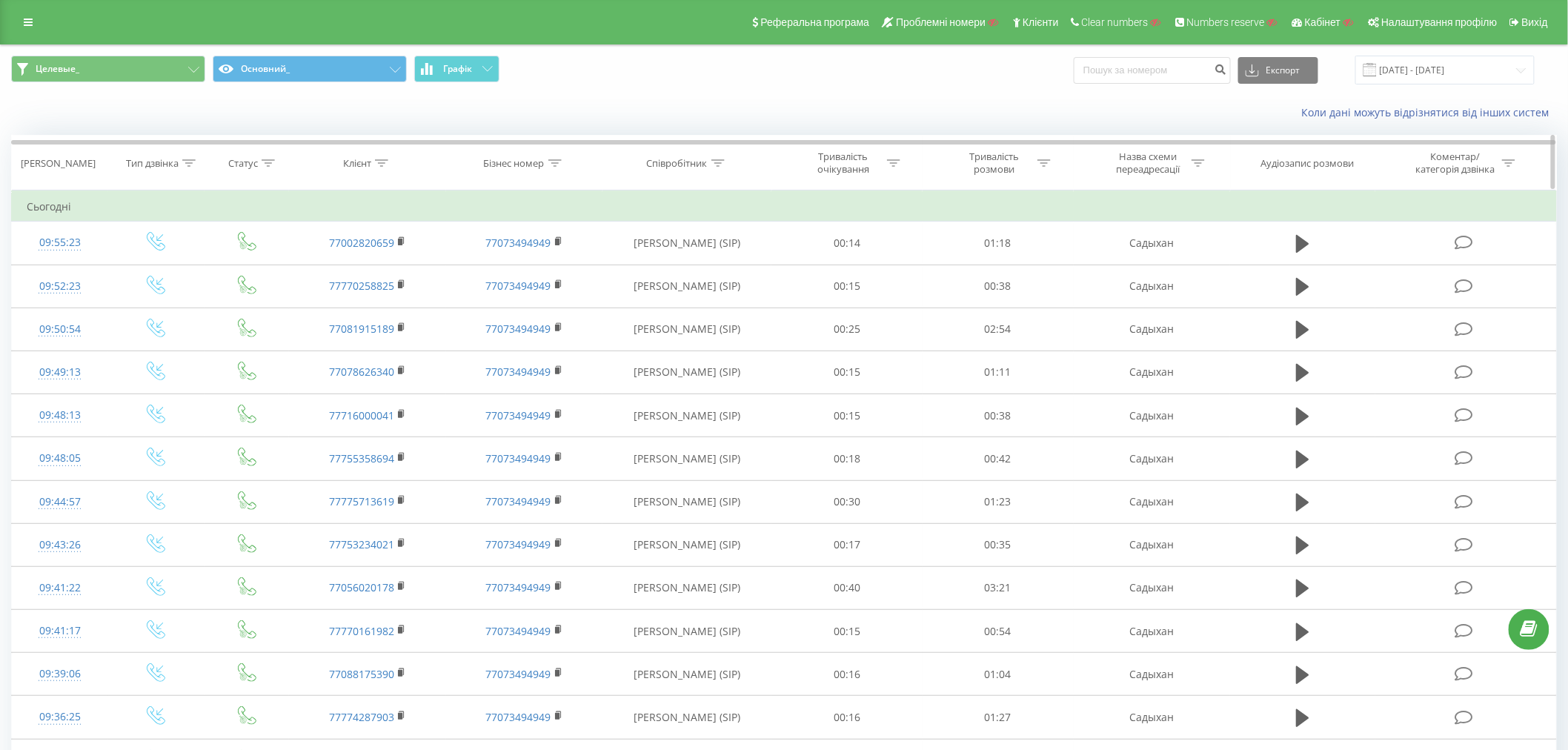
click at [379, 157] on div at bounding box center [382, 163] width 13 height 13
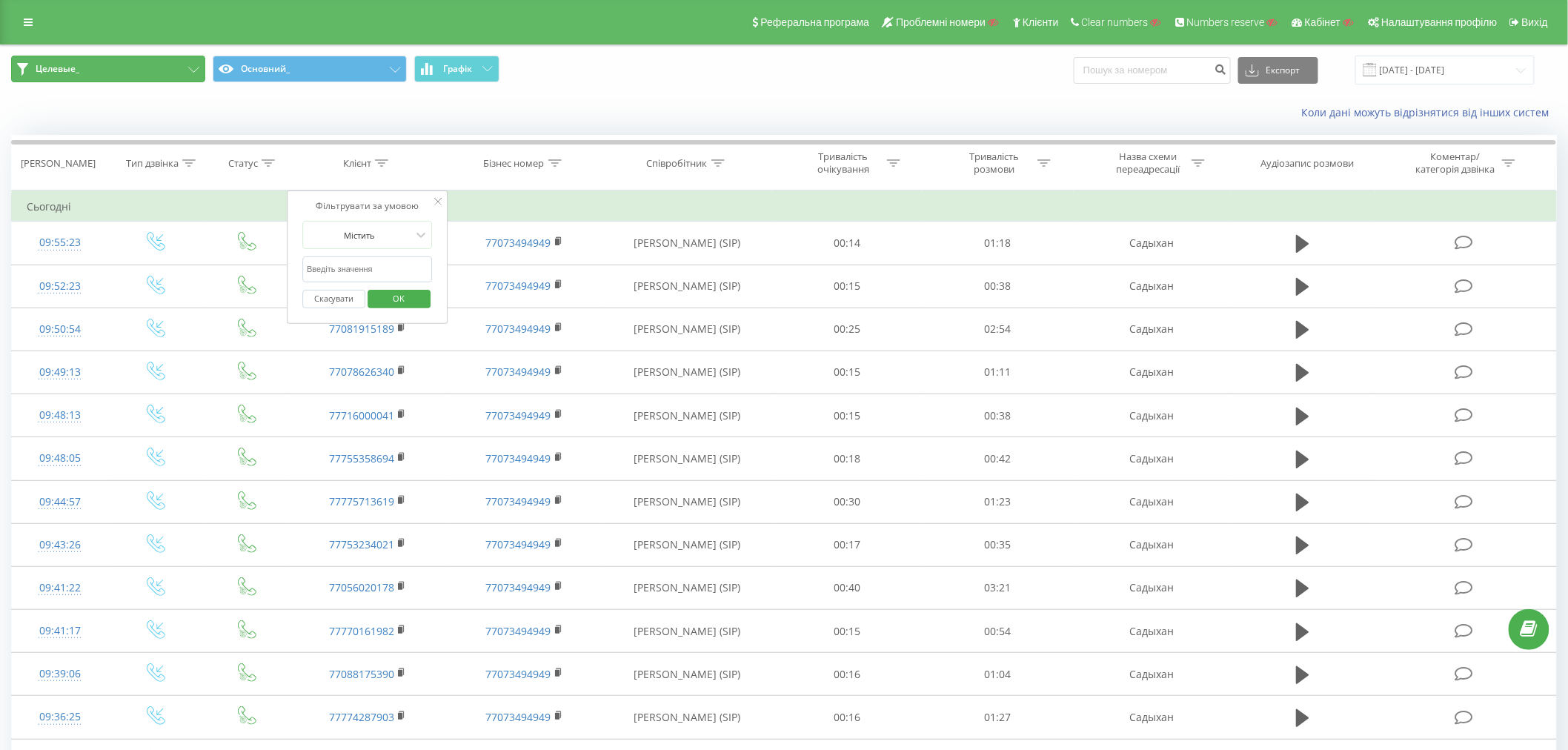
click at [121, 62] on button "Целевые_" at bounding box center [108, 69] width 194 height 27
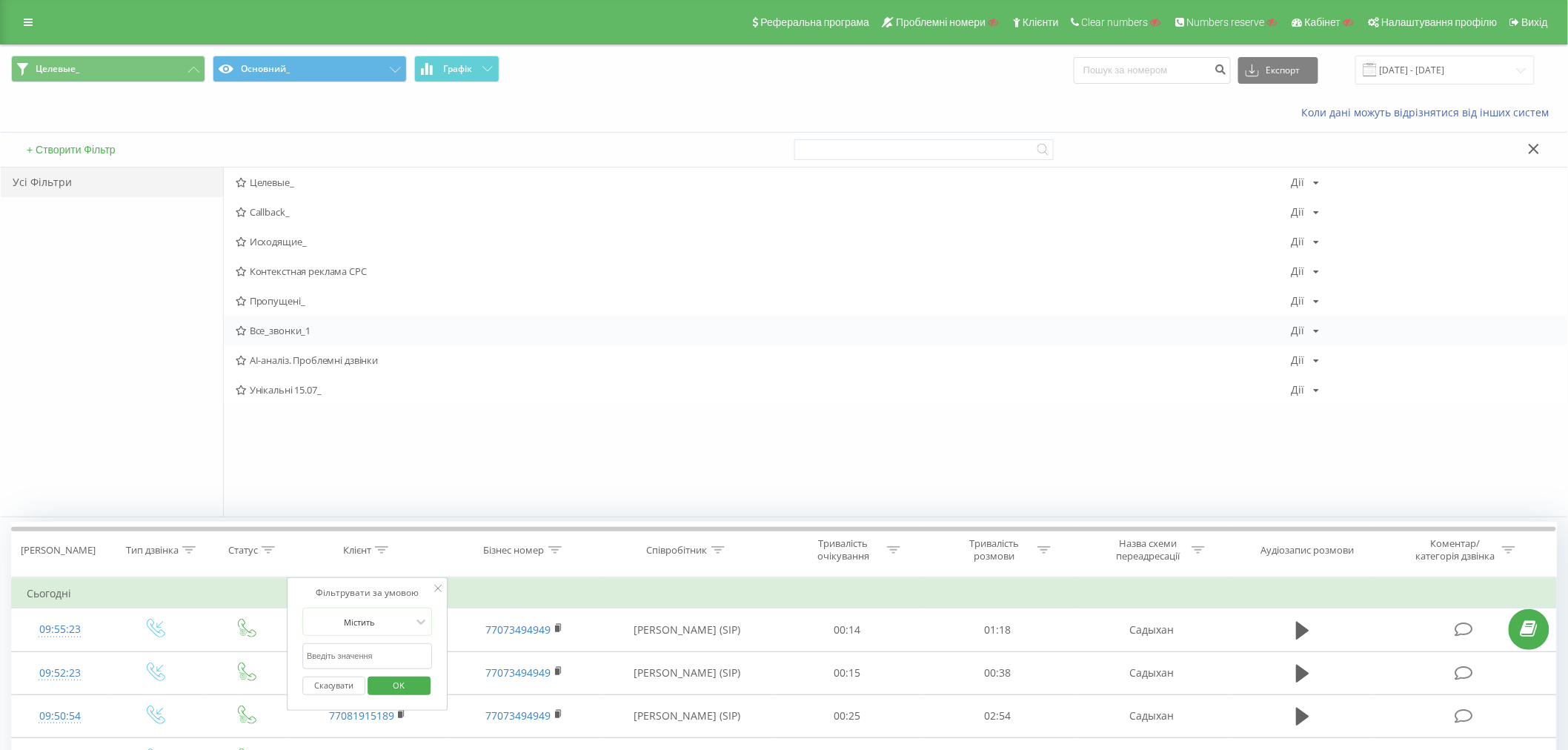
click at [258, 335] on span "Все_звонки_1" at bounding box center [764, 330] width 1056 height 10
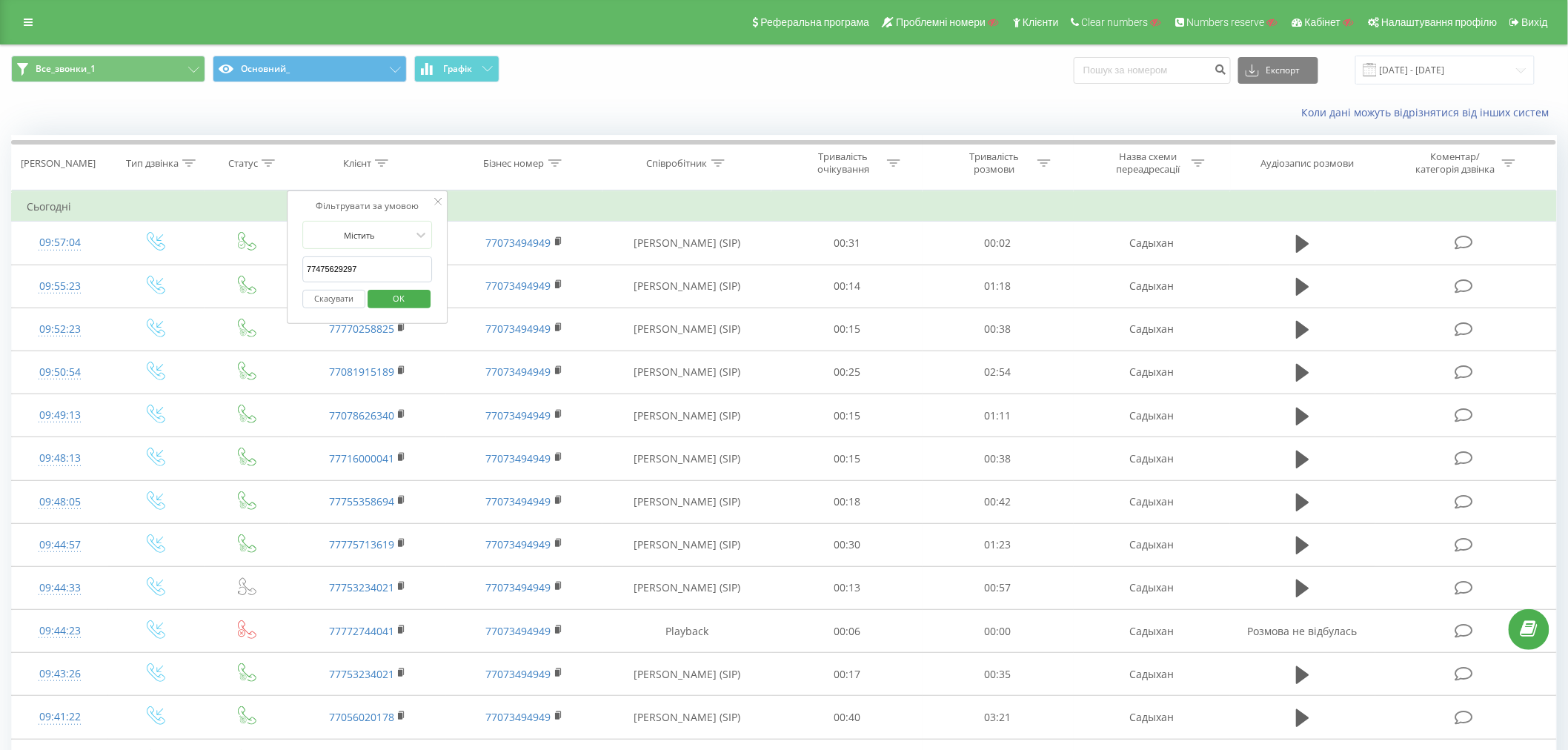
type input "77475629297"
click at [389, 297] on span "OK" at bounding box center [398, 297] width 41 height 23
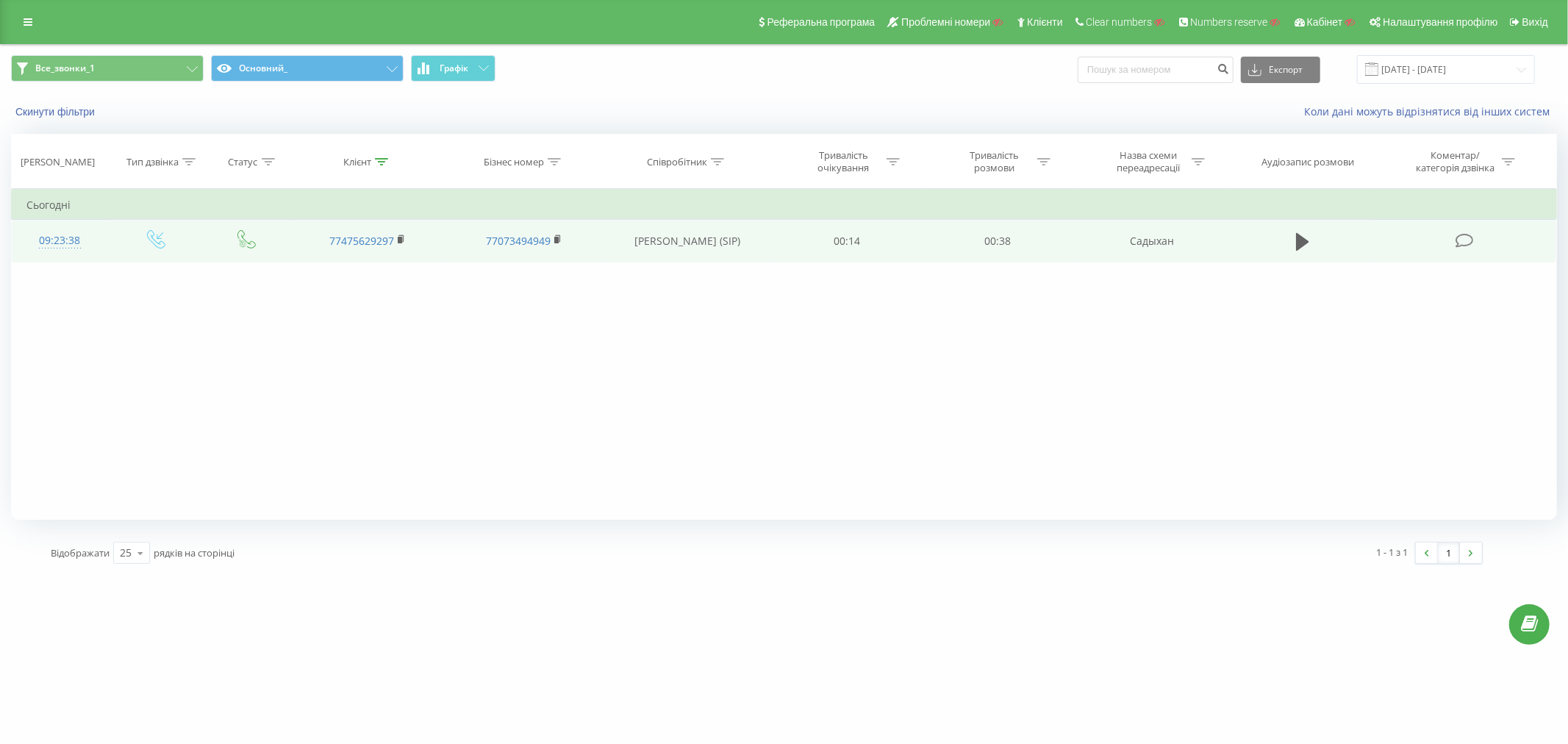
click at [60, 243] on div "09:23:38" at bounding box center [60, 241] width 67 height 28
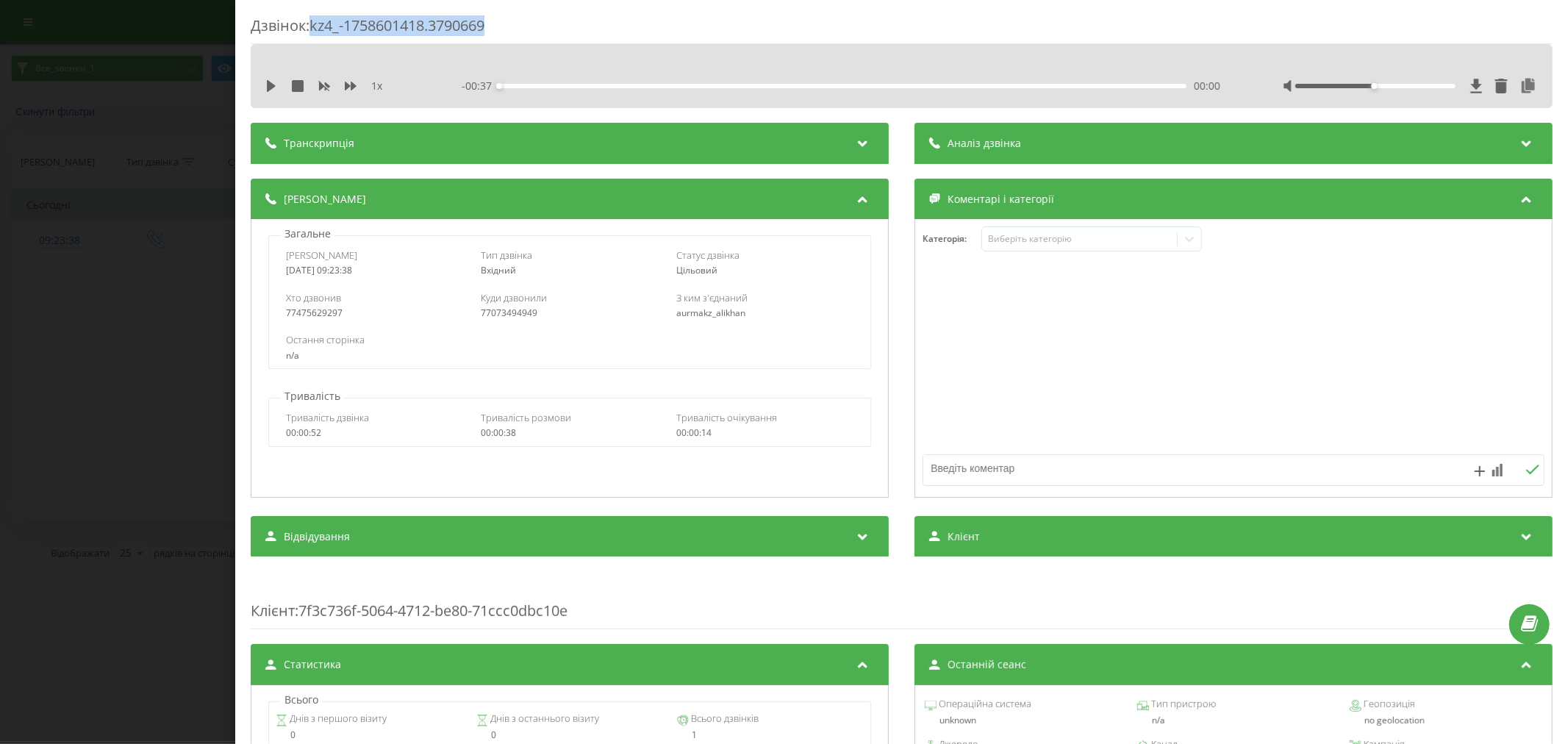
drag, startPoint x: 503, startPoint y: 31, endPoint x: 314, endPoint y: 28, distance: 189.0
click at [314, 28] on div "Дзвінок : kz4_-1758601418.3790669" at bounding box center [901, 29] width 1302 height 28
copy div "kz4_-1758601418.3790669"
click at [60, 358] on div "Дзвінок : kz4_-1758601418.3790669 1 x - 00:37 00:00 00:00 Транскрипція Для AI-а…" at bounding box center [784, 372] width 1568 height 744
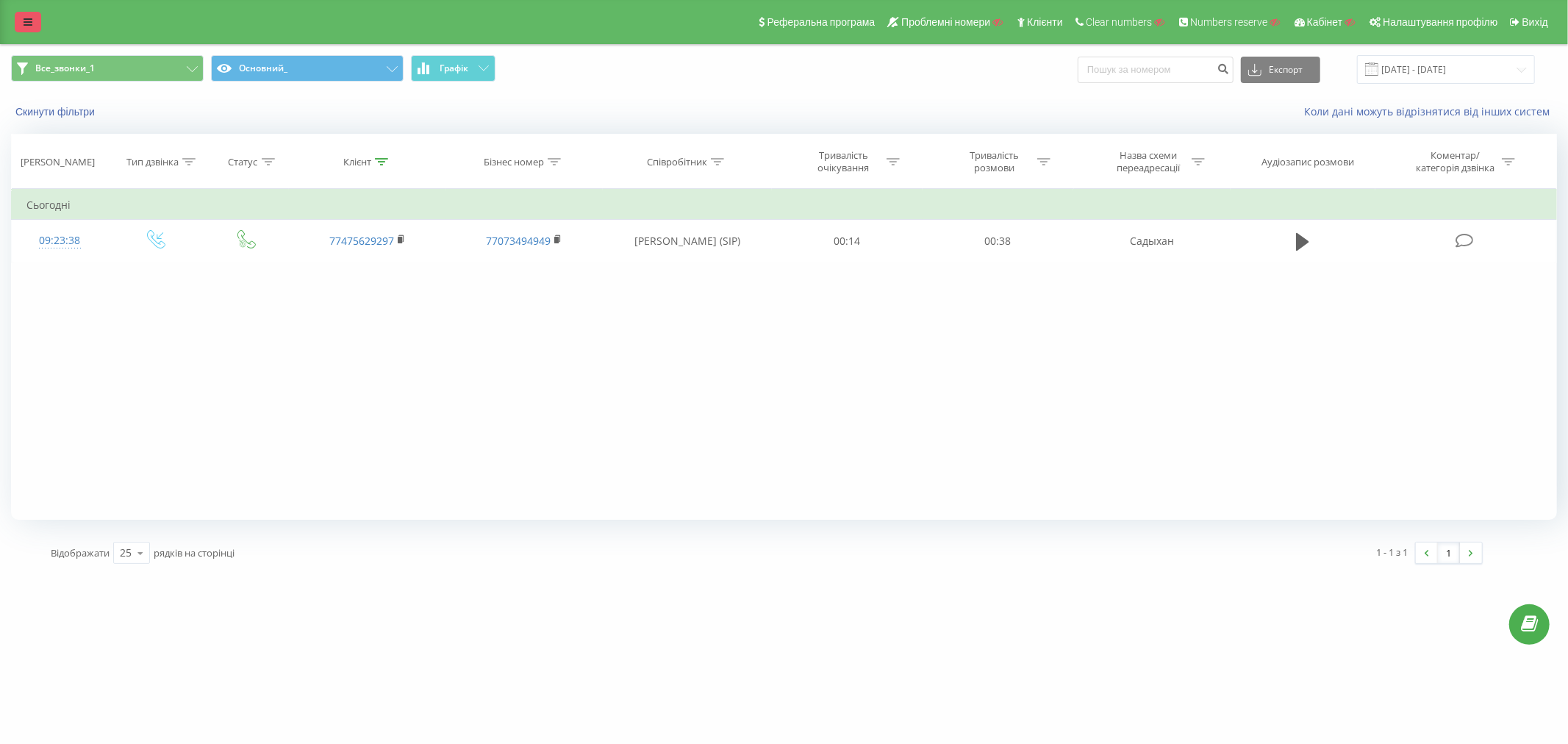
click at [18, 17] on link at bounding box center [28, 22] width 27 height 21
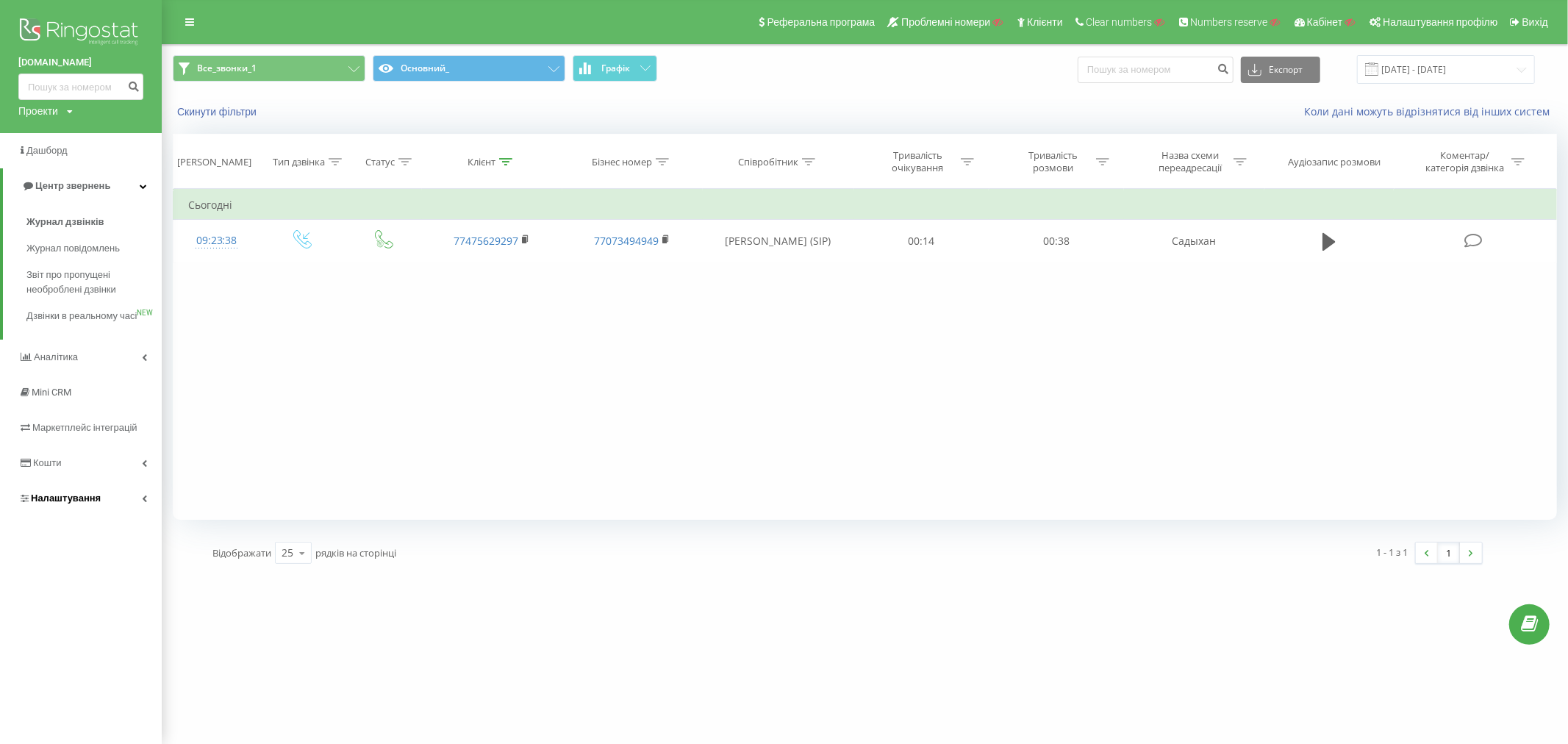
click at [54, 500] on link "Налаштування" at bounding box center [80, 498] width 161 height 35
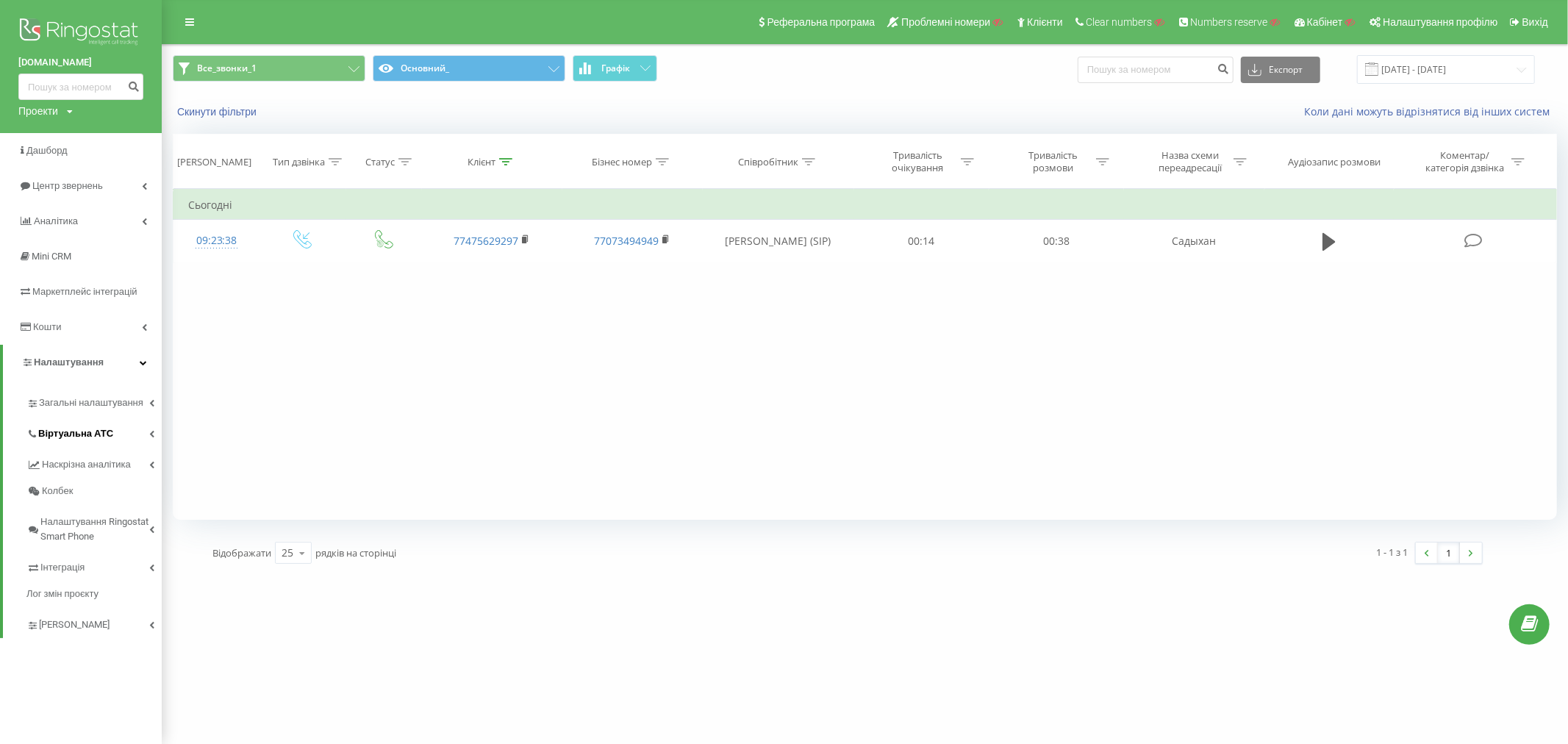
click at [64, 425] on link "Віртуальна АТС" at bounding box center [94, 431] width 135 height 31
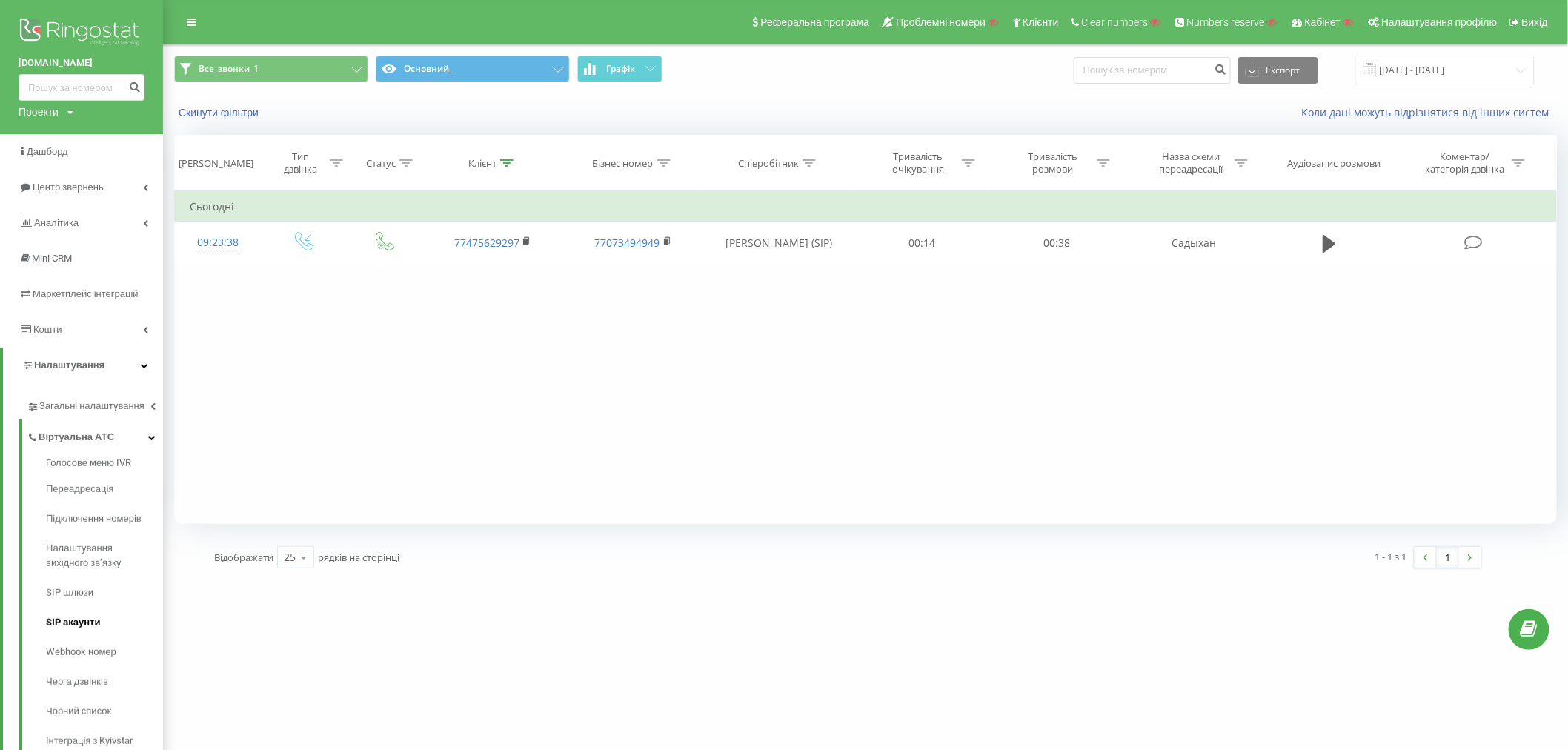
click at [67, 618] on span "SIP акаунти" at bounding box center [73, 623] width 54 height 15
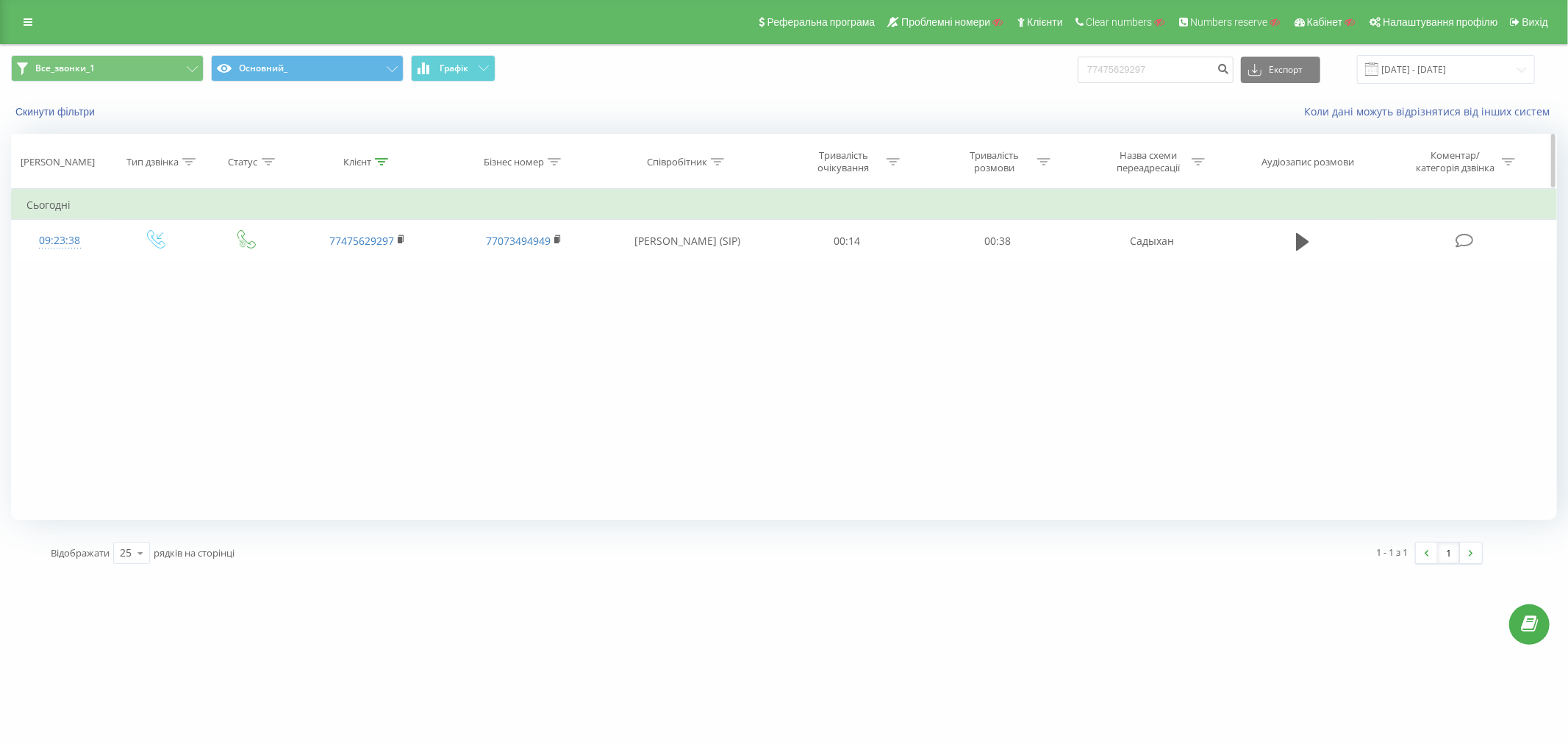
click at [385, 161] on icon at bounding box center [381, 161] width 13 height 8
click at [326, 297] on button "Скасувати" at bounding box center [334, 297] width 63 height 18
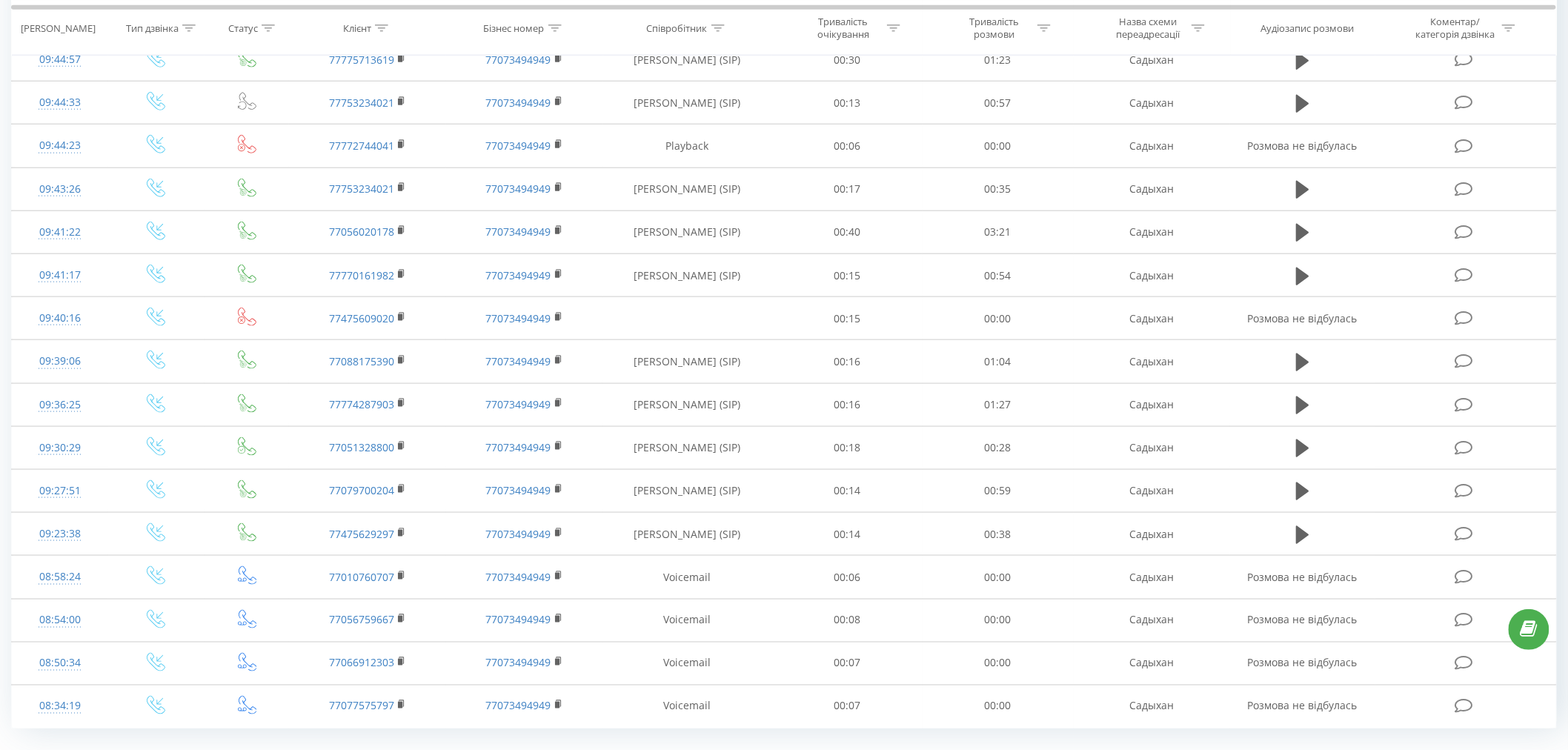
scroll to position [606, 0]
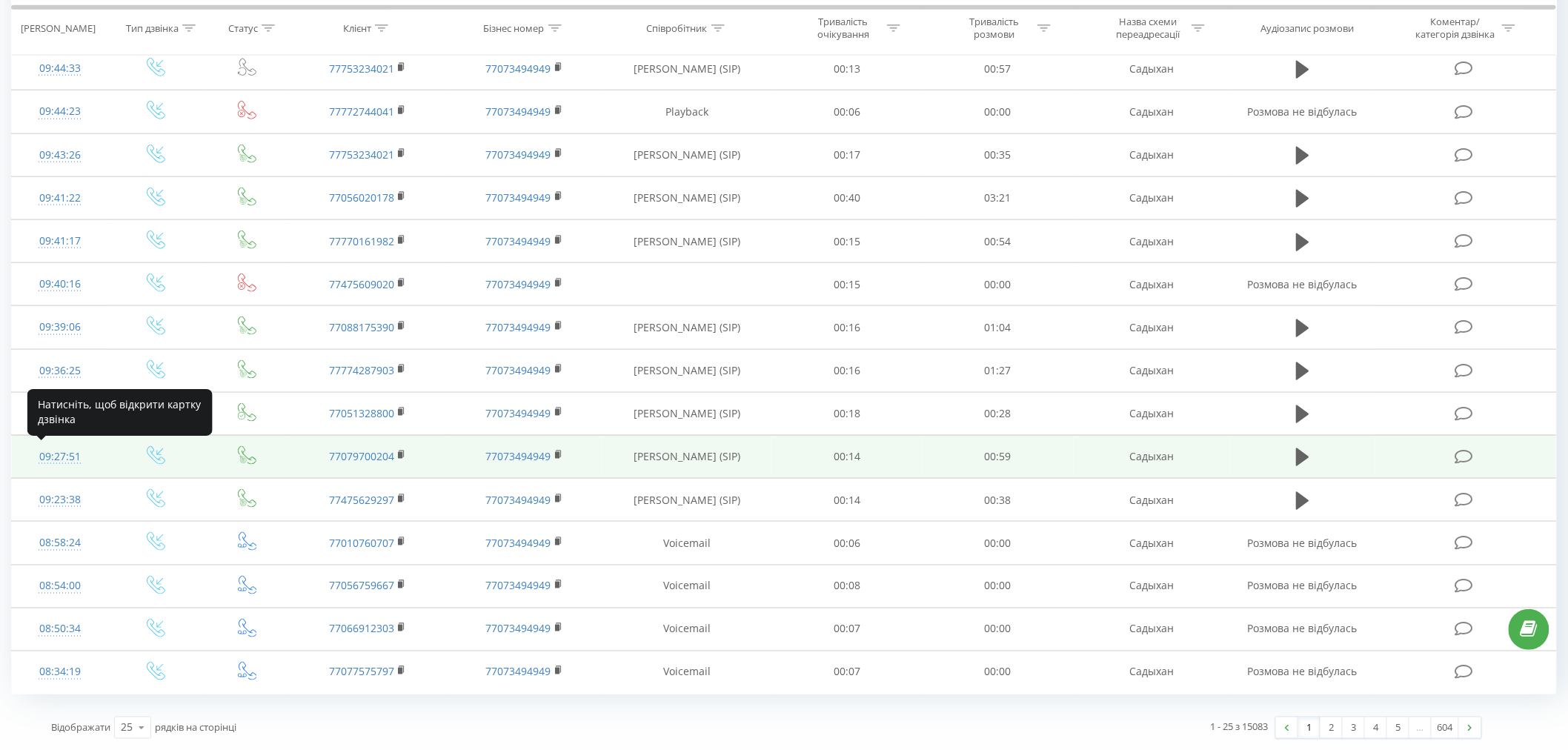
click at [74, 457] on div "09:27:51" at bounding box center [60, 457] width 67 height 29
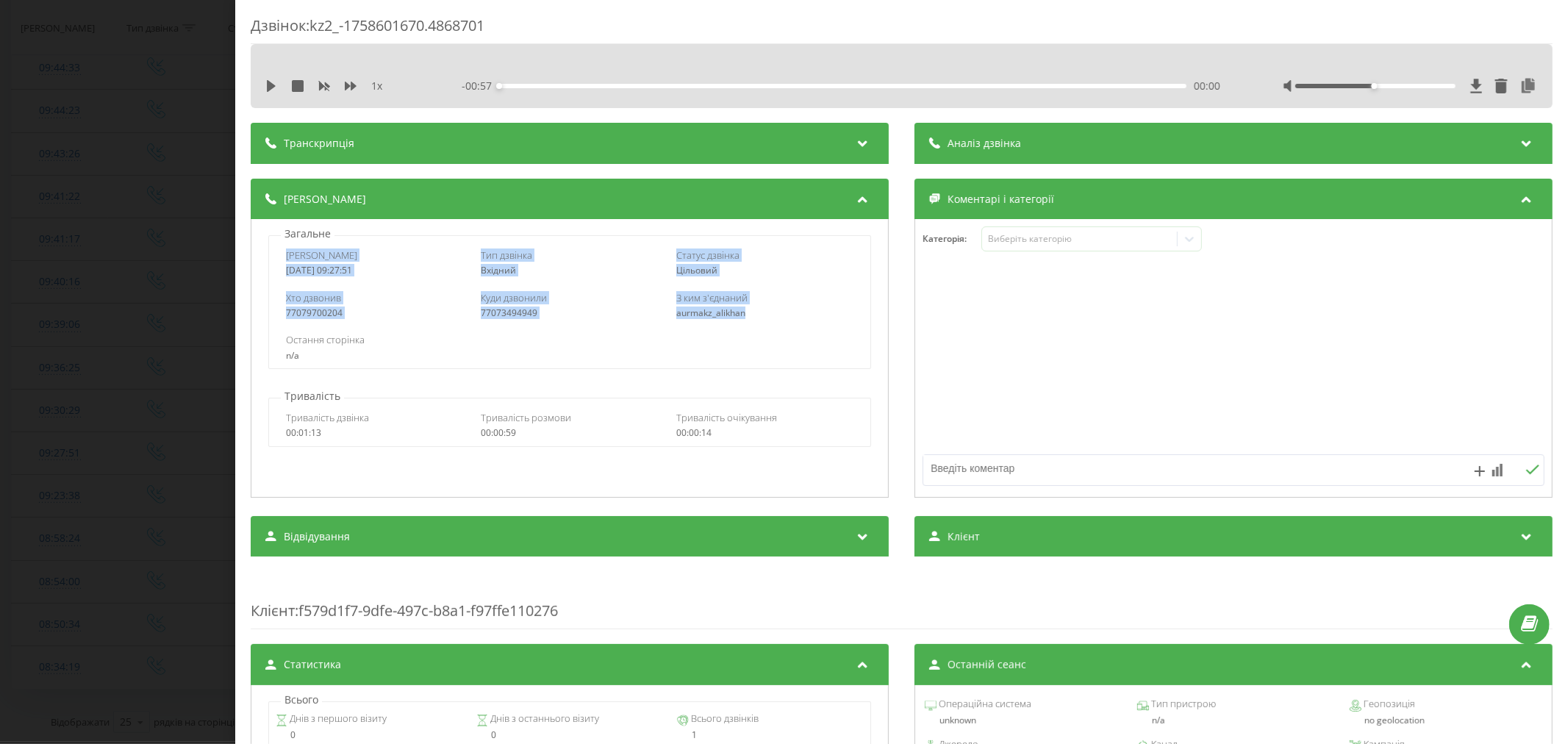
drag, startPoint x: 277, startPoint y: 253, endPoint x: 743, endPoint y: 318, distance: 470.5
click at [743, 318] on div "Дата дзвінка 2025-09-23 09:27:51 Тип дзвінка Вхідний Статус дзвінка Цільовий Хт…" at bounding box center [569, 302] width 603 height 134
copy div "Дата дзвінка 2025-09-23 09:27:51 Тип дзвінка Вхідний Статус дзвінка Цільовий Хт…"
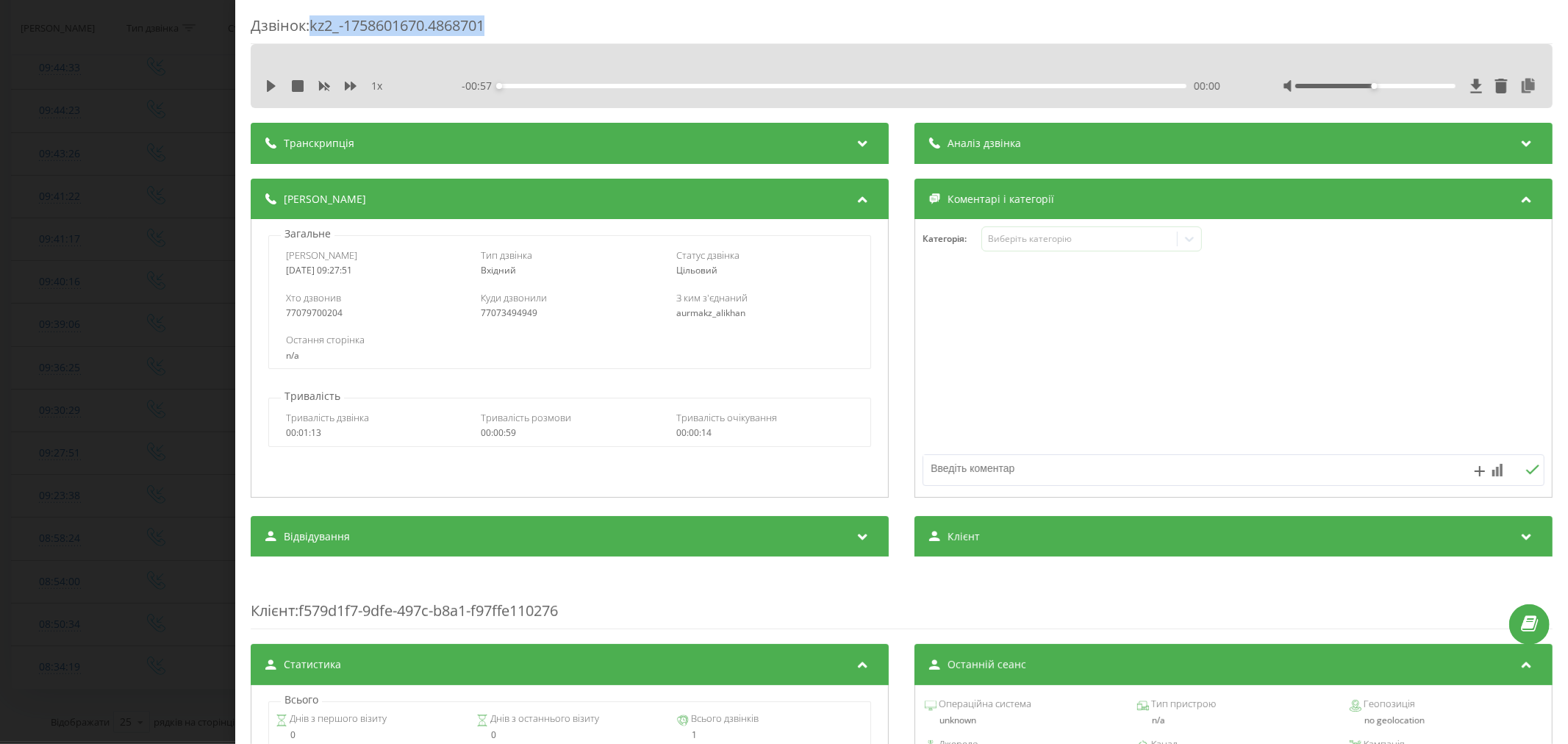
drag, startPoint x: 371, startPoint y: 21, endPoint x: 314, endPoint y: 21, distance: 57.0
click at [314, 21] on div "Дзвінок : kz2_-1758601670.4868701" at bounding box center [901, 29] width 1302 height 28
copy div "kz2_-1758601670.4868701"
click at [159, 175] on div "Дзвінок : kz2_-1758601670.4868701 1 x - 00:57 00:00 00:00 Транскрипція Для AI-а…" at bounding box center [784, 372] width 1568 height 744
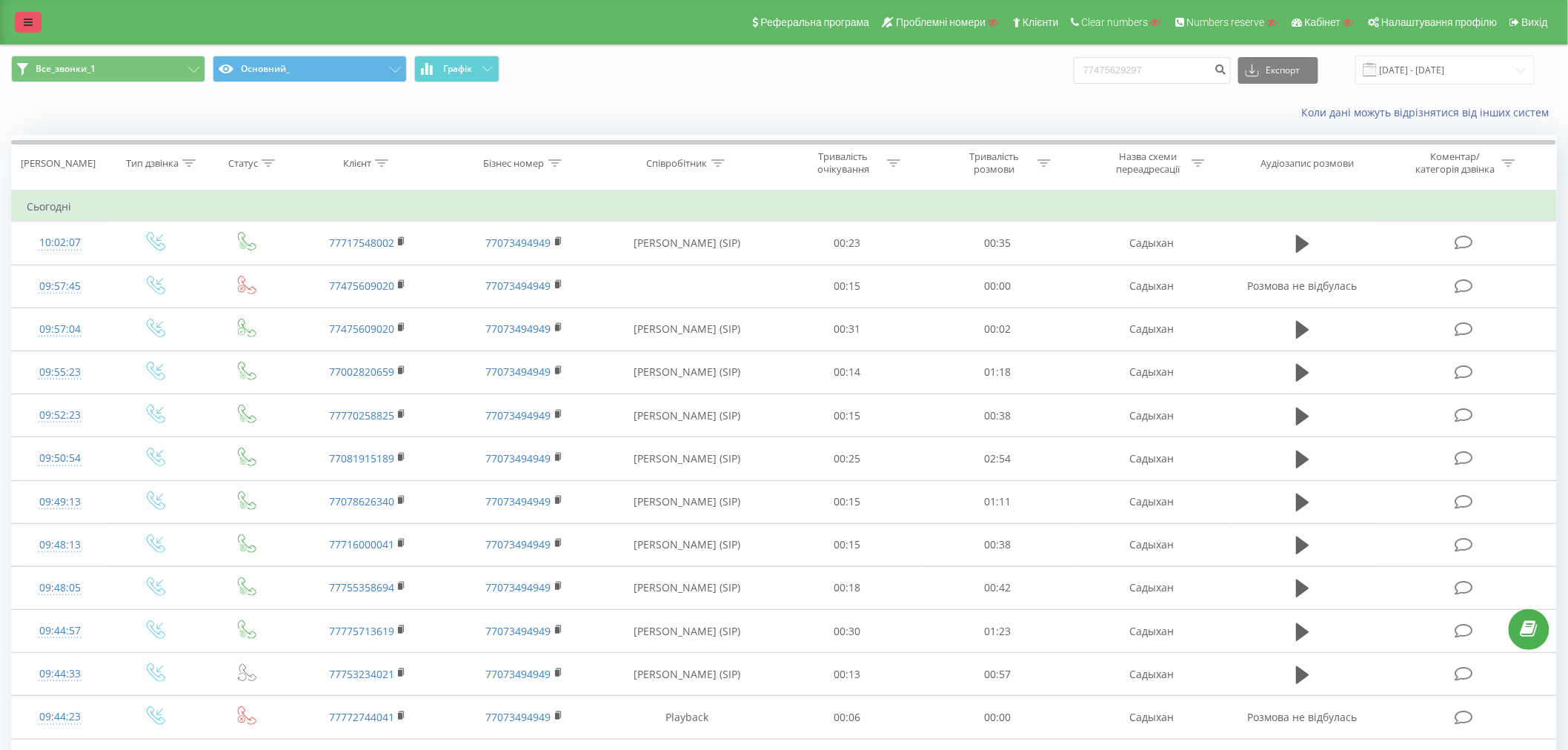
click at [28, 28] on link at bounding box center [29, 22] width 27 height 21
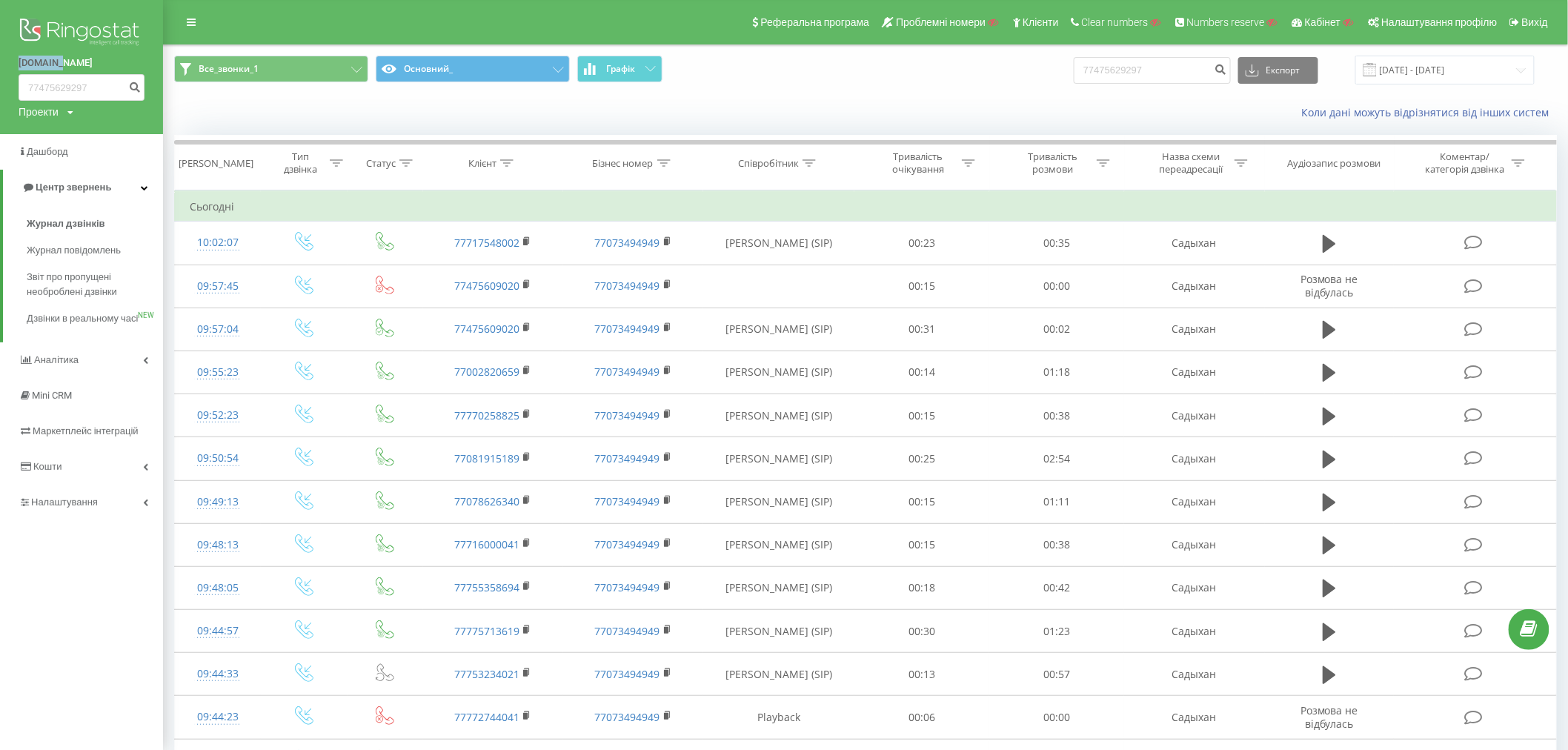
drag, startPoint x: 9, startPoint y: 67, endPoint x: 85, endPoint y: 67, distance: 76.0
click at [85, 67] on div "aurma.kz 77475629297 Проекти Пошук" at bounding box center [81, 67] width 163 height 134
copy link "aurma.kz"
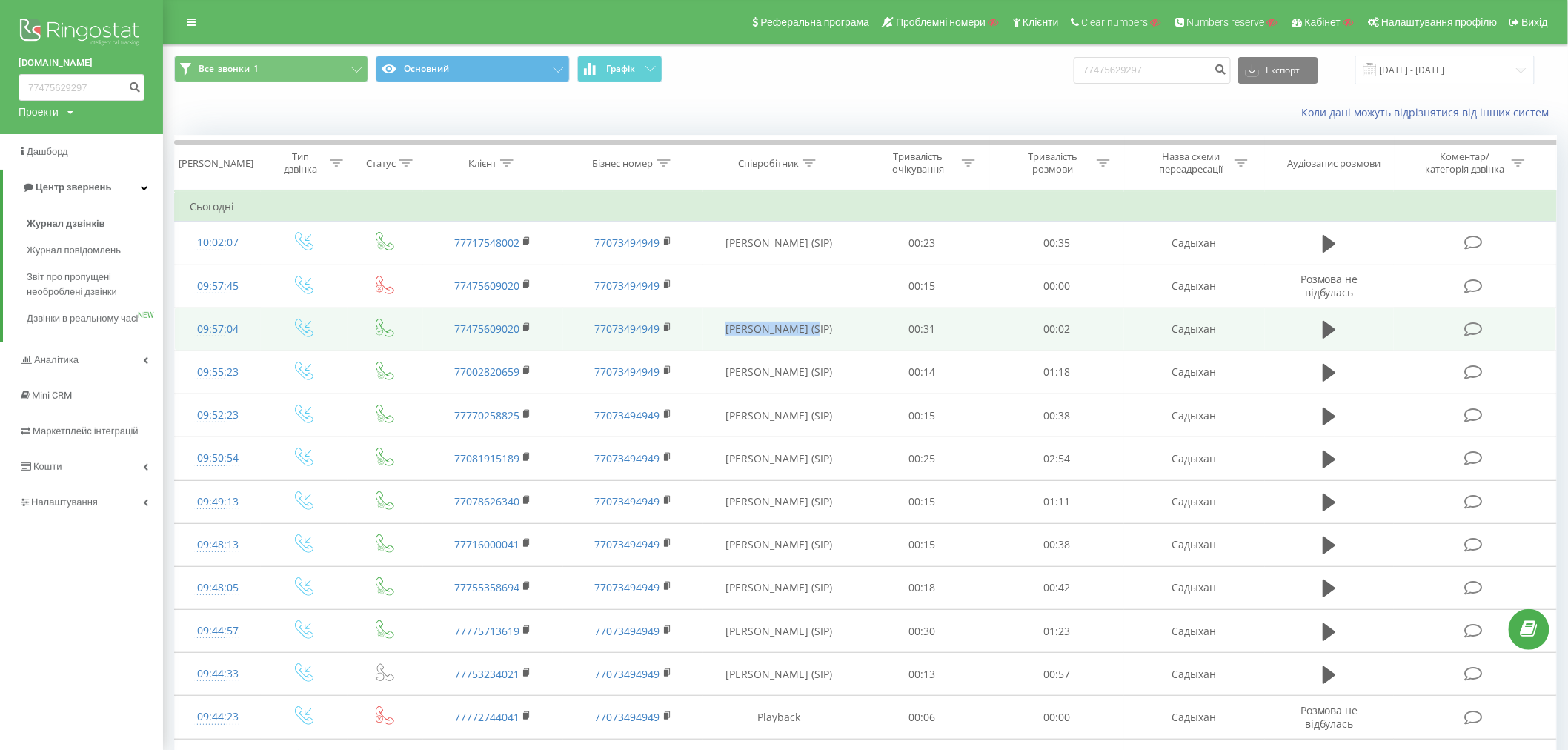
drag, startPoint x: 710, startPoint y: 331, endPoint x: 812, endPoint y: 343, distance: 102.7
click at [812, 343] on td "Садвакас Эльдана (SIP)" at bounding box center [778, 329] width 151 height 43
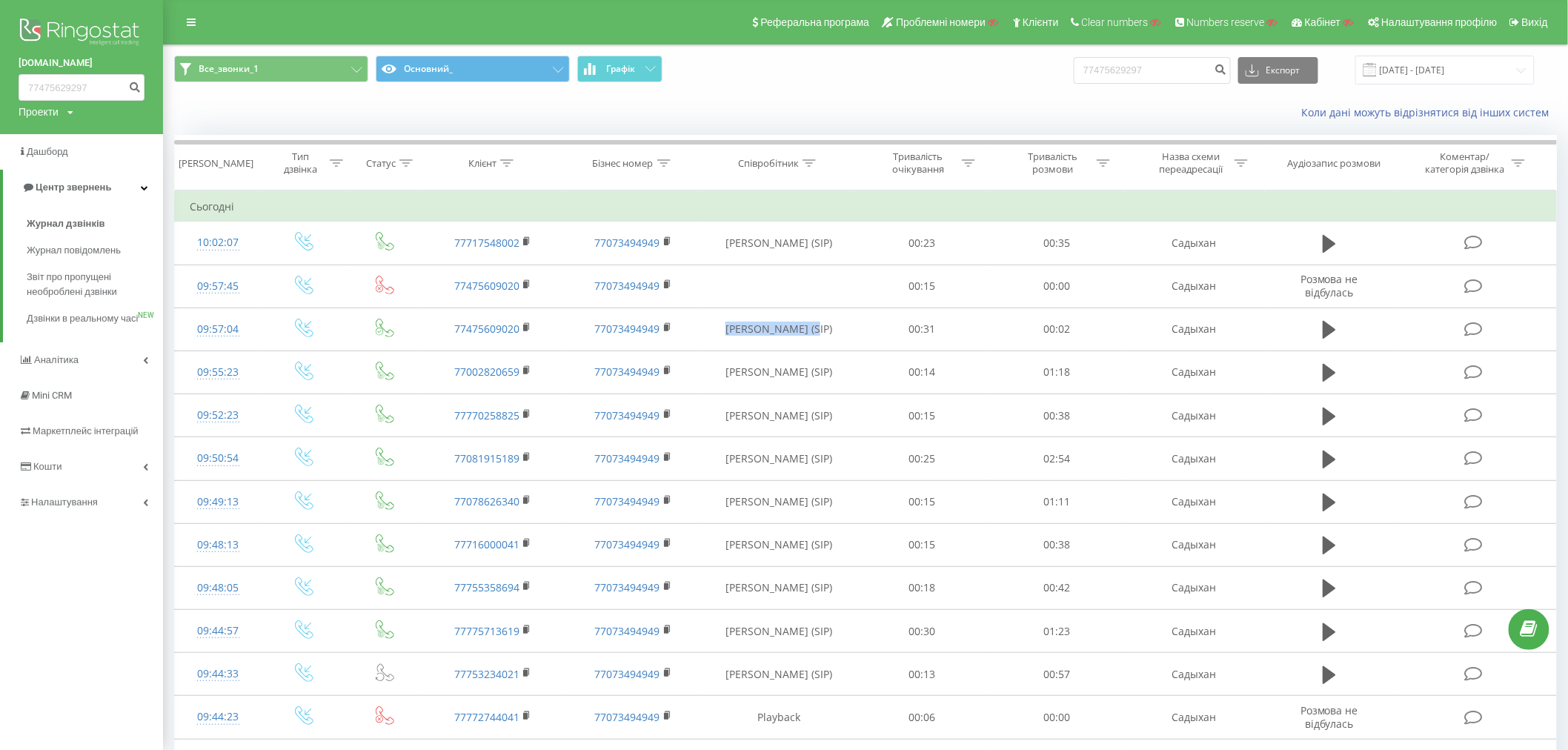
copy td "Садвакас Эльдана"
click at [72, 507] on span "Налаштування" at bounding box center [67, 501] width 71 height 11
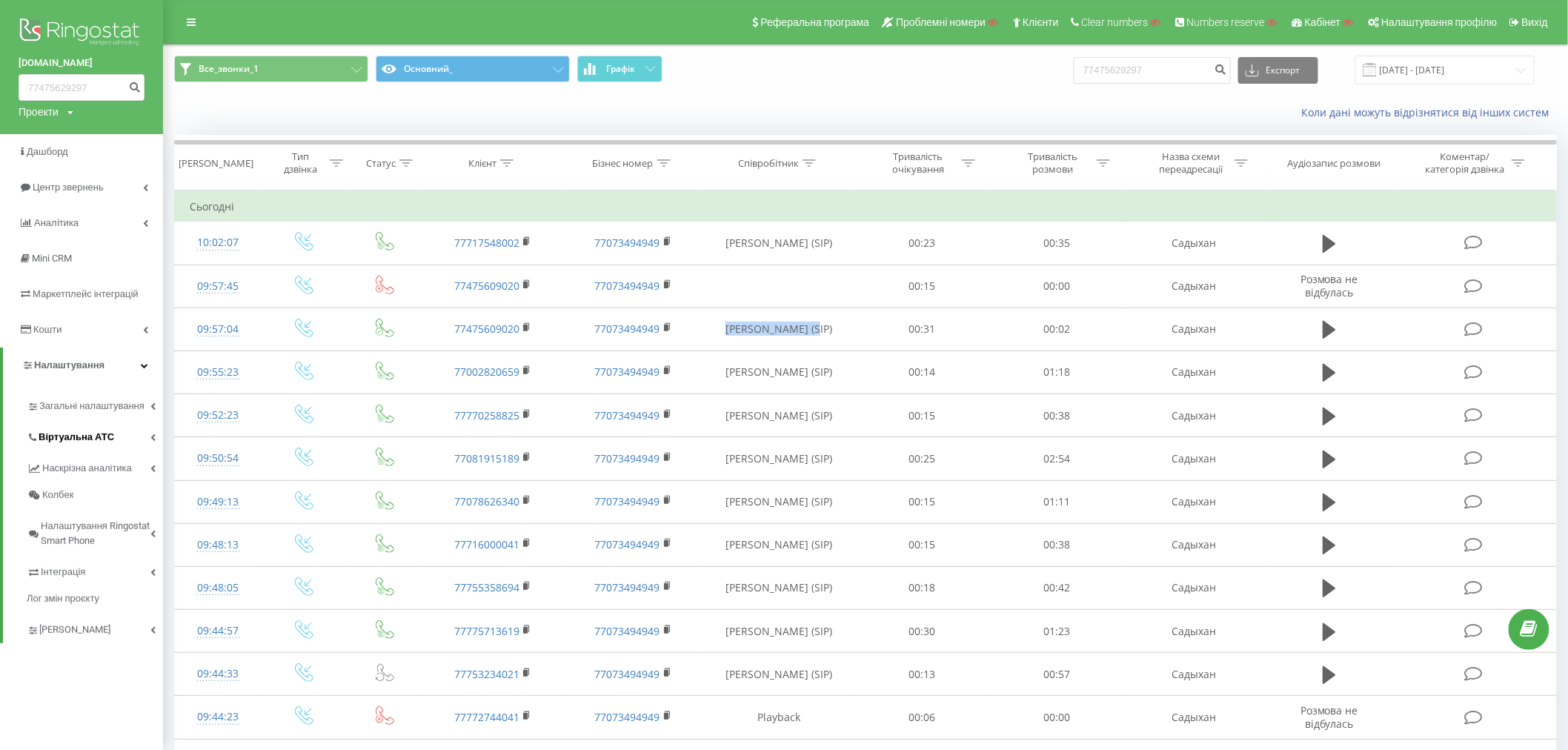
click at [62, 425] on link "Віртуальна АТС" at bounding box center [95, 435] width 137 height 31
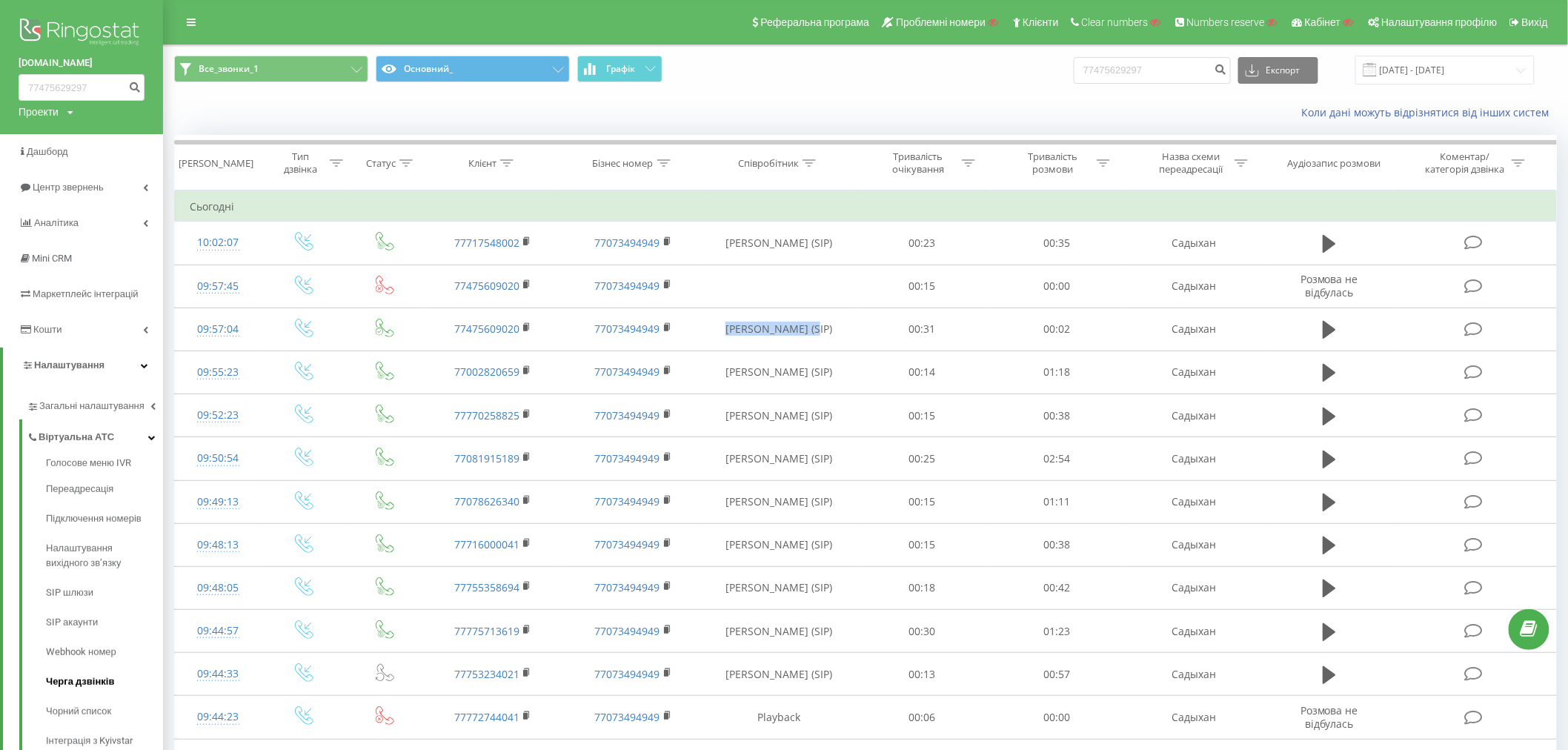
click at [79, 677] on span "Черга дзвінків" at bounding box center [80, 682] width 68 height 15
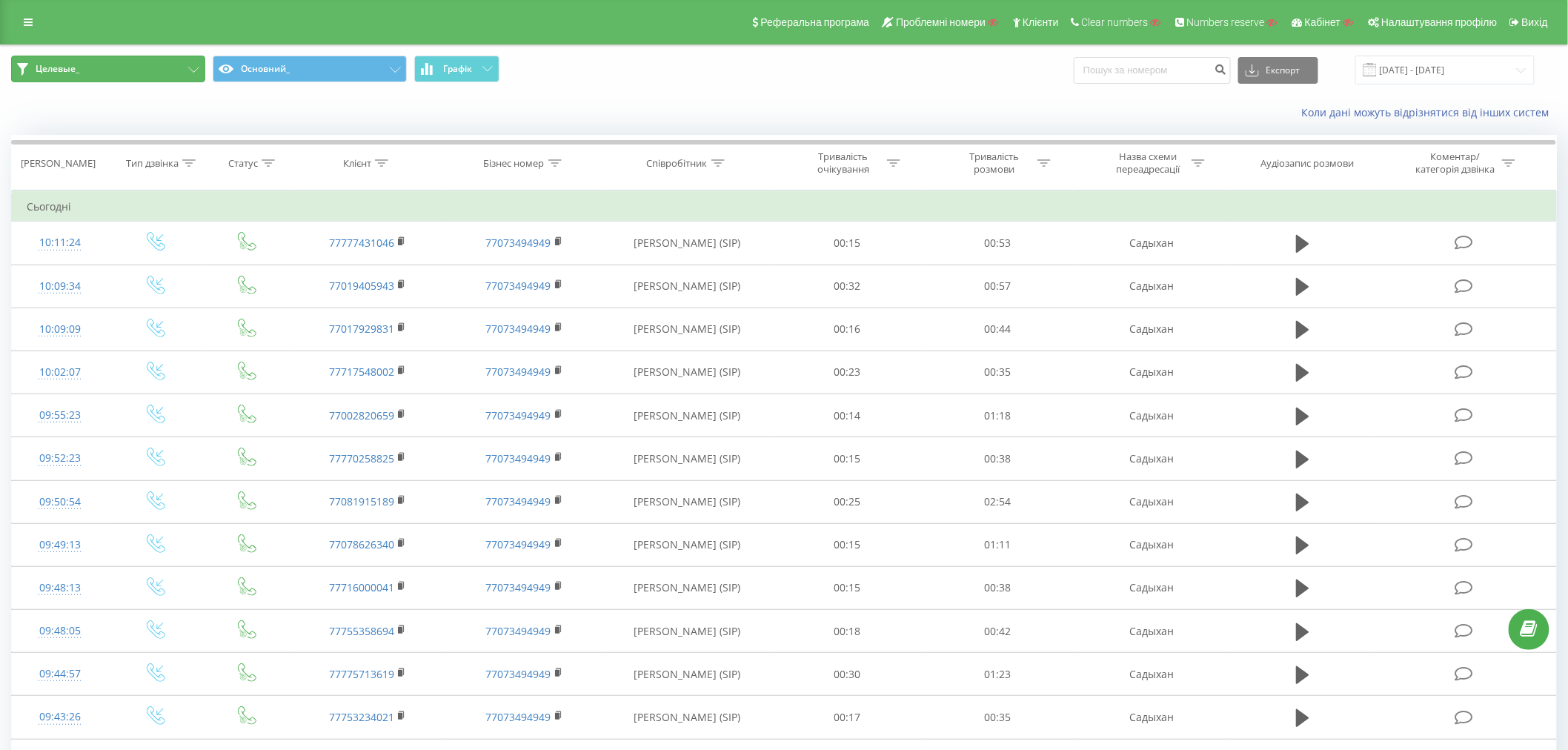
click at [99, 74] on button "Целевые_" at bounding box center [108, 69] width 194 height 27
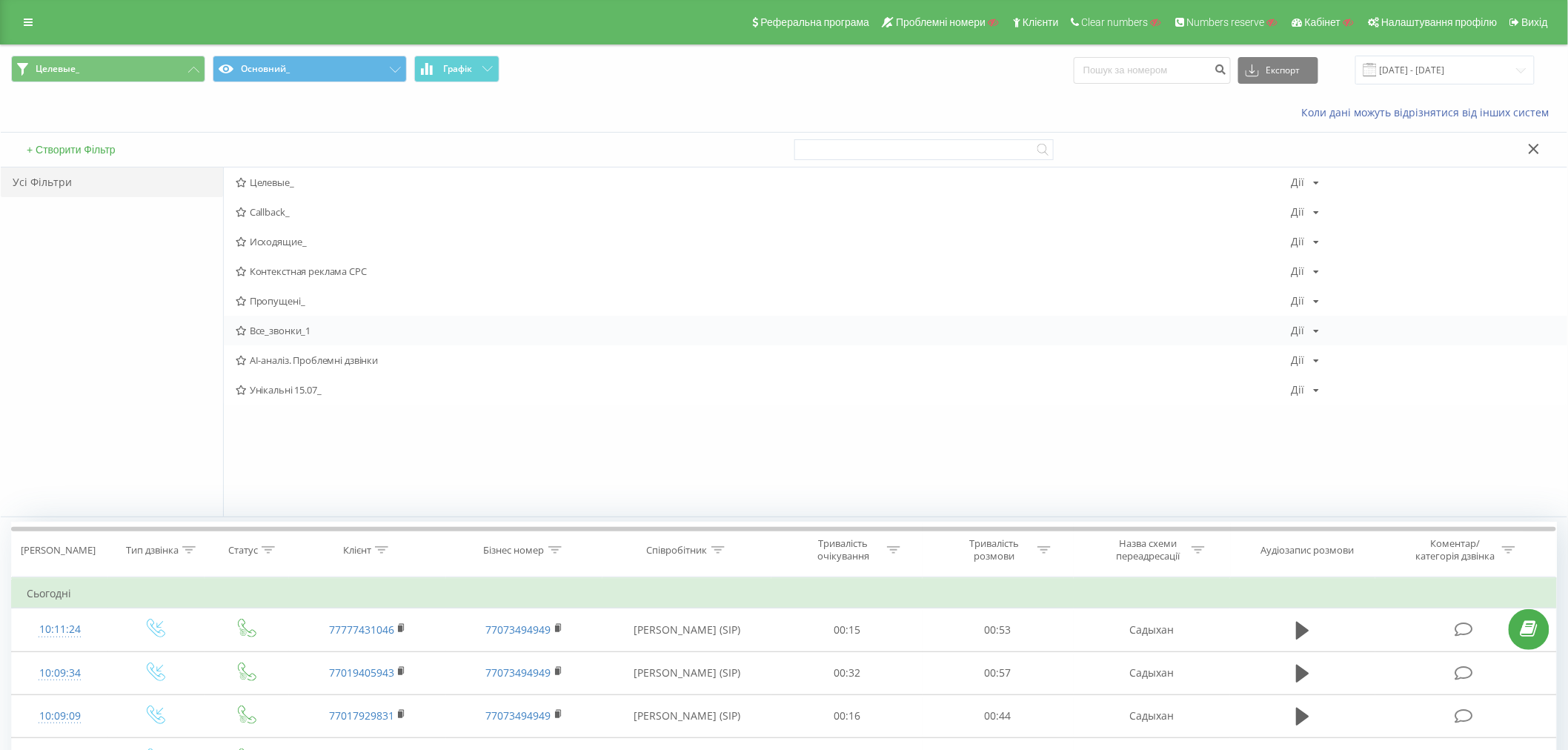
click at [284, 332] on span "Все_звонки_1" at bounding box center [764, 330] width 1056 height 10
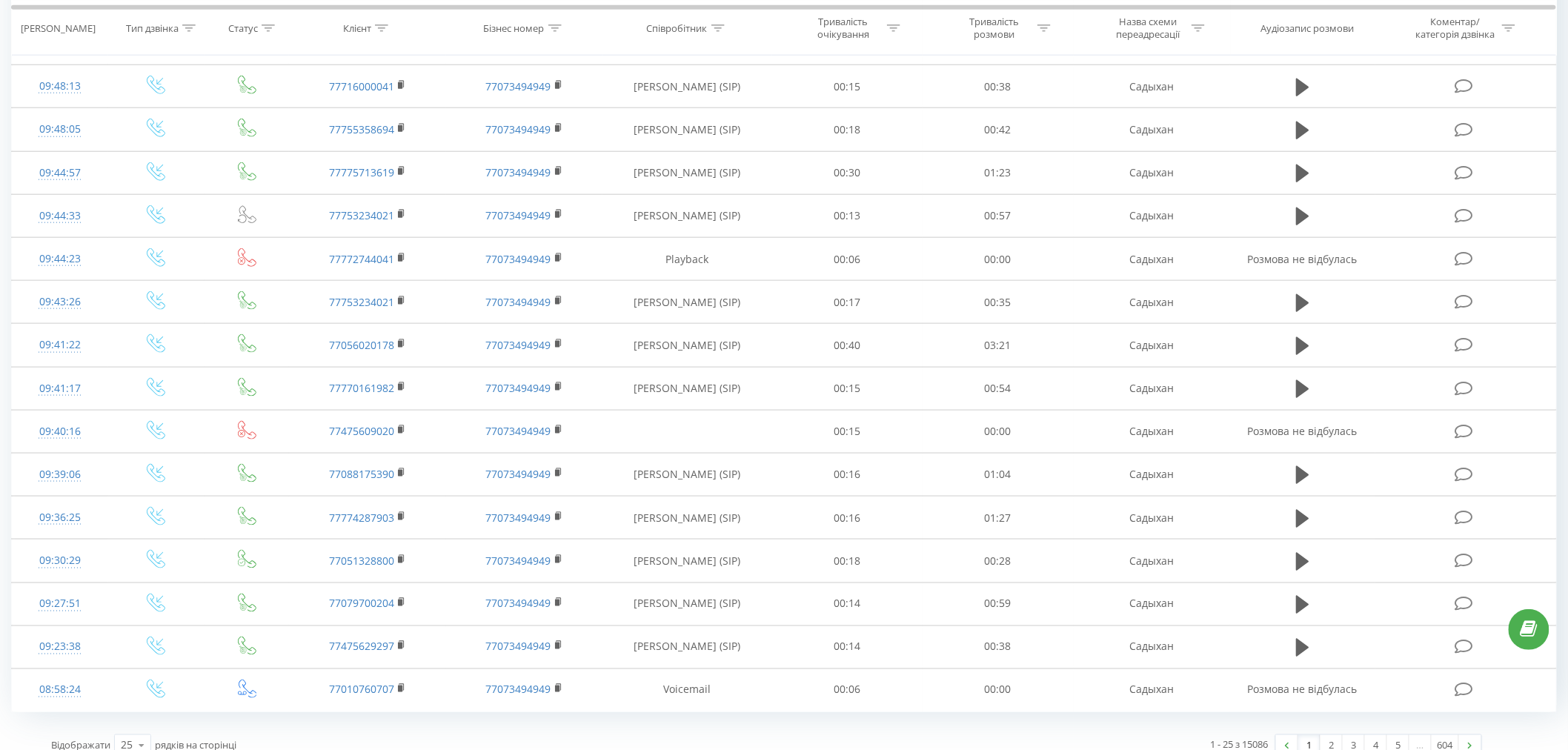
scroll to position [606, 0]
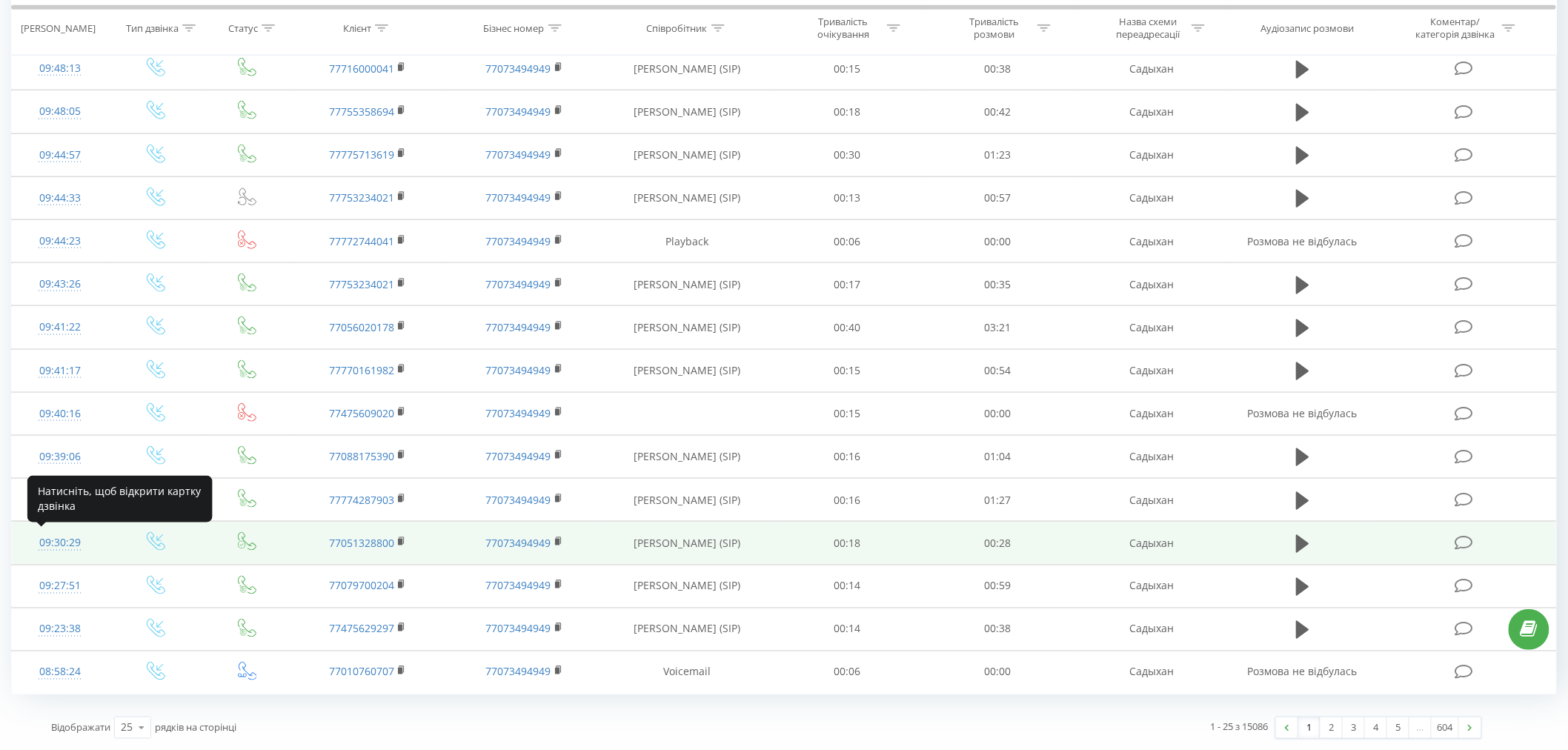
click at [72, 537] on div "09:30:29" at bounding box center [60, 543] width 67 height 29
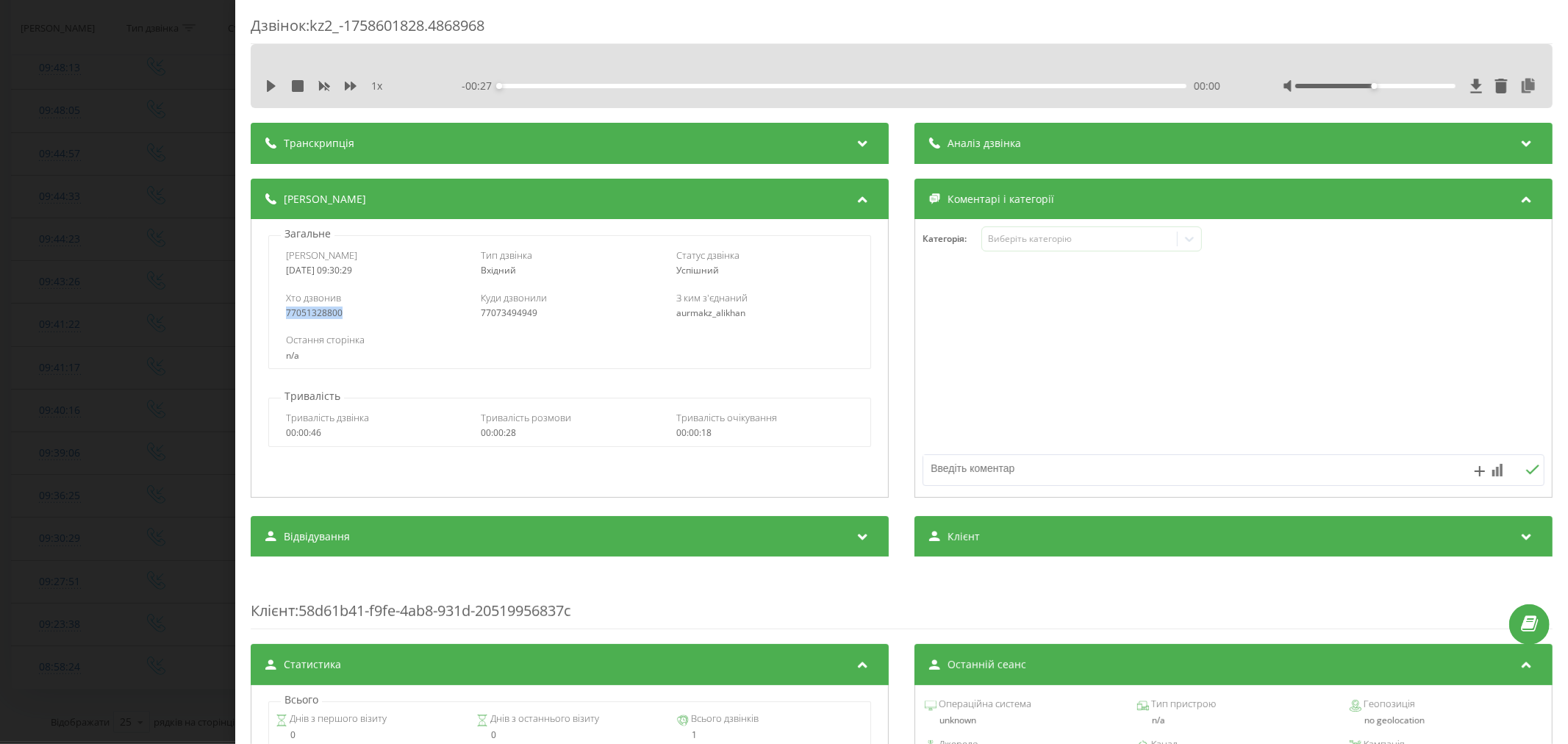
drag, startPoint x: 295, startPoint y: 314, endPoint x: 365, endPoint y: 314, distance: 70.0
click at [365, 314] on div "Хто дзвонив 77051328800 Куди дзвонили 77073494949 З ким з'єднаний aurmakz_alikh…" at bounding box center [569, 304] width 601 height 43
copy div "77051328800"
click at [143, 395] on div "Дзвінок : kz2_-1758601828.4868968 1 x - 00:27 00:00 00:00 Транскрипція Для AI-а…" at bounding box center [784, 372] width 1568 height 744
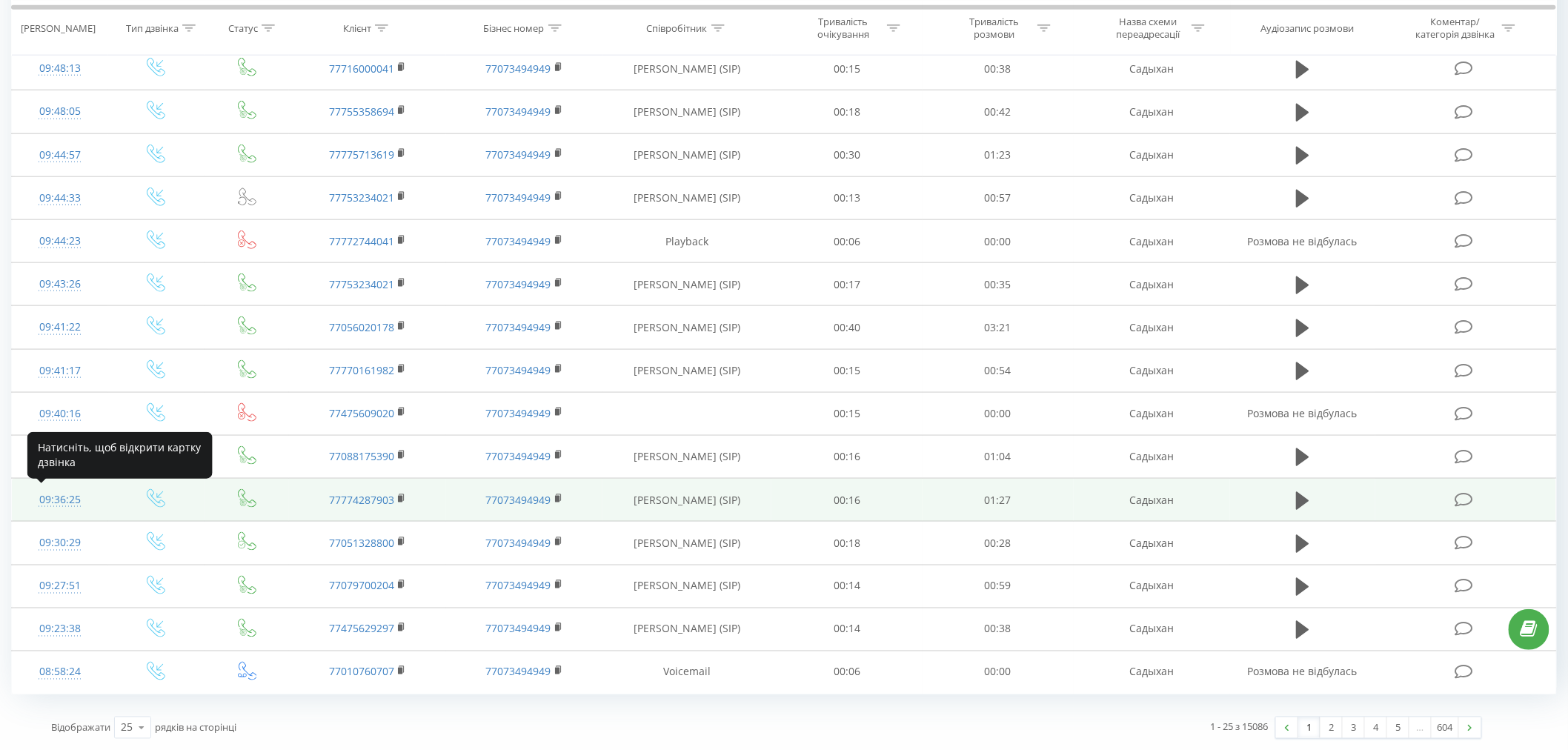
click at [76, 496] on div "09:36:25" at bounding box center [60, 500] width 67 height 29
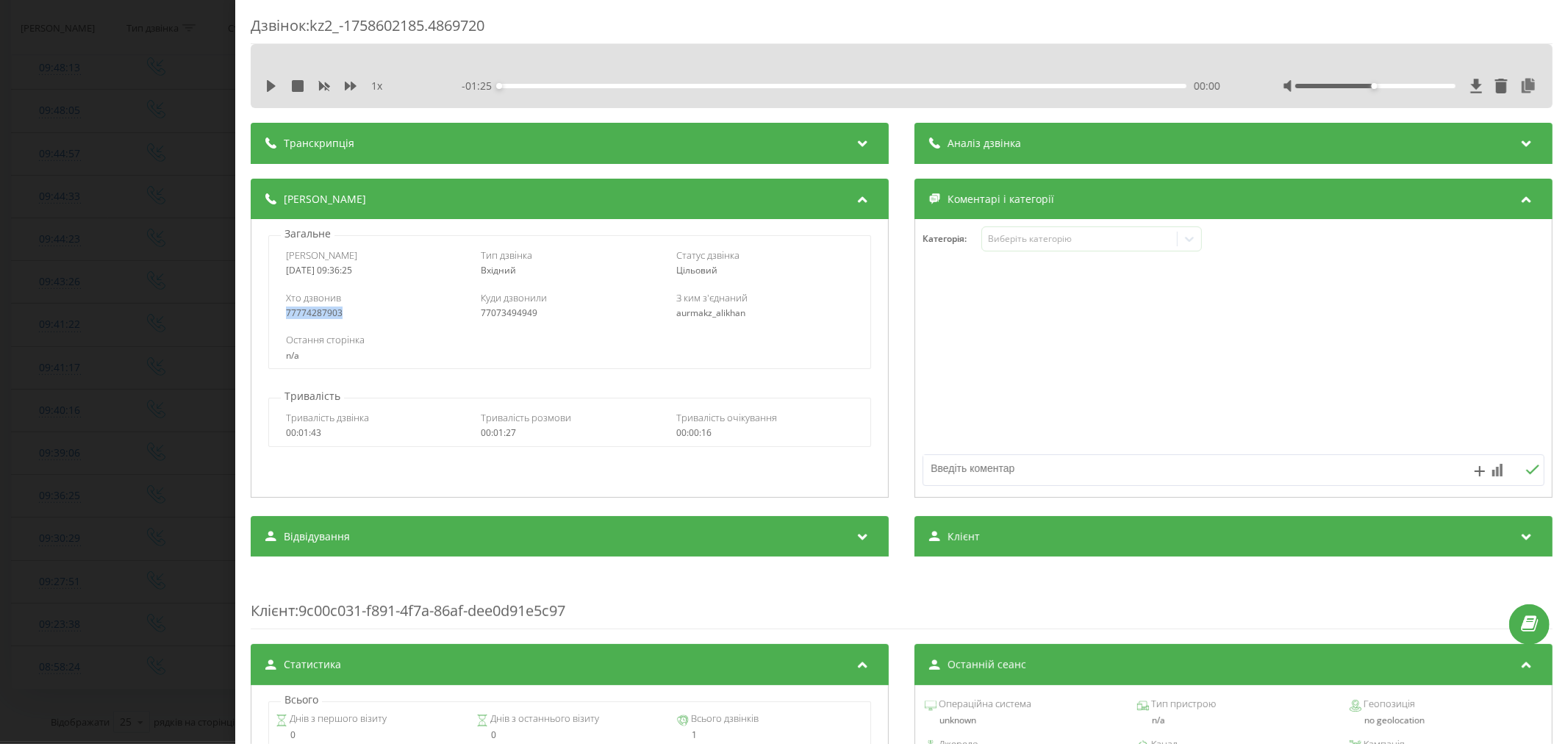
drag, startPoint x: 349, startPoint y: 307, endPoint x: 278, endPoint y: 308, distance: 71.0
click at [278, 308] on div "Хто дзвонив 77774287903 Куди дзвонили 77073494949 З ким з'єднаний aurmakz_alikh…" at bounding box center [569, 304] width 601 height 43
copy div "77774287903"
click at [197, 331] on div "Дзвінок : kz2_-1758602185.4869720 1 x - 01:25 00:00 00:00 Транскрипція Для AI-а…" at bounding box center [784, 372] width 1568 height 744
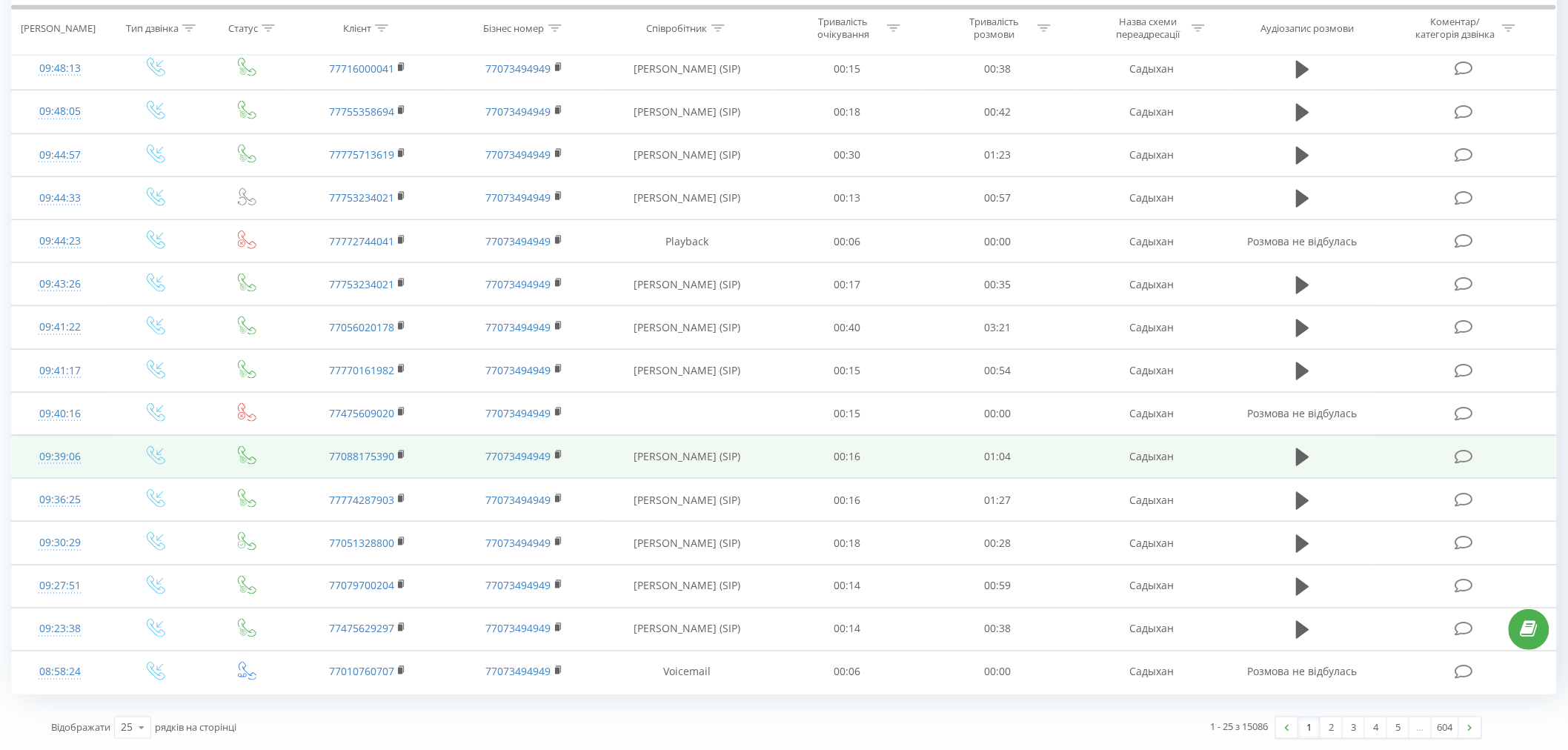
click at [46, 453] on div "09:39:06" at bounding box center [60, 457] width 67 height 29
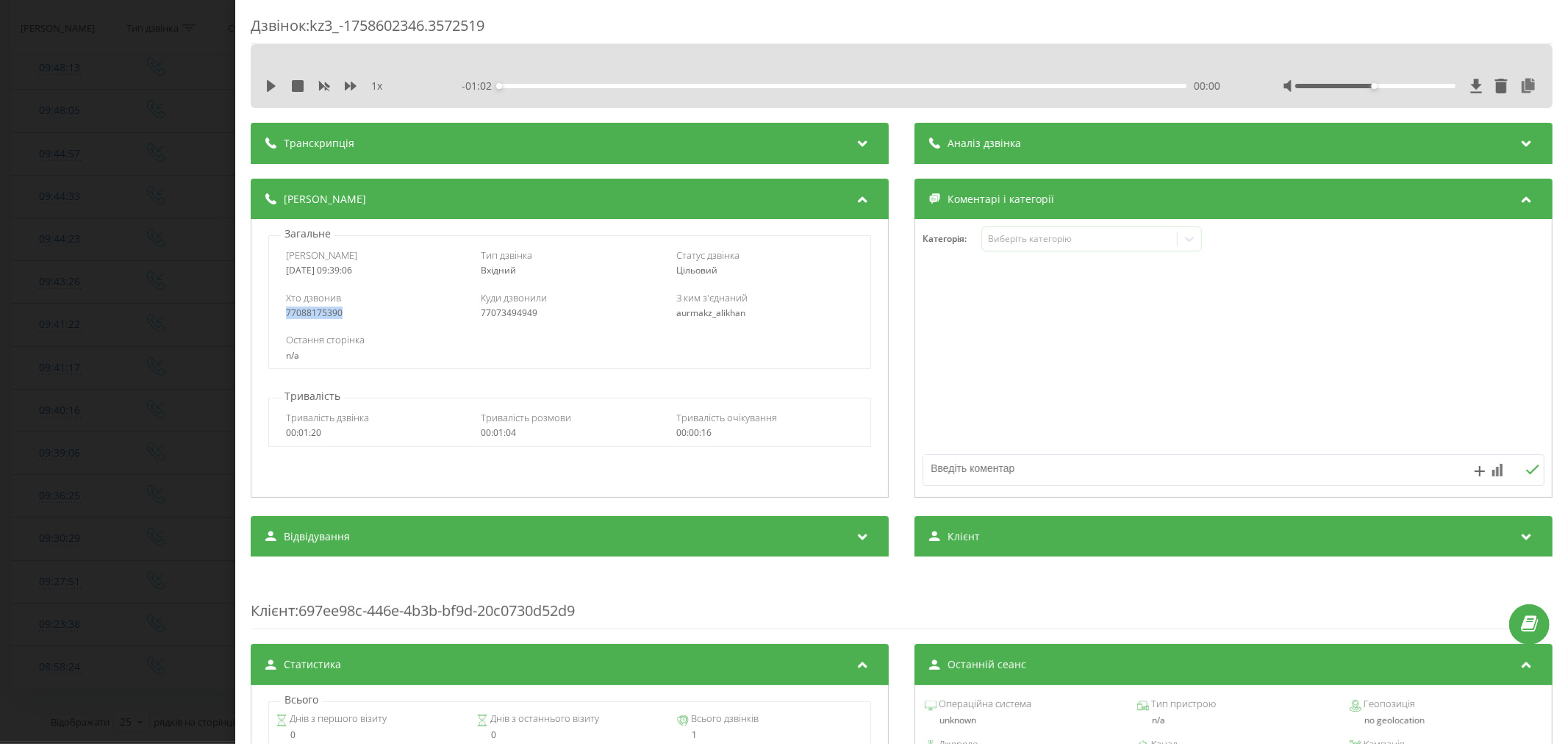
drag, startPoint x: 360, startPoint y: 311, endPoint x: 240, endPoint y: 313, distance: 120.0
click at [240, 313] on div "Дзвінок : kz3_-1758602346.3572519 1 x - 01:02 00:00 00:00 Транскрипція Для AI-а…" at bounding box center [901, 372] width 1333 height 744
copy div "77088175390"
click at [164, 344] on div "Дзвінок : kz3_-1758602346.3572519 1 x - 01:02 00:00 00:00 Транскрипція Для AI-а…" at bounding box center [784, 372] width 1568 height 744
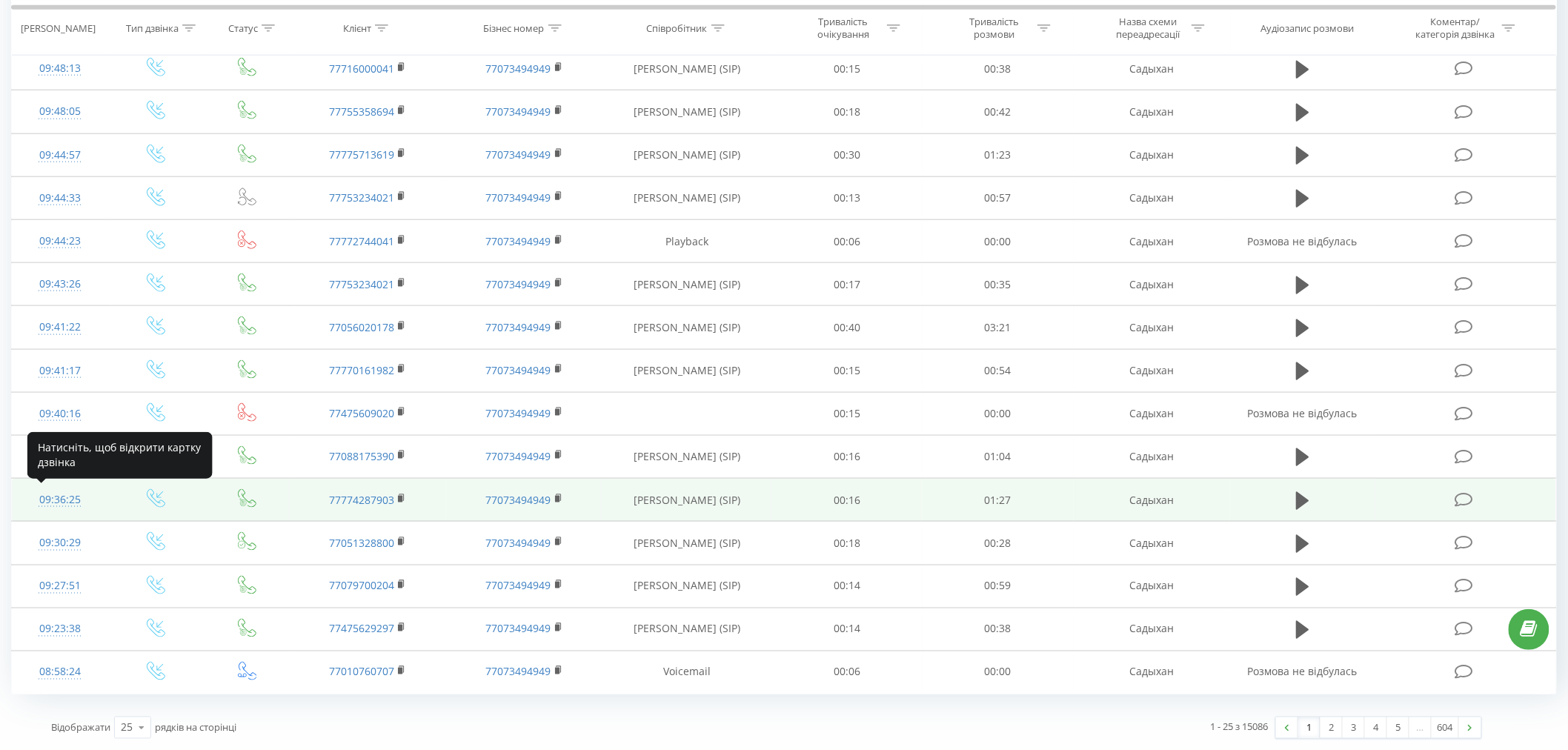
click at [59, 501] on div "09:36:25" at bounding box center [60, 500] width 67 height 29
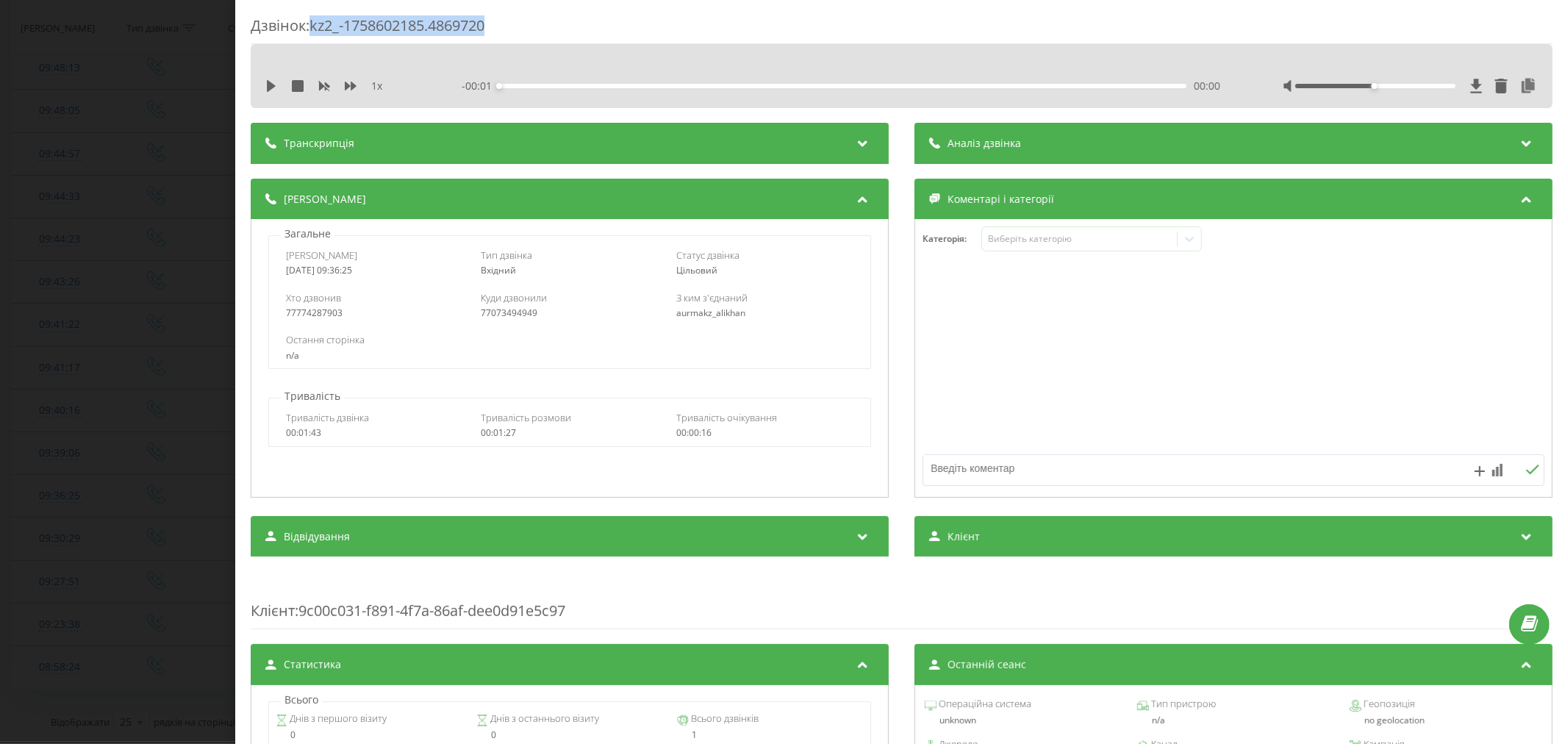
drag, startPoint x: 441, startPoint y: 29, endPoint x: 313, endPoint y: 33, distance: 128.1
click at [313, 33] on div "Дзвінок : kz2_-1758602185.4869720" at bounding box center [901, 29] width 1302 height 28
copy div "kz2_-1758602185.4869720"
click at [127, 460] on div "Дзвінок : kz2_-1758602185.4869720 1 x - 01:25 00:00 00:00 Транскрипція Для AI-а…" at bounding box center [784, 372] width 1568 height 744
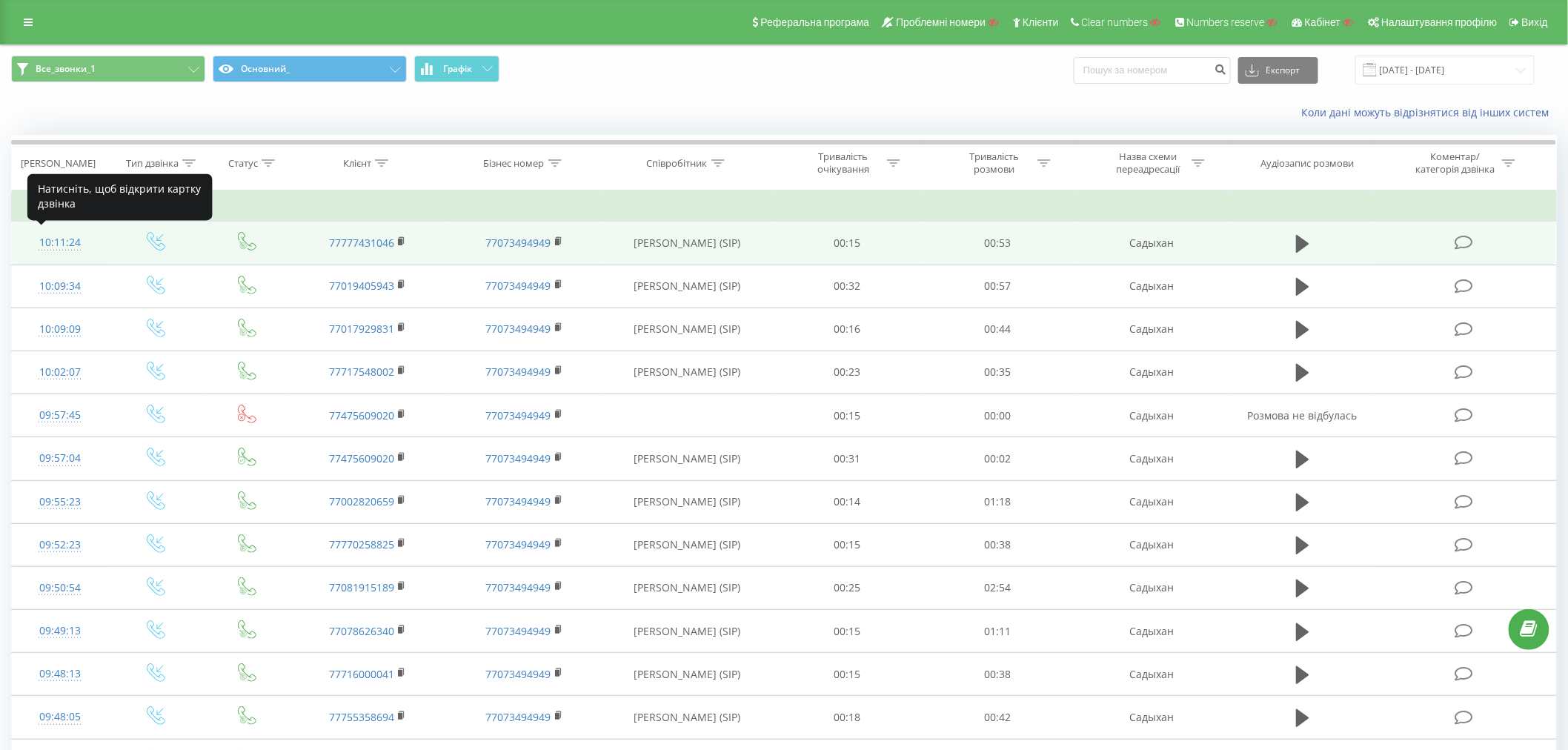
click at [63, 236] on div "10:11:24" at bounding box center [60, 243] width 67 height 29
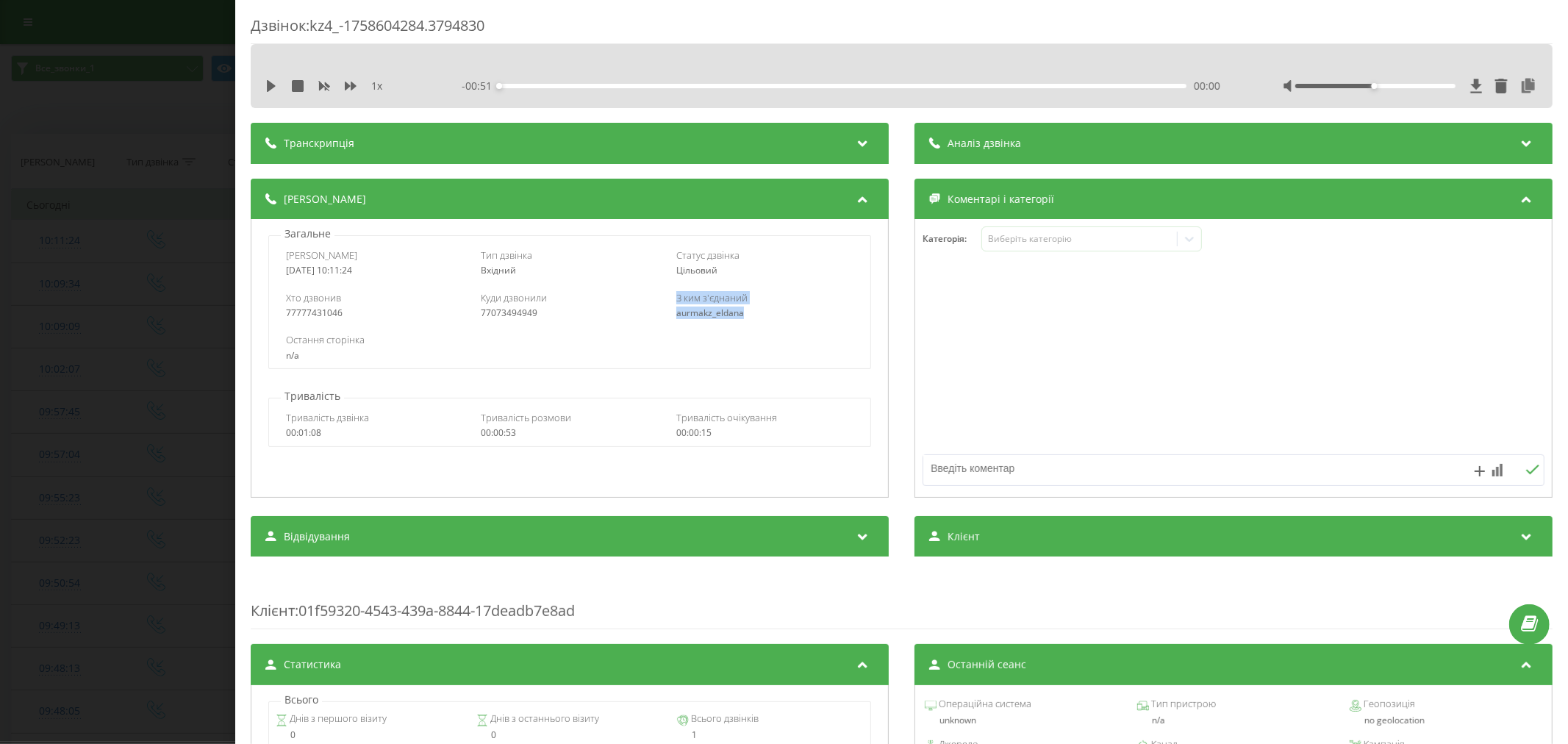
drag, startPoint x: 661, startPoint y: 318, endPoint x: 780, endPoint y: 324, distance: 119.2
click at [780, 324] on div "Хто дзвонив 77777431046 Куди дзвонили 77073494949 З ким з'єднаний aurmakz_eldana" at bounding box center [569, 304] width 601 height 43
drag, startPoint x: 718, startPoint y: 380, endPoint x: 653, endPoint y: 349, distance: 72.0
click at [717, 380] on div "Загальне Дата дзвінка 2025-09-23 10:11:24 Тип дзвінка Вхідний Статус дзвінка Ці…" at bounding box center [569, 358] width 638 height 278
drag, startPoint x: 667, startPoint y: 313, endPoint x: 760, endPoint y: 320, distance: 93.3
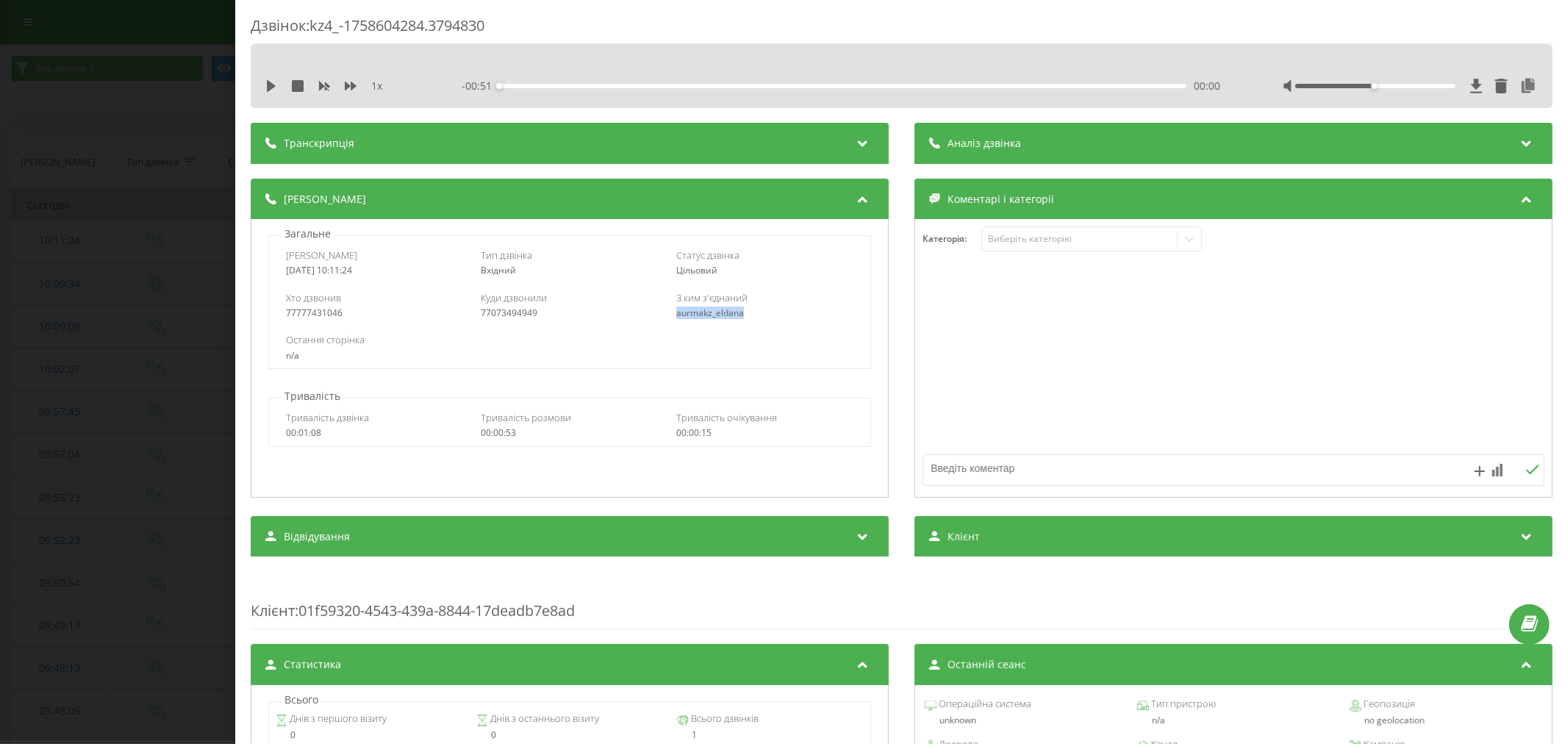
click at [760, 320] on div "Хто дзвонив 77777431046 Куди дзвонили 77073494949 З ким з'єднаний aurmakz_eldana" at bounding box center [569, 304] width 601 height 43
copy div "aurmakz_eldana"
click at [186, 420] on div "Дзвінок : kz4_-1758604284.3794830 1 x - 00:51 00:00 00:00 Транскрипція Для AI-а…" at bounding box center [784, 372] width 1568 height 744
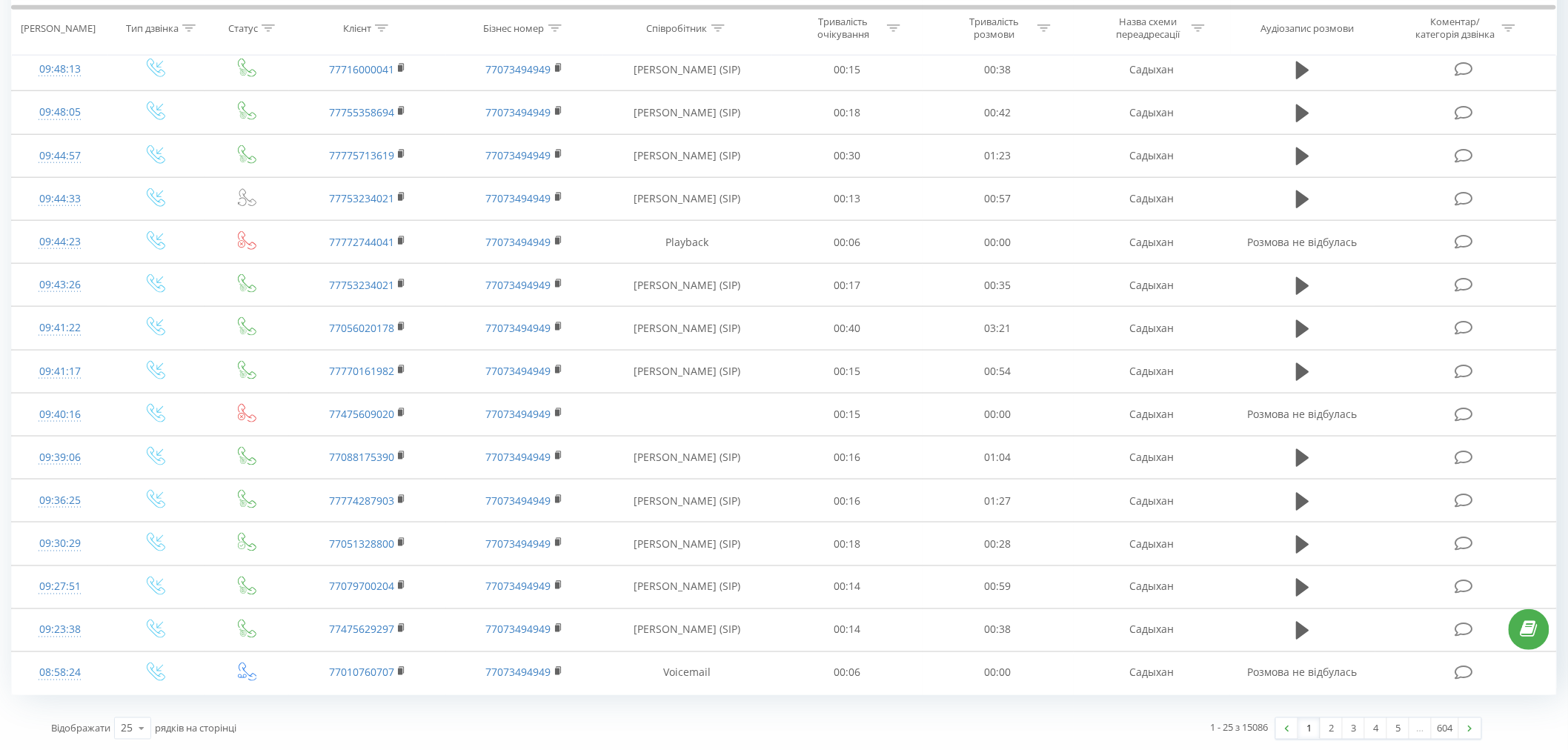
scroll to position [606, 0]
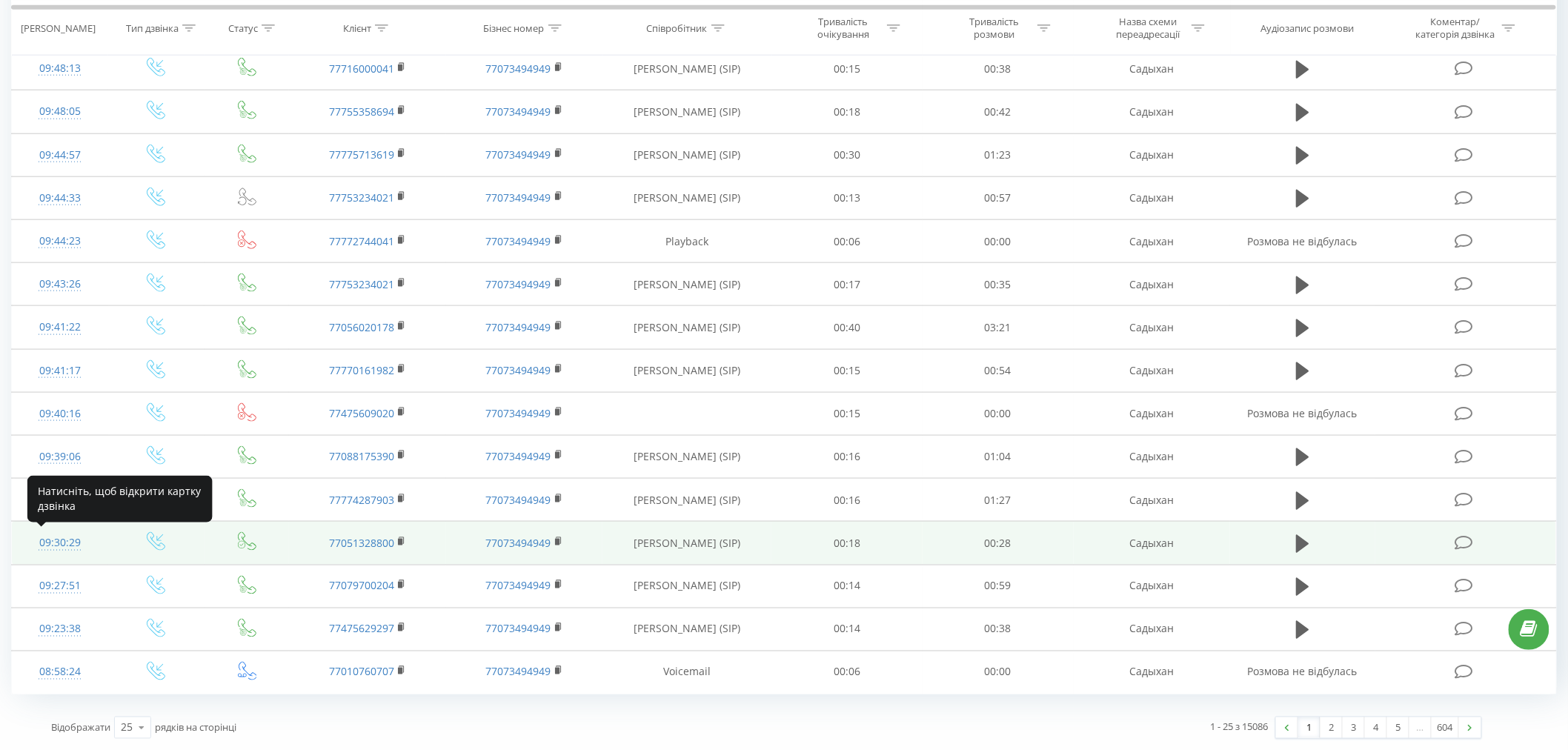
click at [46, 541] on div "09:30:29" at bounding box center [60, 543] width 67 height 29
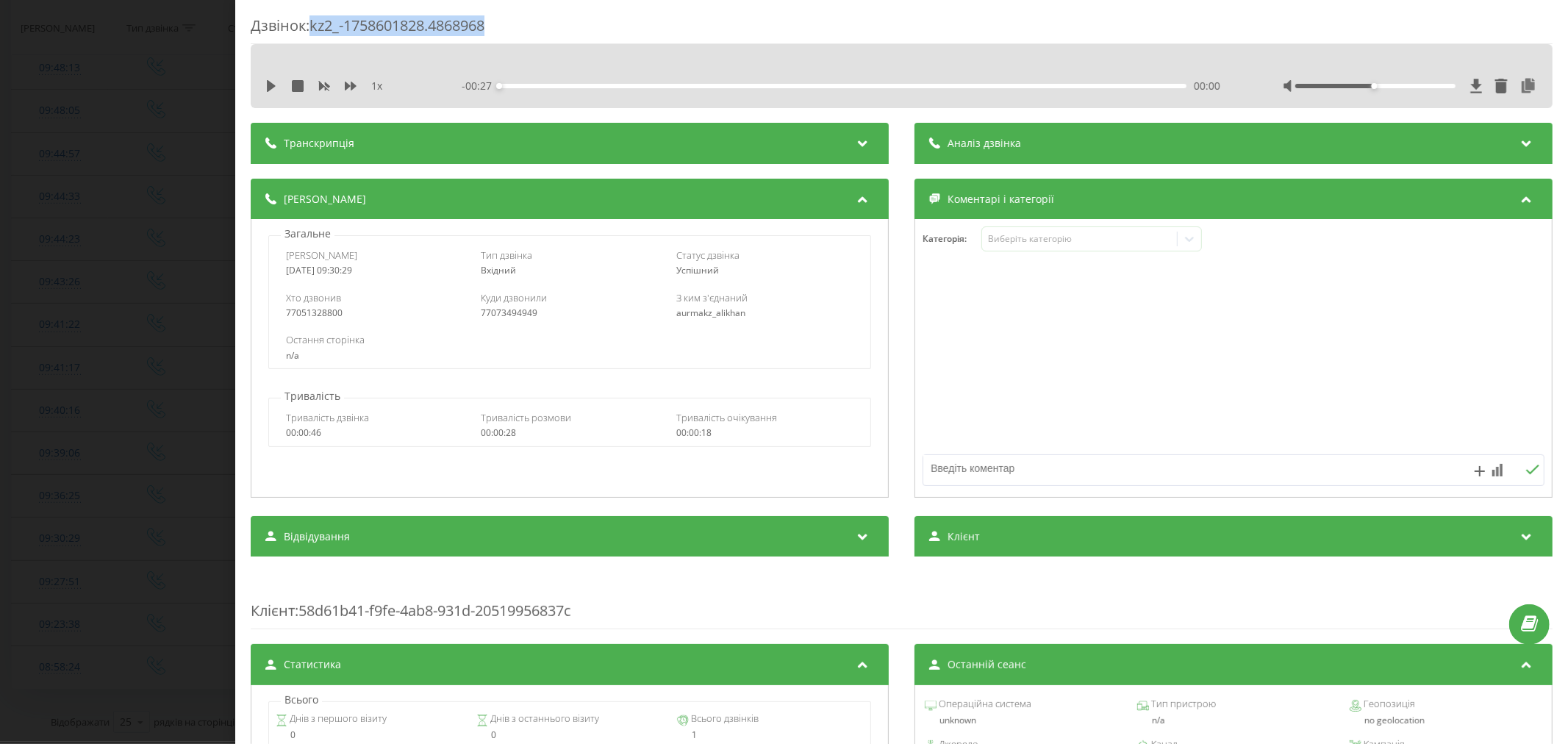
drag, startPoint x: 496, startPoint y: 22, endPoint x: 316, endPoint y: 27, distance: 180.1
click at [316, 27] on div "Дзвінок : kz2_-1758601828.4868968" at bounding box center [901, 29] width 1302 height 28
copy div "kz2_-1758601828.4868968"
drag, startPoint x: 345, startPoint y: 309, endPoint x: 215, endPoint y: 312, distance: 130.0
click at [215, 312] on div "Дзвінок : kz2_-1758601828.4868968 1 x - 00:27 00:00 00:00 Транскрипція Для AI-а…" at bounding box center [784, 372] width 1568 height 744
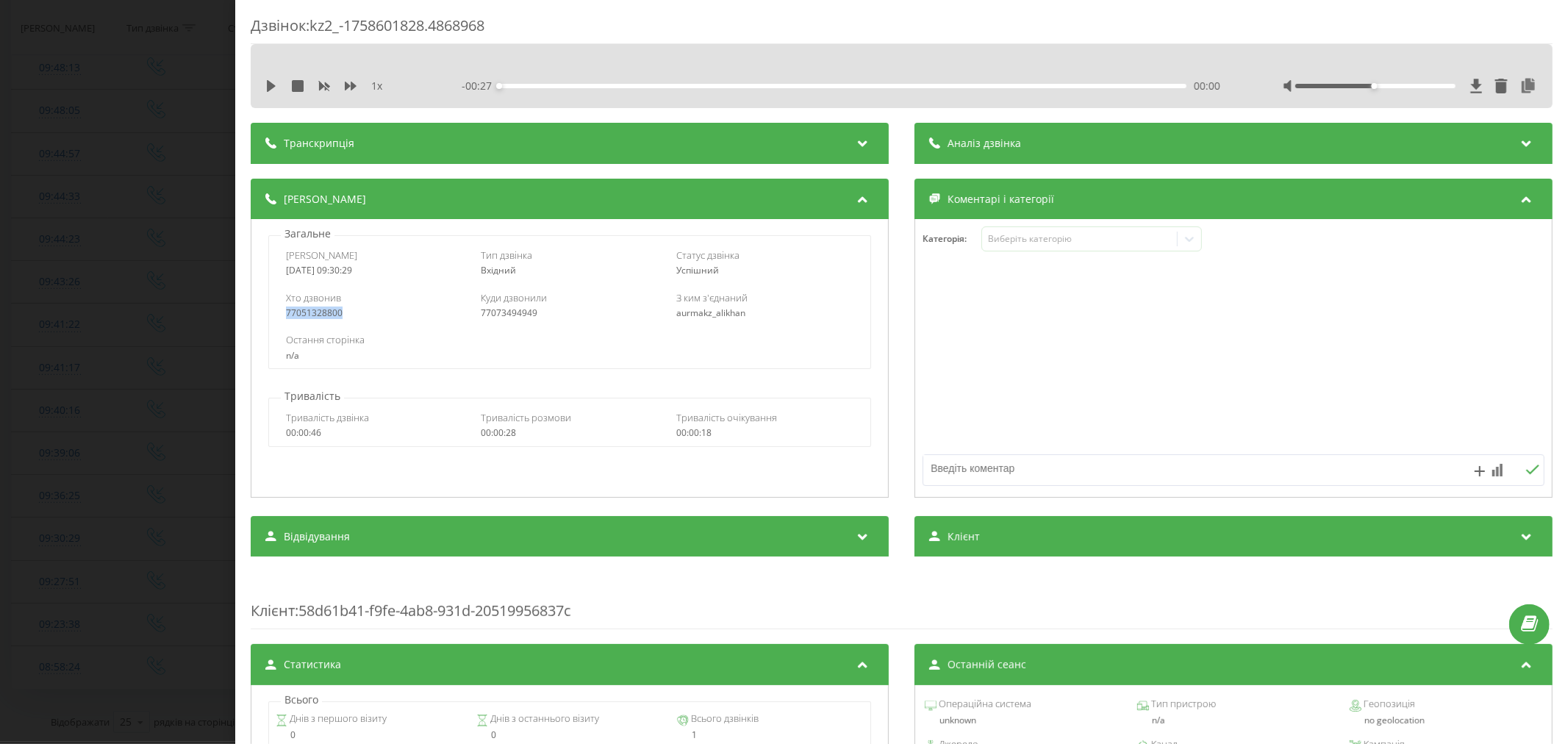
copy div "77051328800"
drag, startPoint x: 510, startPoint y: 23, endPoint x: 316, endPoint y: 23, distance: 194.0
click at [316, 23] on div "Дзвінок : kz2_-1758601828.4868968" at bounding box center [901, 29] width 1302 height 28
copy div "kz2_-1758601828.4868968"
click at [141, 295] on div "Дзвінок : kz2_-1758601828.4868968 1 x - 00:27 00:00 00:00 Транскрипція Для AI-а…" at bounding box center [784, 372] width 1568 height 744
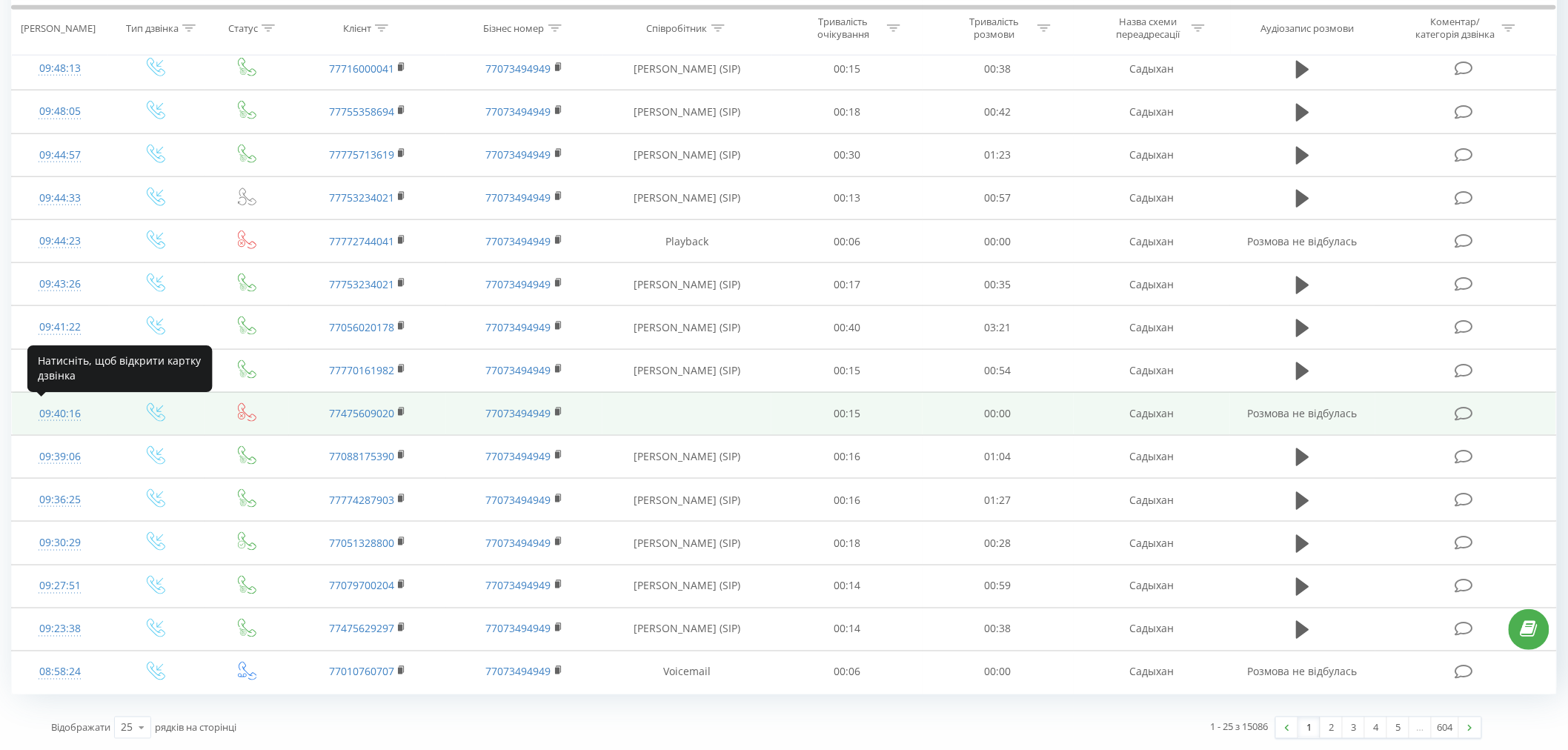
click at [64, 410] on div "09:40:16" at bounding box center [60, 414] width 67 height 29
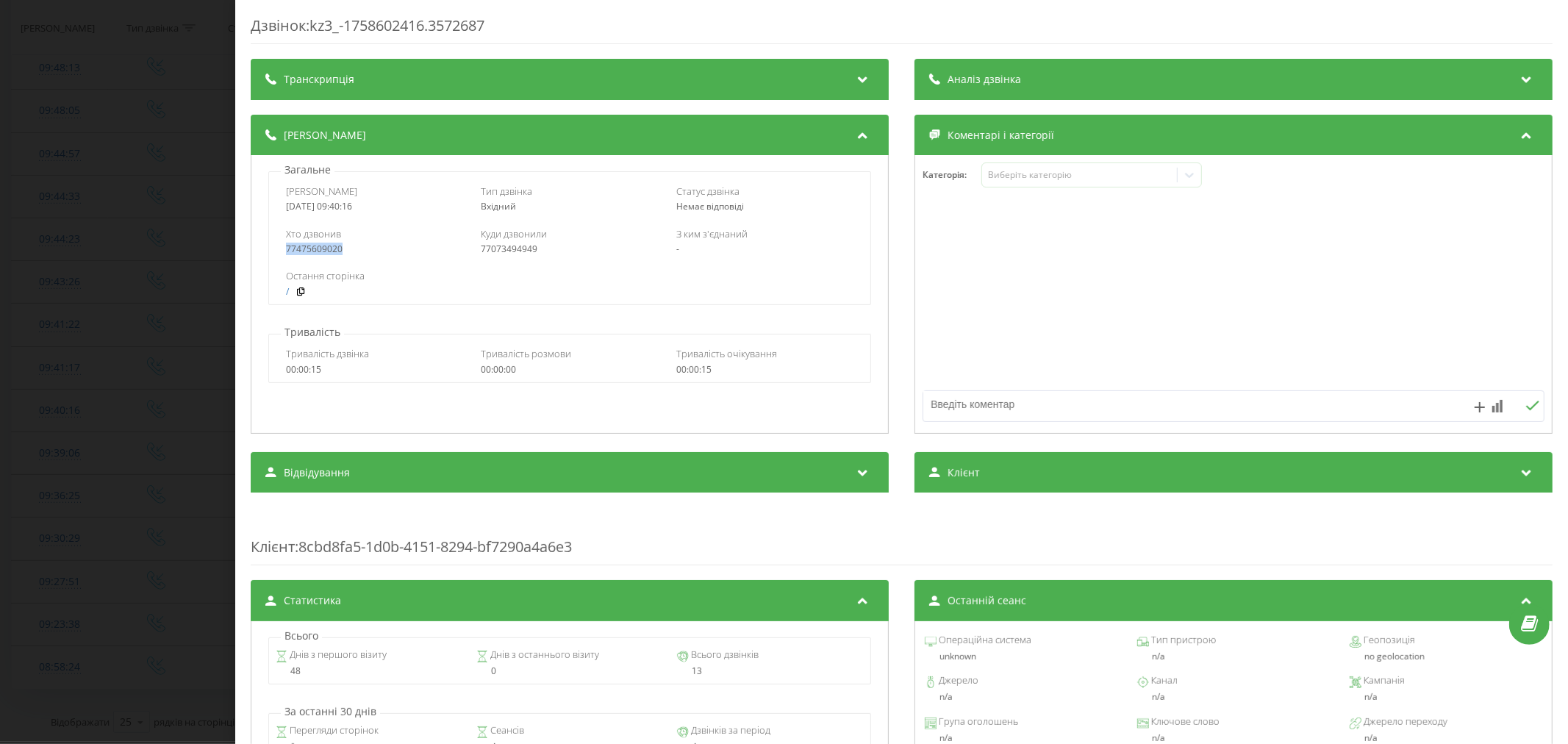
drag, startPoint x: 347, startPoint y: 254, endPoint x: 271, endPoint y: 252, distance: 76.0
click at [271, 252] on div "Хто дзвонив 77475609020 Куди дзвонили 77073494949 З ким з'єднаний -" at bounding box center [569, 241] width 601 height 43
click at [119, 415] on div "Дзвінок : kz3_-1758602416.3572687 Транскрипція Для AI-аналізу майбутніх дзвінкі…" at bounding box center [784, 372] width 1568 height 744
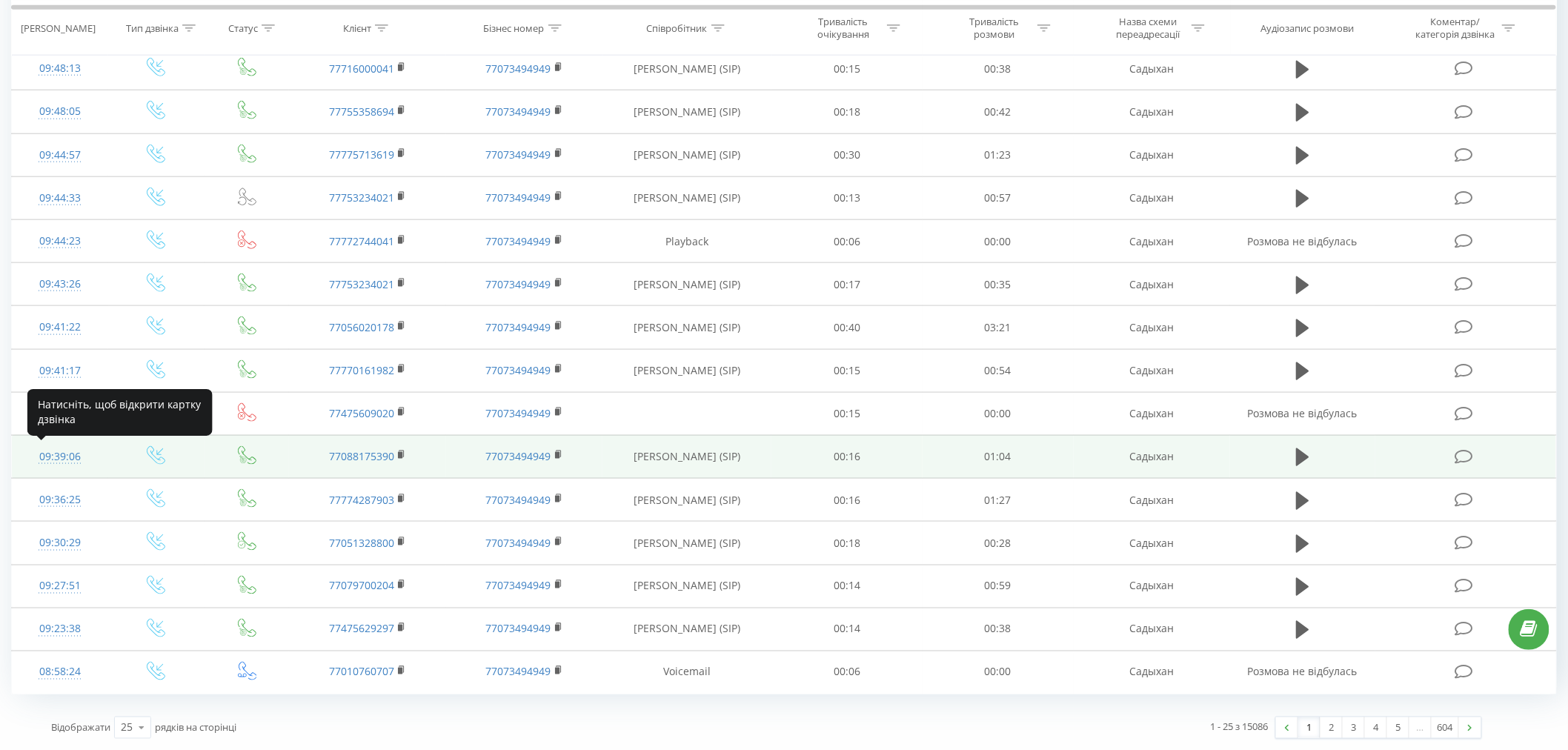
click at [70, 453] on div "09:39:06" at bounding box center [60, 457] width 67 height 29
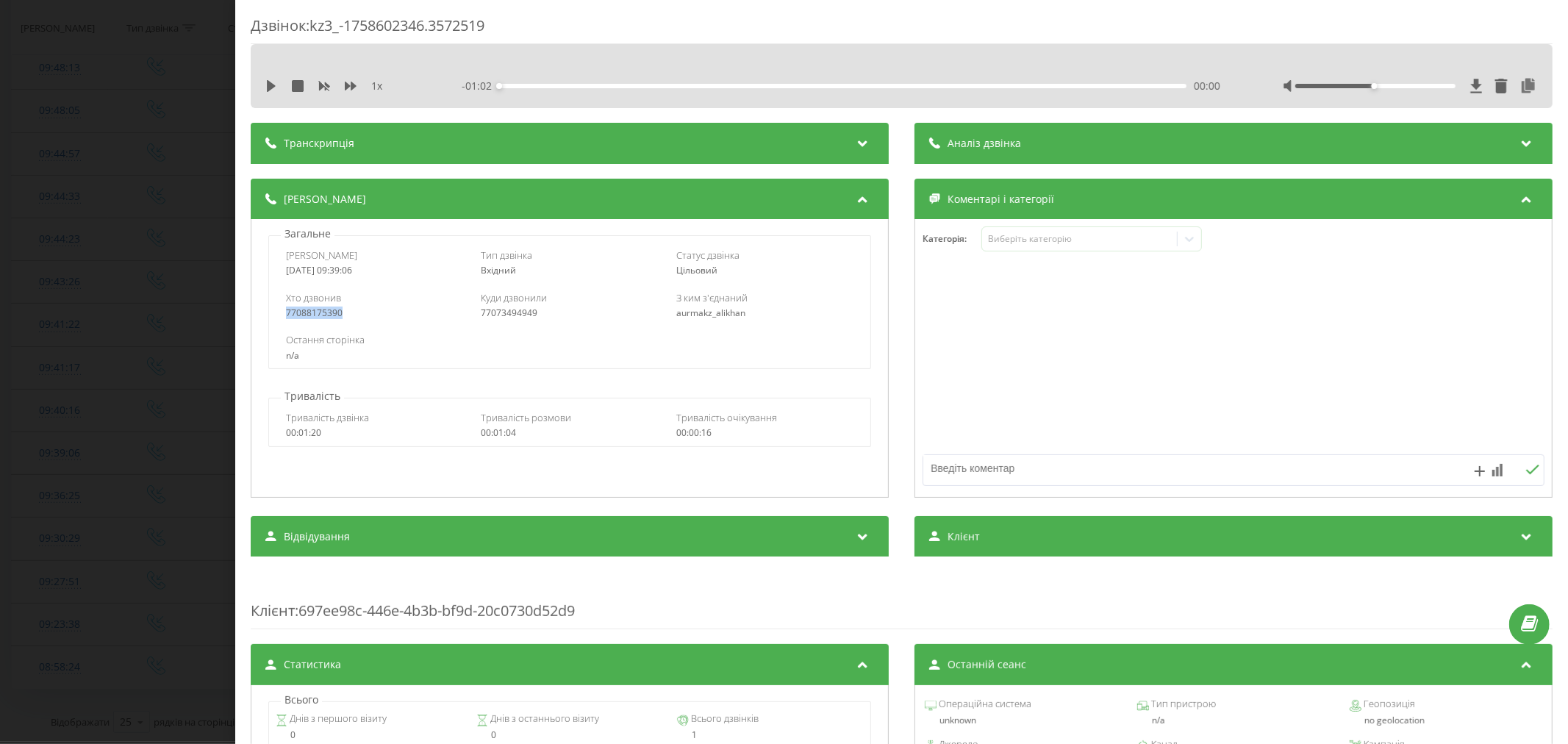
drag, startPoint x: 298, startPoint y: 316, endPoint x: 273, endPoint y: 316, distance: 25.0
click at [273, 316] on div "Хто дзвонив 77088175390 Куди дзвонили 77073494949 З ким з'єднаний aurmakz_alikh…" at bounding box center [569, 304] width 601 height 43
copy div "77088175390"
click at [132, 341] on div "Дзвінок : kz3_-1758602346.3572519 1 x - 01:02 00:00 00:00 Транскрипція Для AI-а…" at bounding box center [784, 372] width 1568 height 744
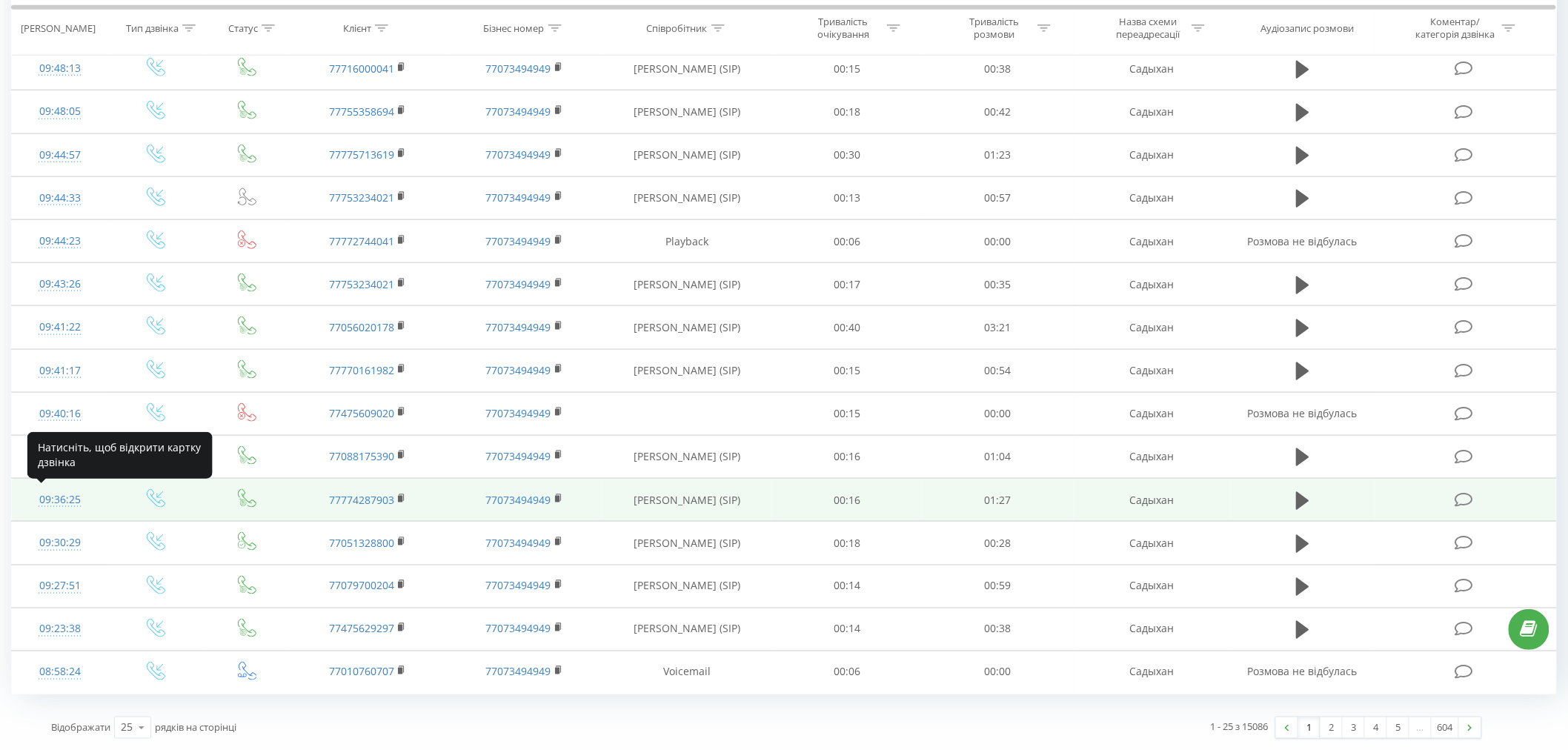
click at [78, 498] on div "09:36:25" at bounding box center [60, 500] width 67 height 29
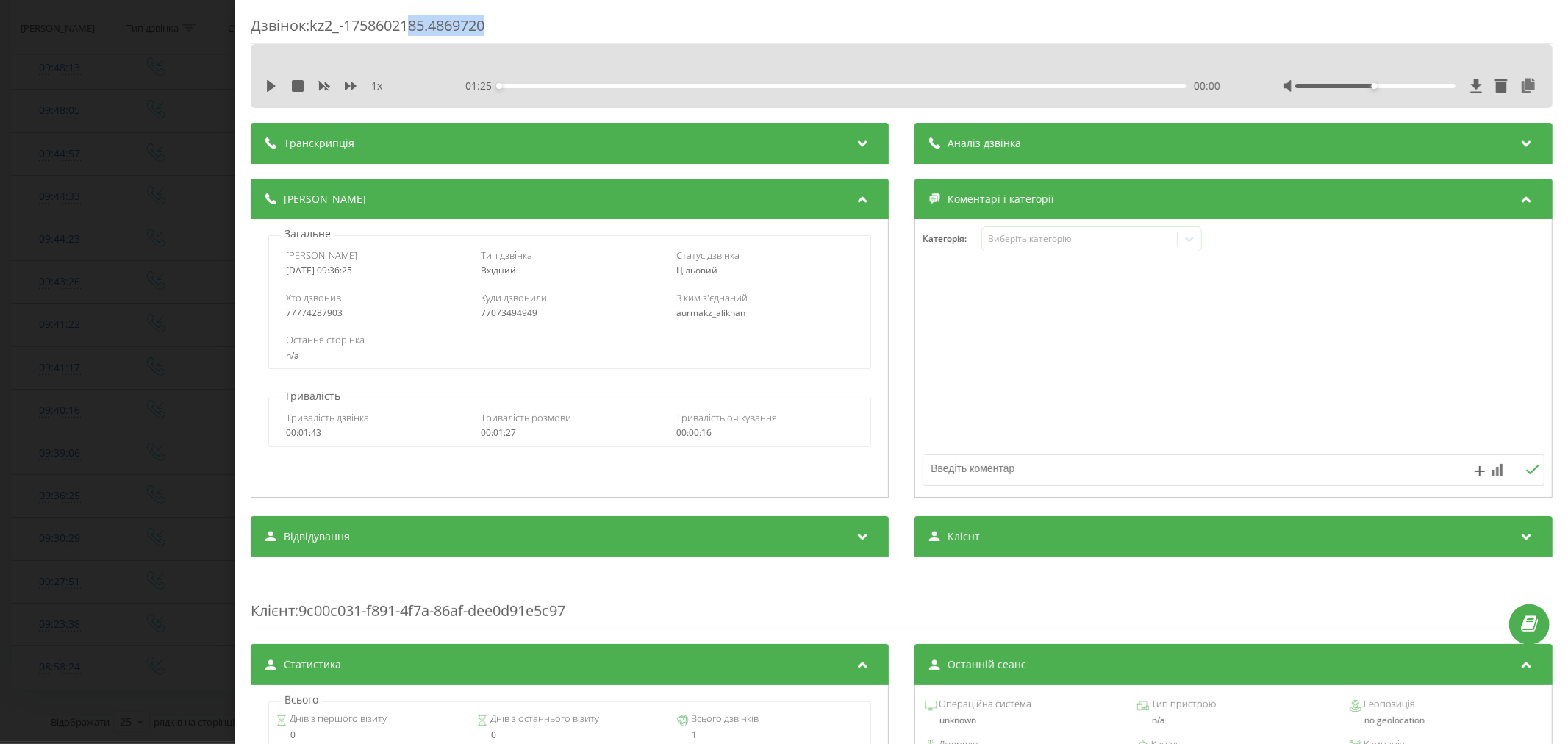
drag, startPoint x: 519, startPoint y: 18, endPoint x: 411, endPoint y: 17, distance: 108.0
click at [411, 17] on div "Дзвінок : kz2_-1758602185.4869720" at bounding box center [901, 29] width 1302 height 28
drag, startPoint x: 347, startPoint y: 314, endPoint x: 278, endPoint y: 318, distance: 69.1
click at [278, 318] on div "Хто дзвонив 77774287903 Куди дзвонили 77073494949 З ким з'єднаний aurmakz_alikh…" at bounding box center [569, 304] width 601 height 43
copy div "77774287903"
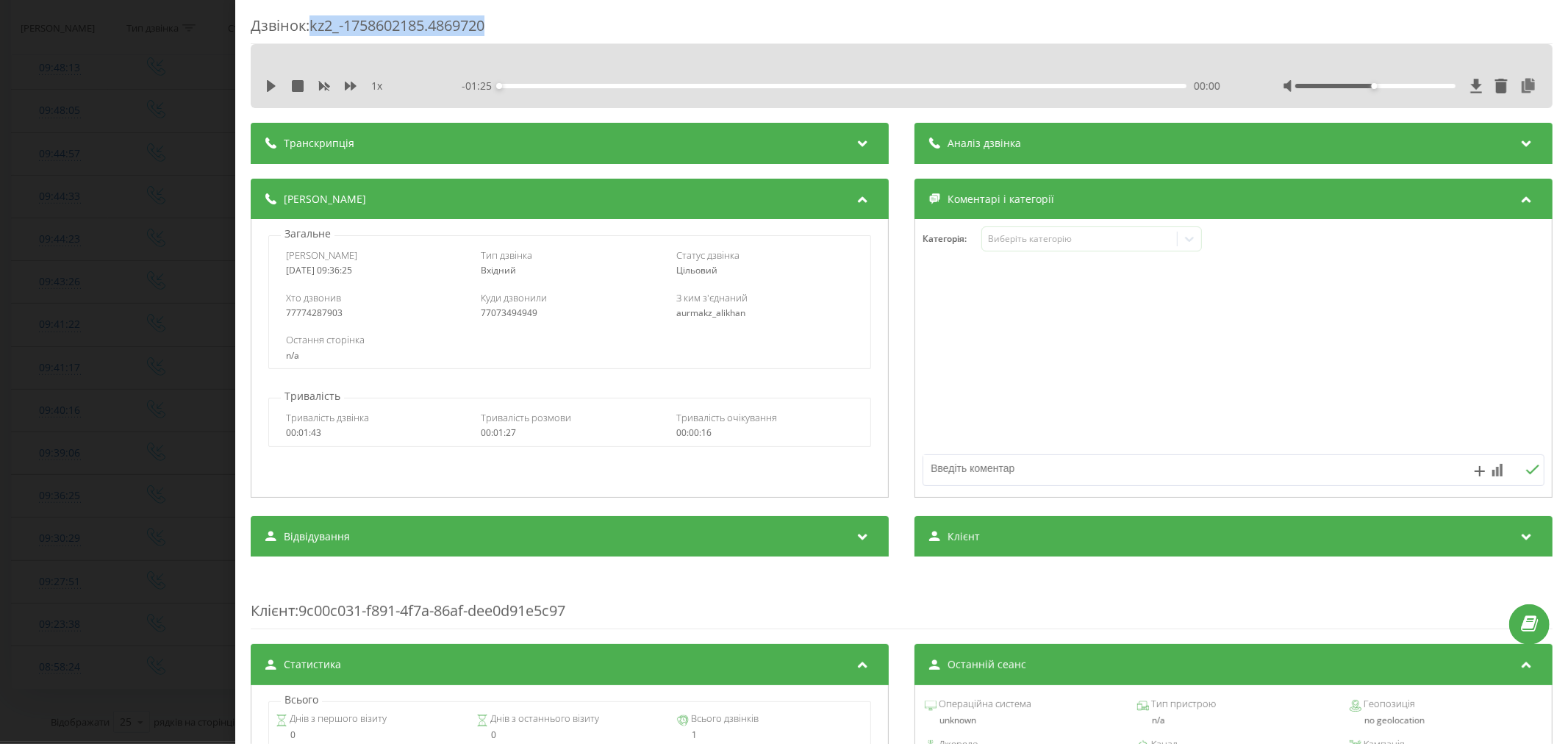
drag, startPoint x: 401, startPoint y: 27, endPoint x: 314, endPoint y: 31, distance: 87.1
click at [314, 31] on div "Дзвінок : kz2_-1758602185.4869720" at bounding box center [901, 29] width 1302 height 28
click at [43, 378] on div "Дзвінок : kz2_-1758602185.4869720 1 x - 01:25 00:00 00:00 Транскрипція Для AI-а…" at bounding box center [784, 372] width 1568 height 744
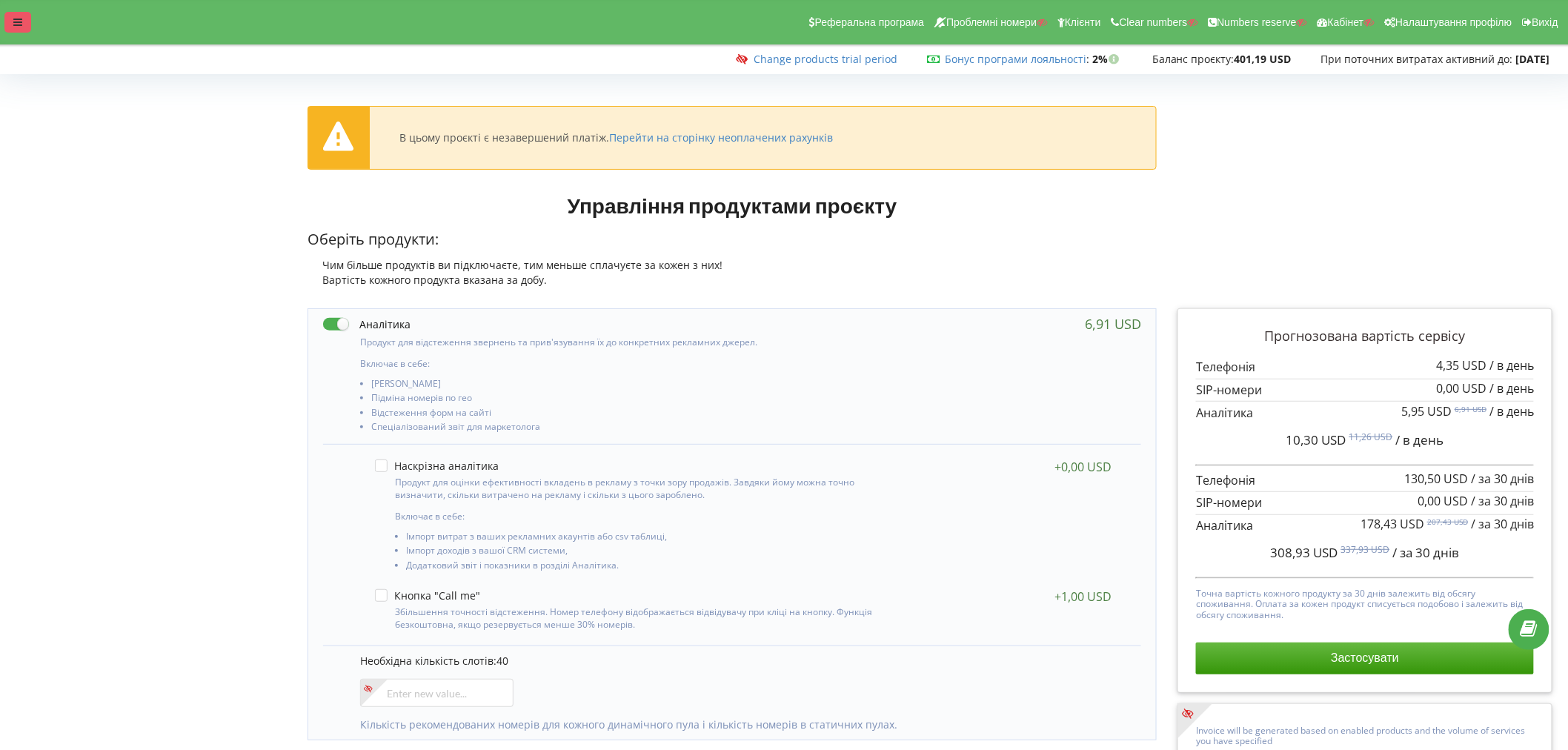
click at [30, 16] on div at bounding box center [18, 22] width 27 height 21
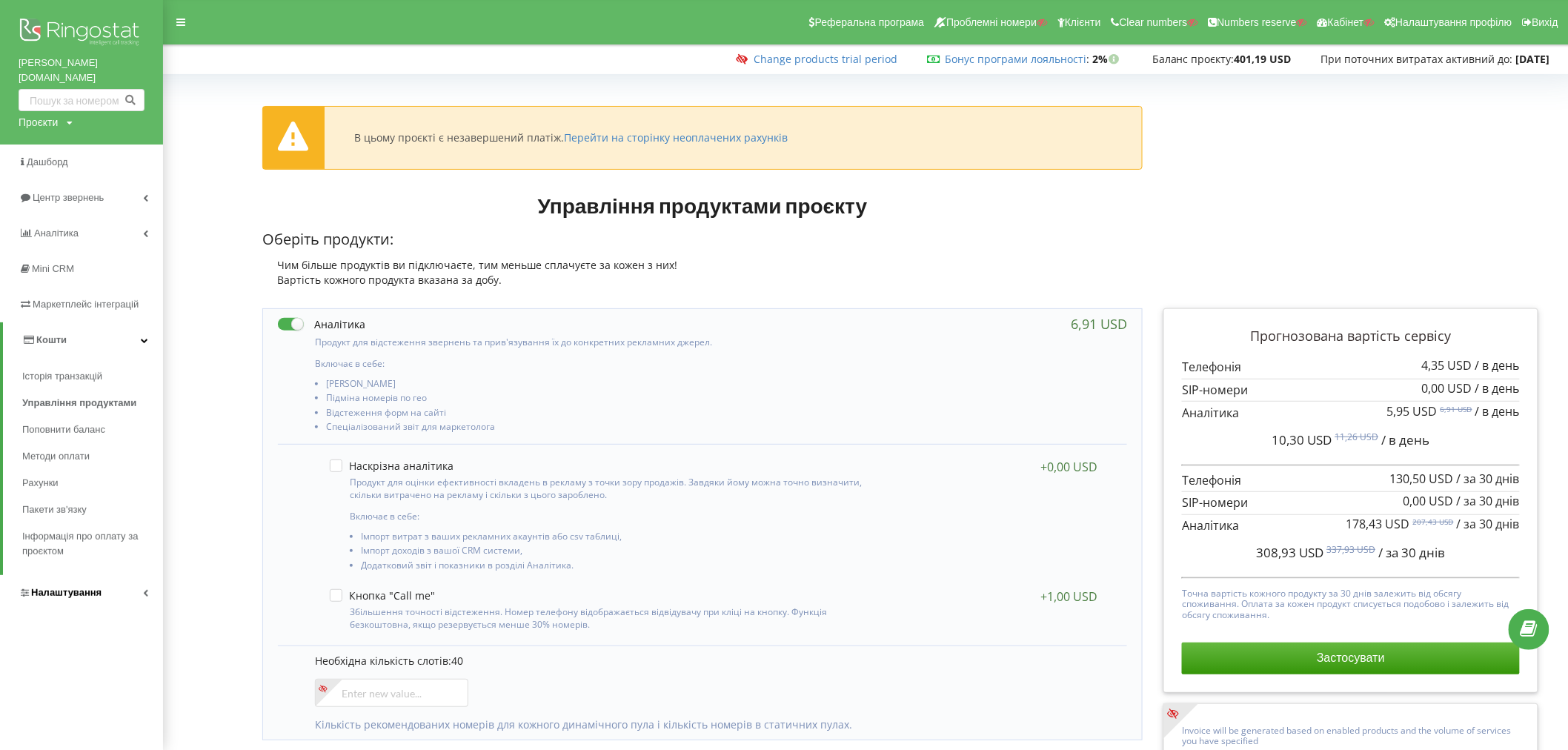
click at [52, 587] on span "Налаштування" at bounding box center [67, 592] width 71 height 11
click at [71, 409] on span "Загальні налаштування" at bounding box center [89, 423] width 108 height 29
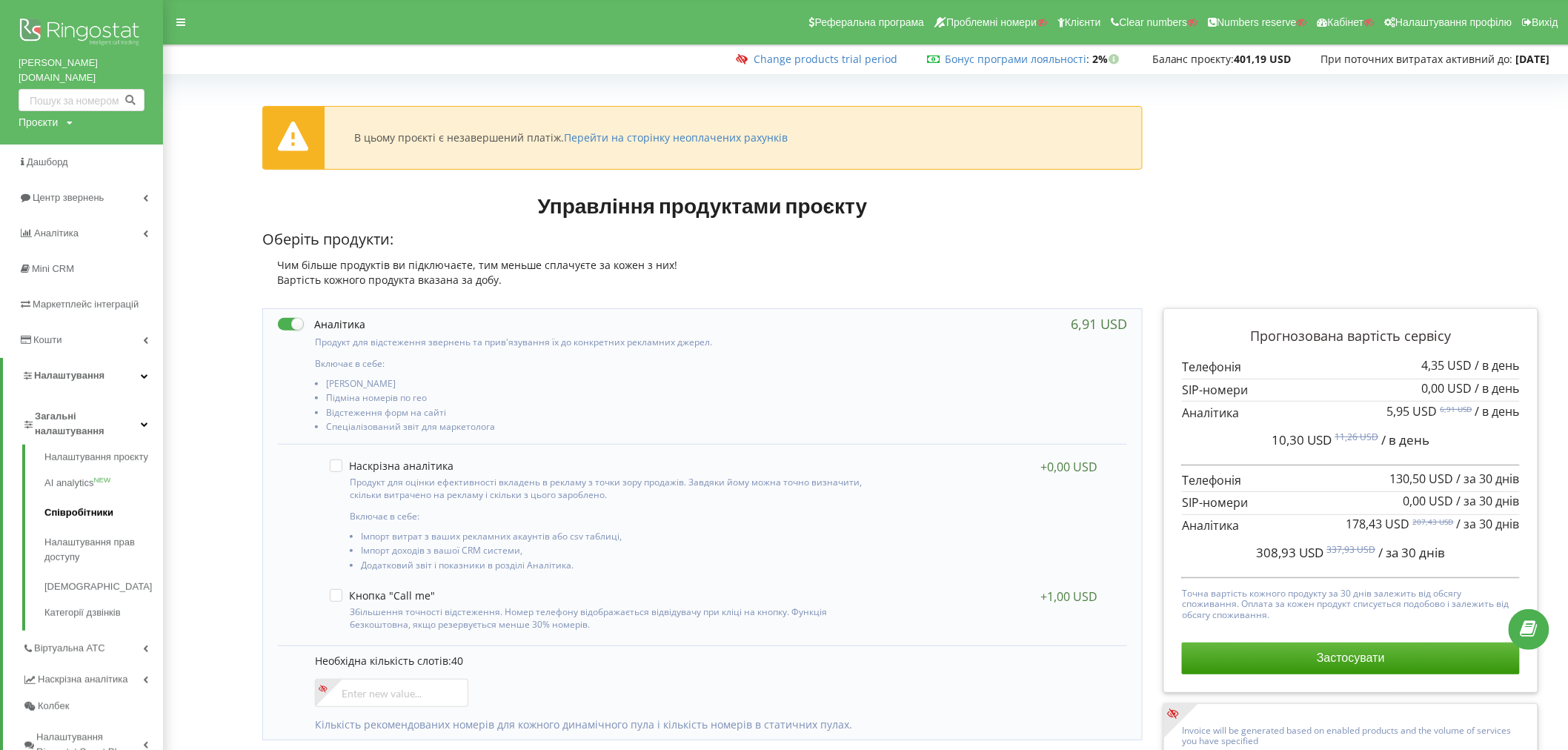
click at [72, 498] on link "Співробітники" at bounding box center [104, 512] width 119 height 29
